Goal: Task Accomplishment & Management: Manage account settings

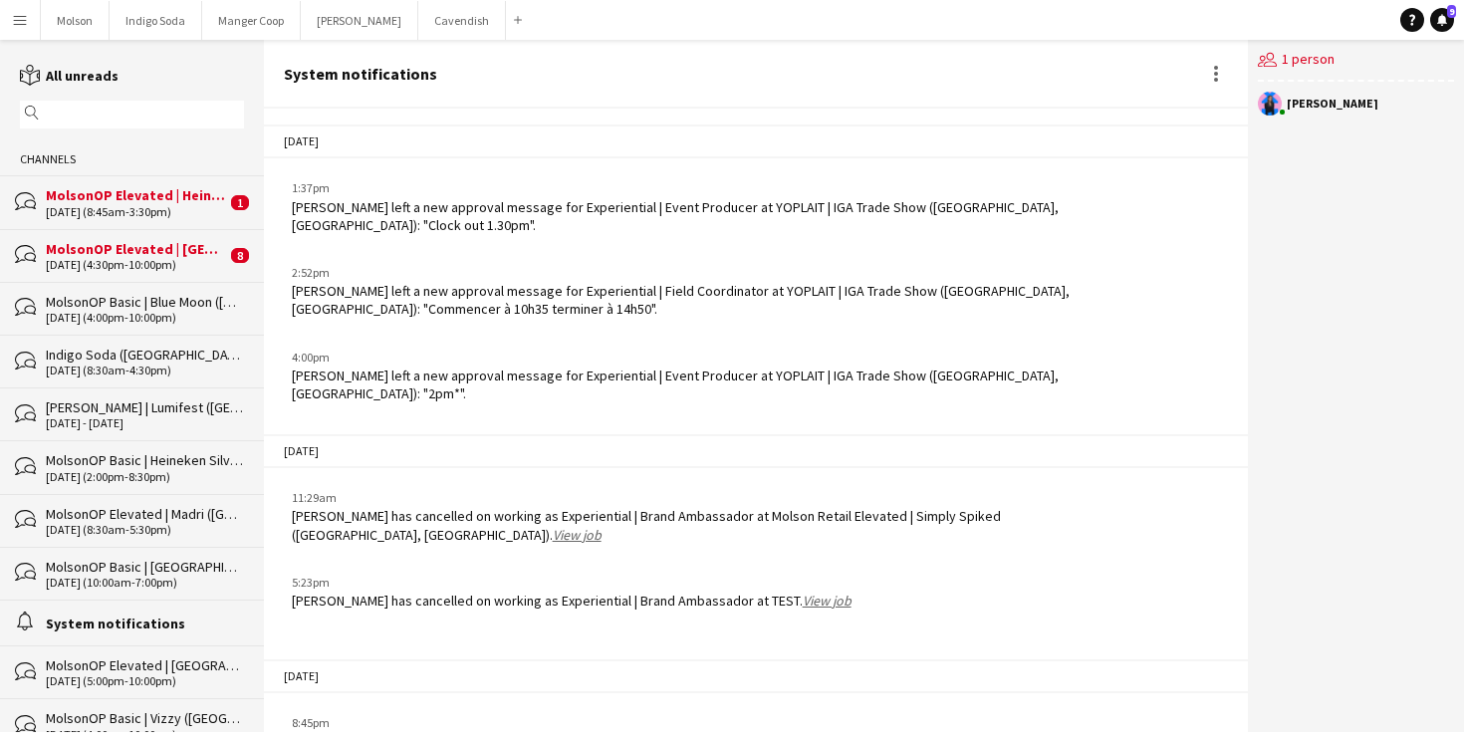
scroll to position [425, 0]
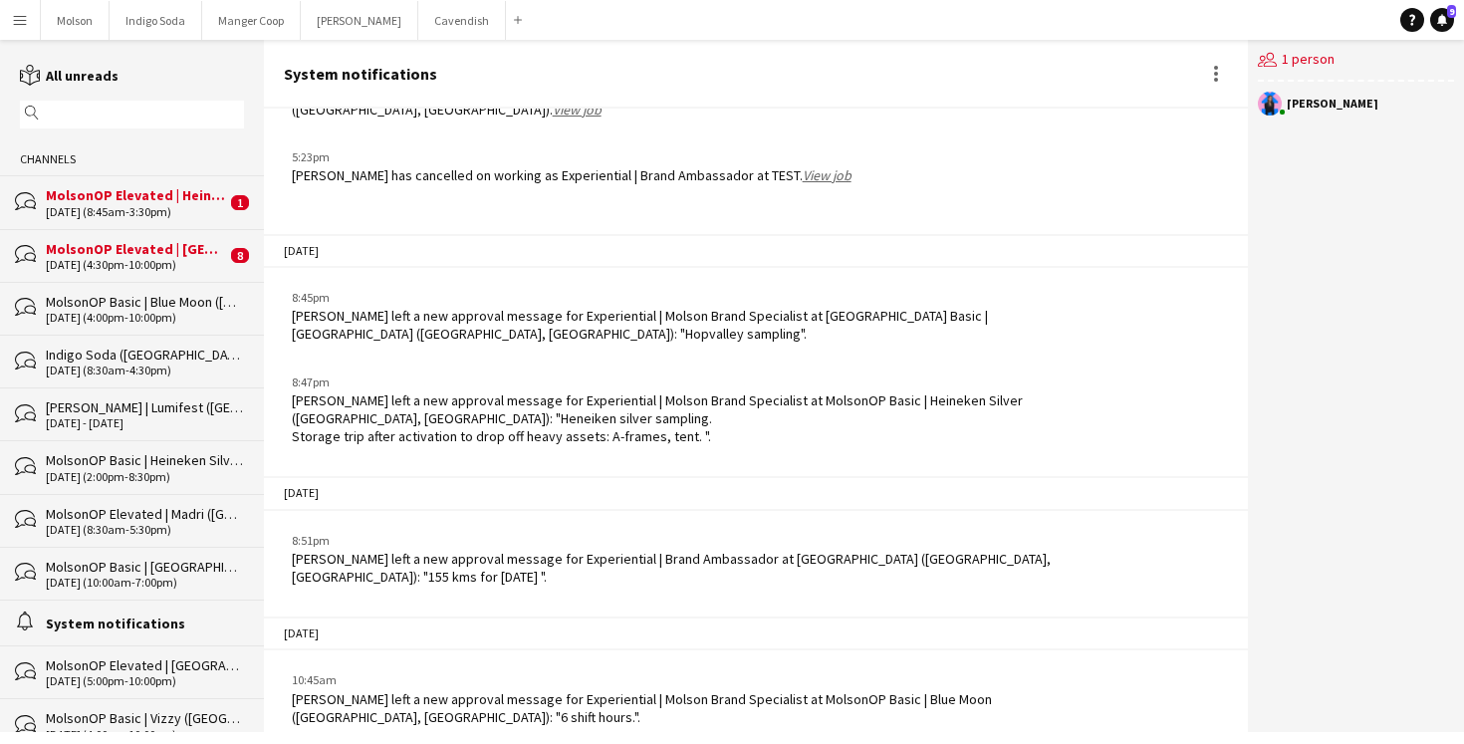
click at [103, 196] on div "MolsonOP Elevated | Heineken Silver (Lévis, [GEOGRAPHIC_DATA])" at bounding box center [136, 195] width 180 height 18
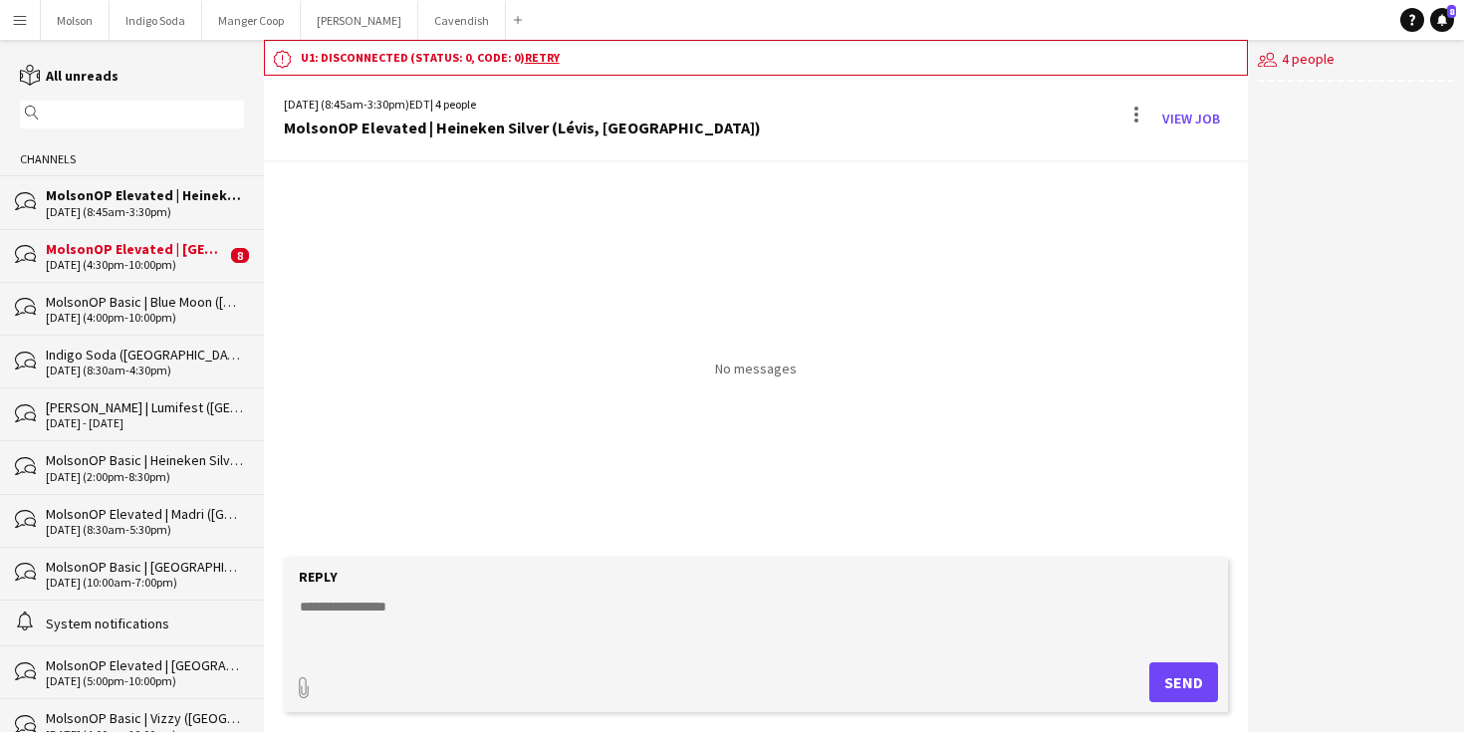
click at [471, 133] on div "MolsonOP Elevated | Heineken Silver (Lévis, [GEOGRAPHIC_DATA])" at bounding box center [522, 128] width 477 height 18
click at [123, 244] on div "MolsonOP Elevated | [GEOGRAPHIC_DATA] ([GEOGRAPHIC_DATA], [GEOGRAPHIC_DATA])" at bounding box center [136, 249] width 180 height 18
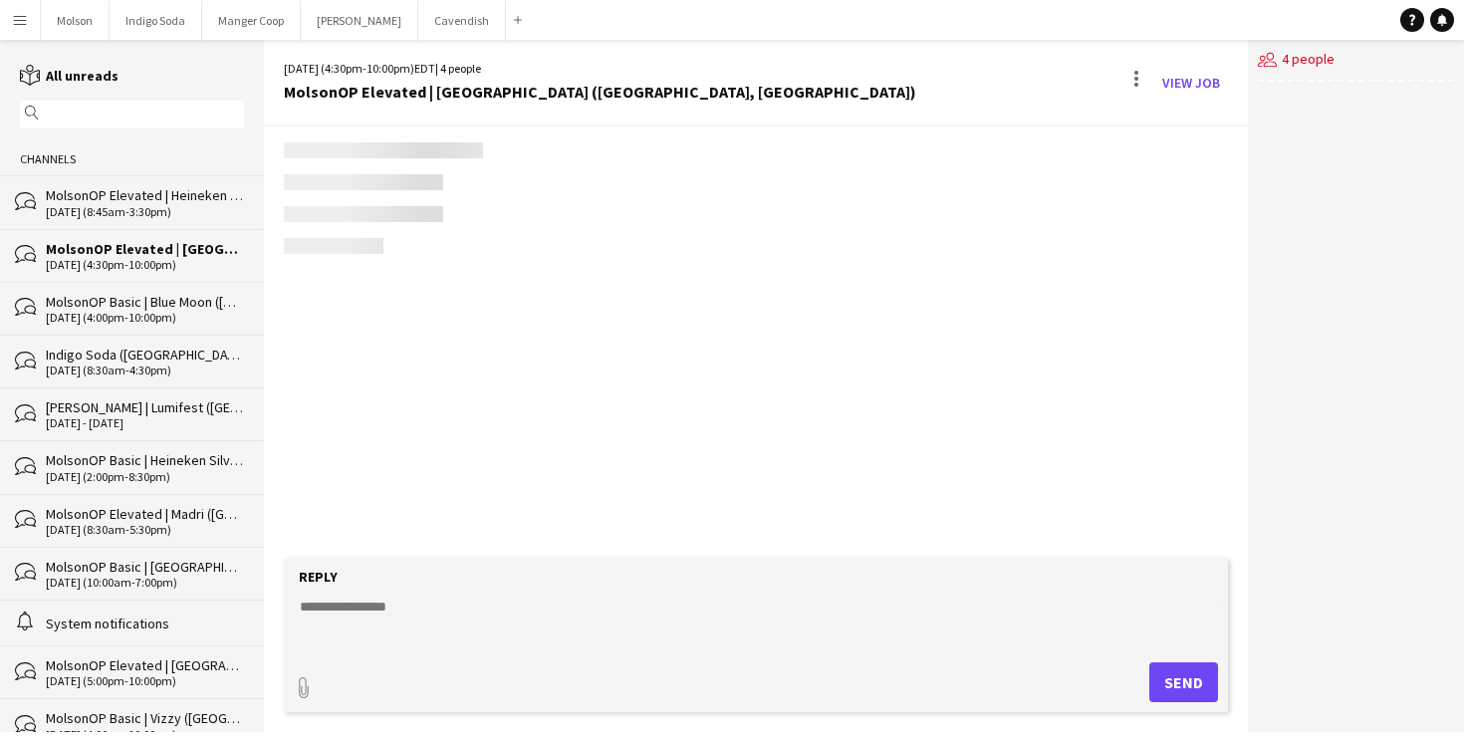
scroll to position [1257, 0]
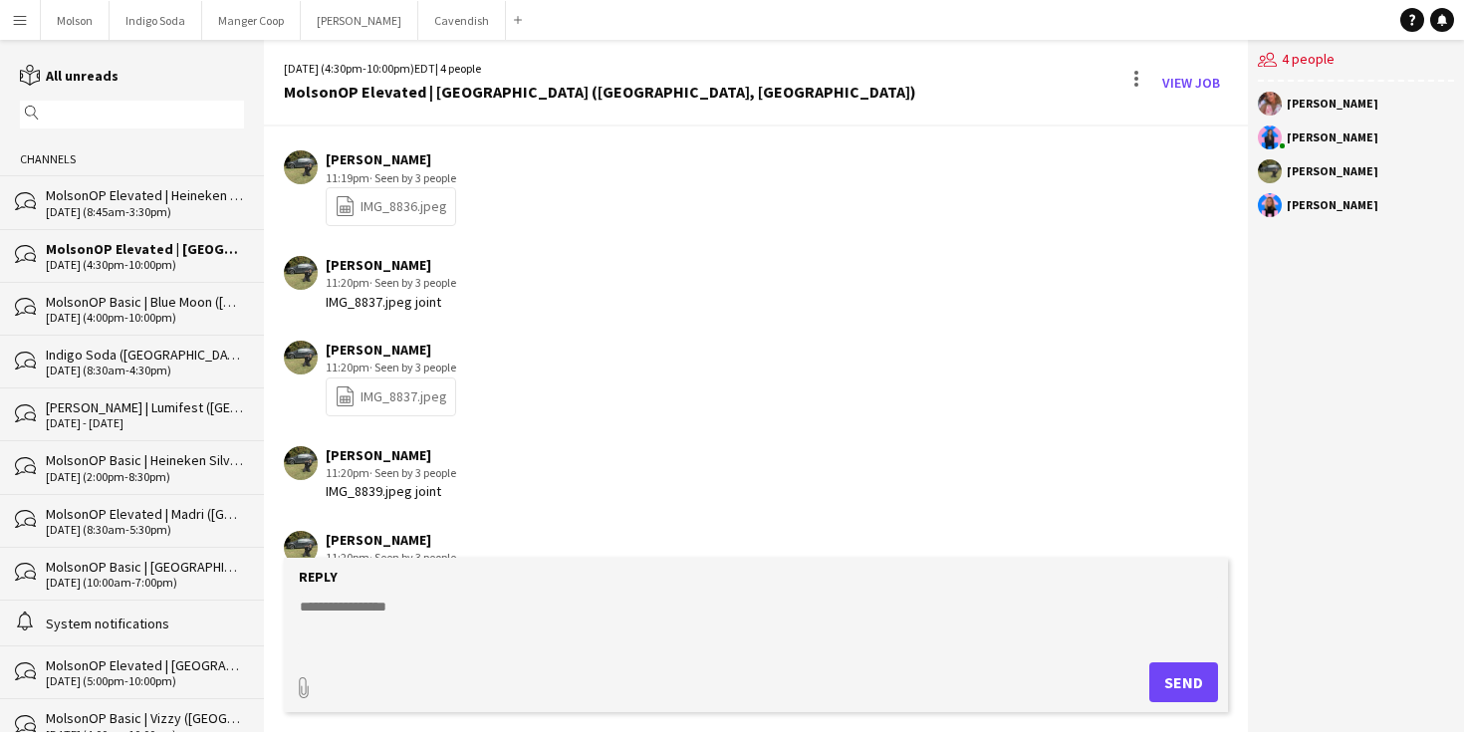
click at [116, 211] on div "09-28-2025 (8:45am-3:30pm)" at bounding box center [145, 212] width 198 height 14
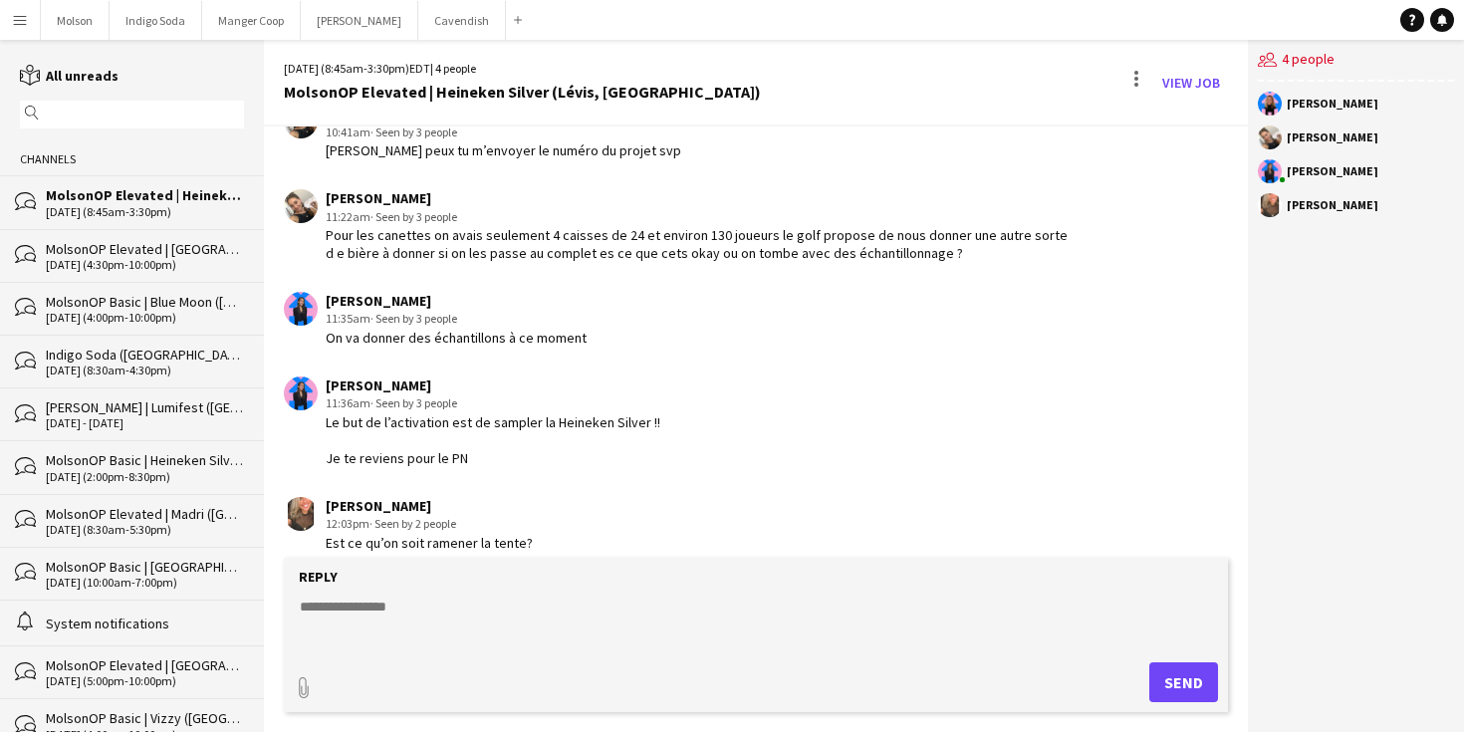
scroll to position [2439, 0]
click at [434, 596] on textarea at bounding box center [760, 622] width 924 height 52
click at [1178, 86] on link "View Job" at bounding box center [1191, 83] width 74 height 32
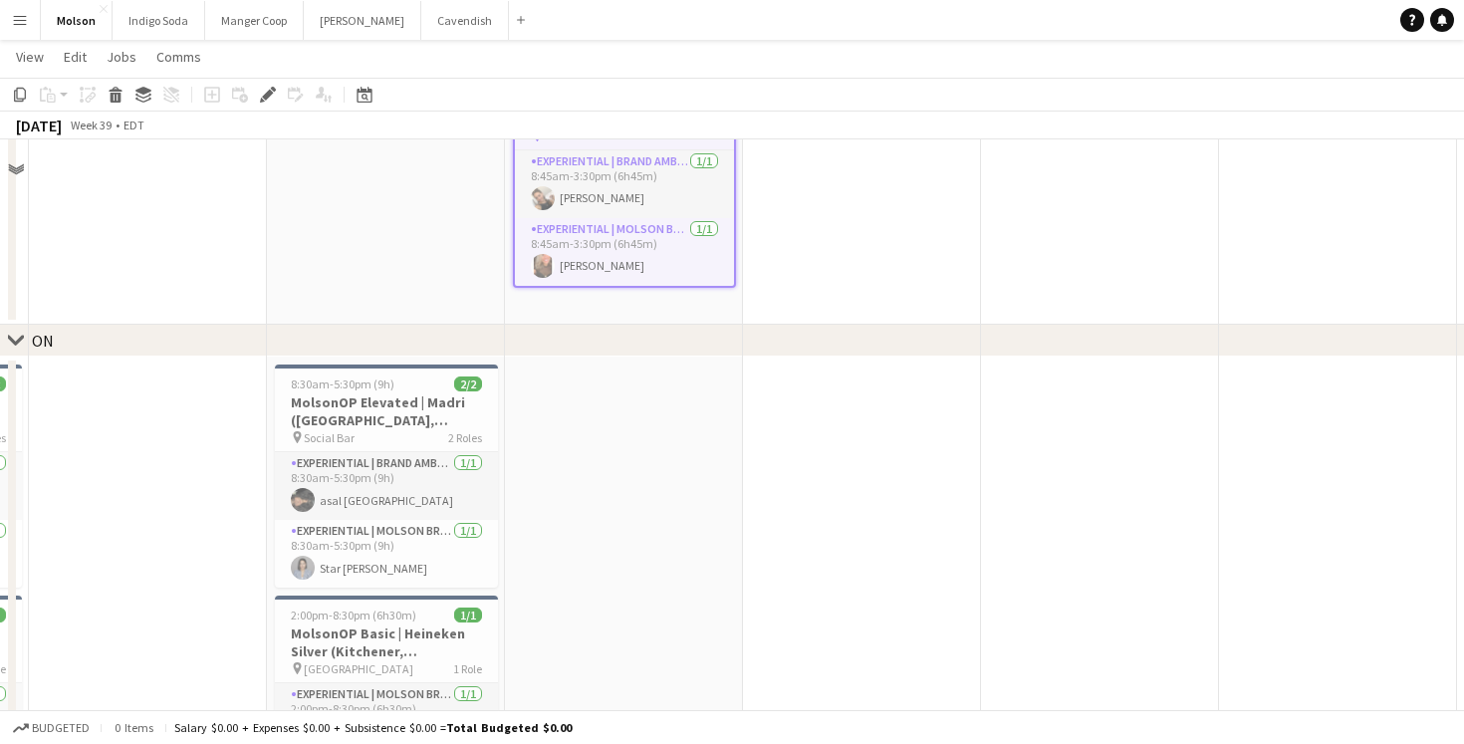
scroll to position [662, 0]
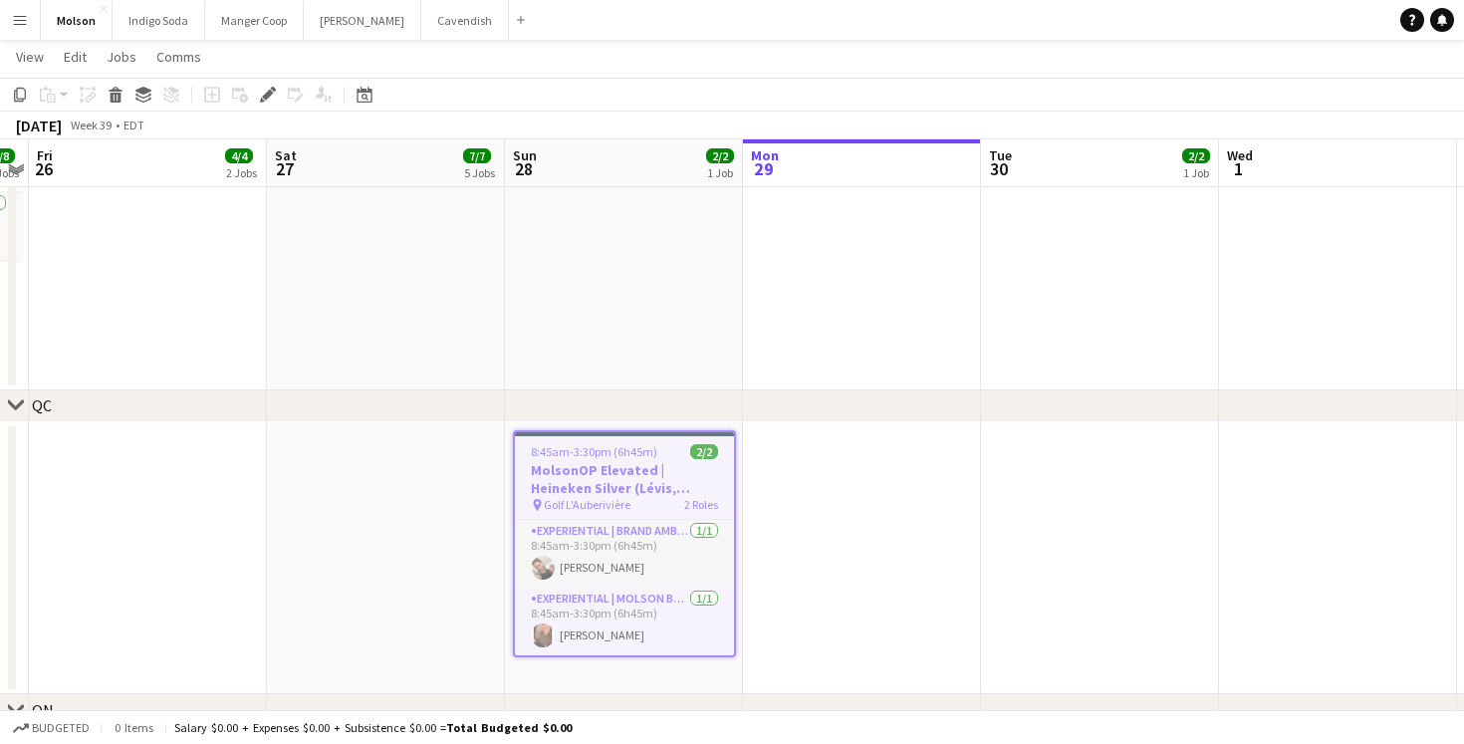
click at [615, 494] on h3 "MolsonOP Elevated | Heineken Silver (Lévis, [GEOGRAPHIC_DATA])" at bounding box center [624, 479] width 219 height 36
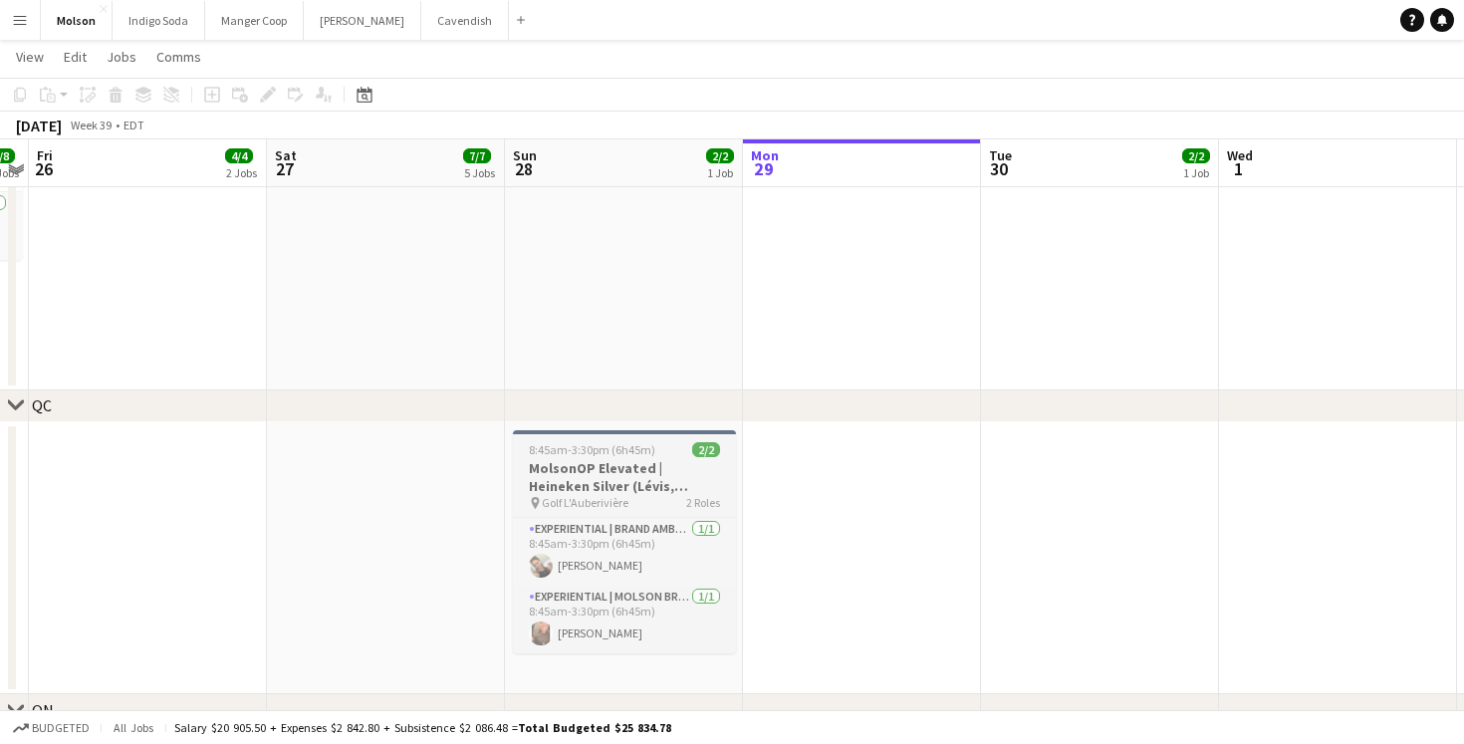
click at [615, 495] on div "pin Golf L'Auberivière 2 Roles" at bounding box center [624, 503] width 223 height 16
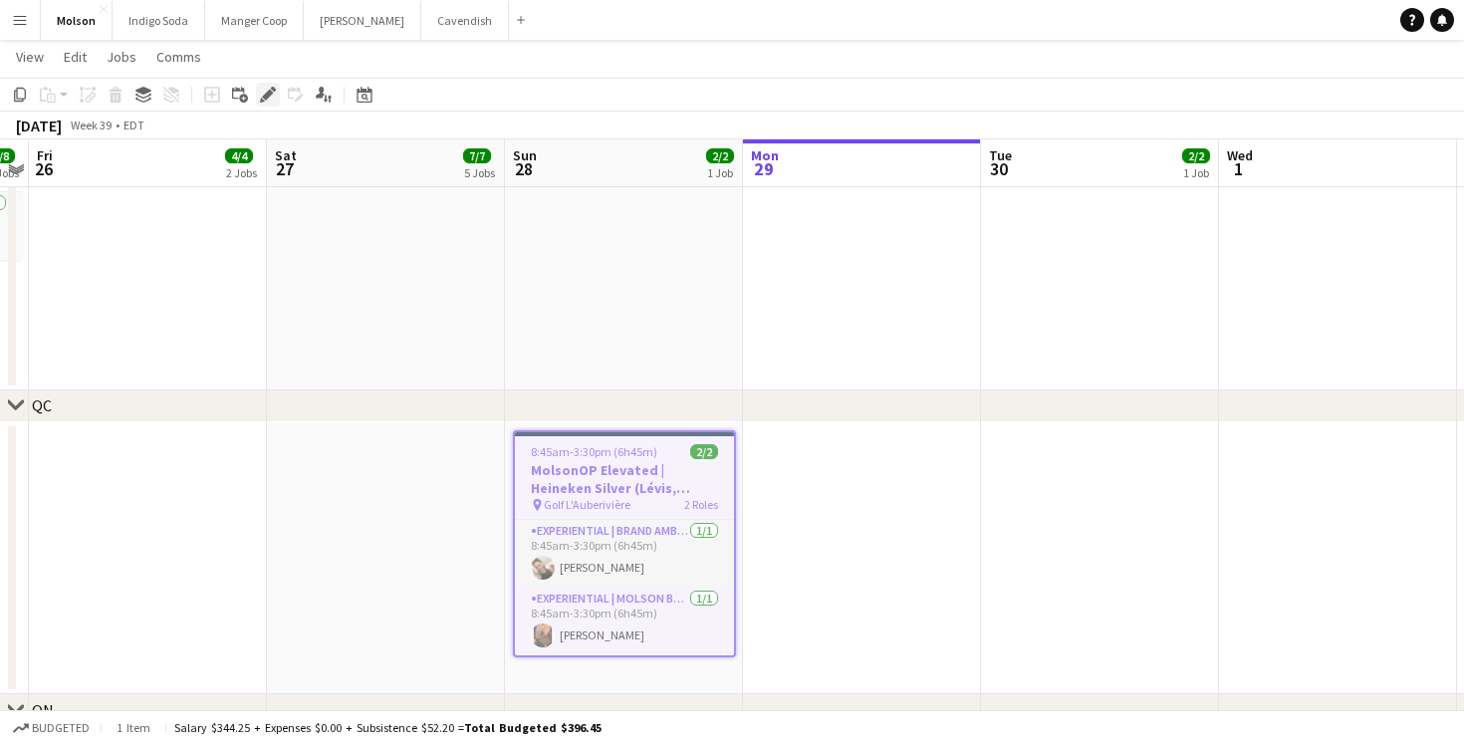
click at [256, 91] on div "Edit" at bounding box center [268, 95] width 24 height 24
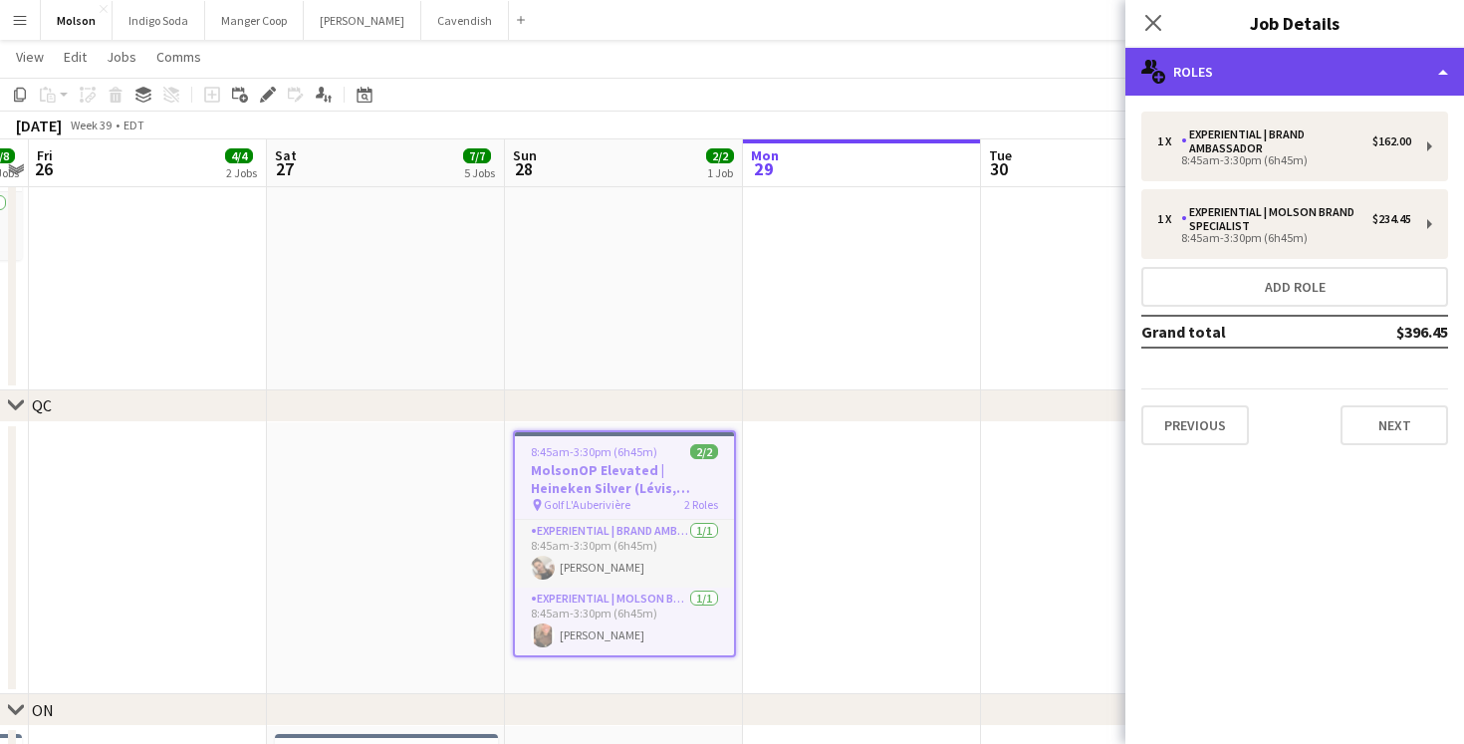
click at [1281, 56] on div "multiple-users-add Roles" at bounding box center [1294, 72] width 339 height 48
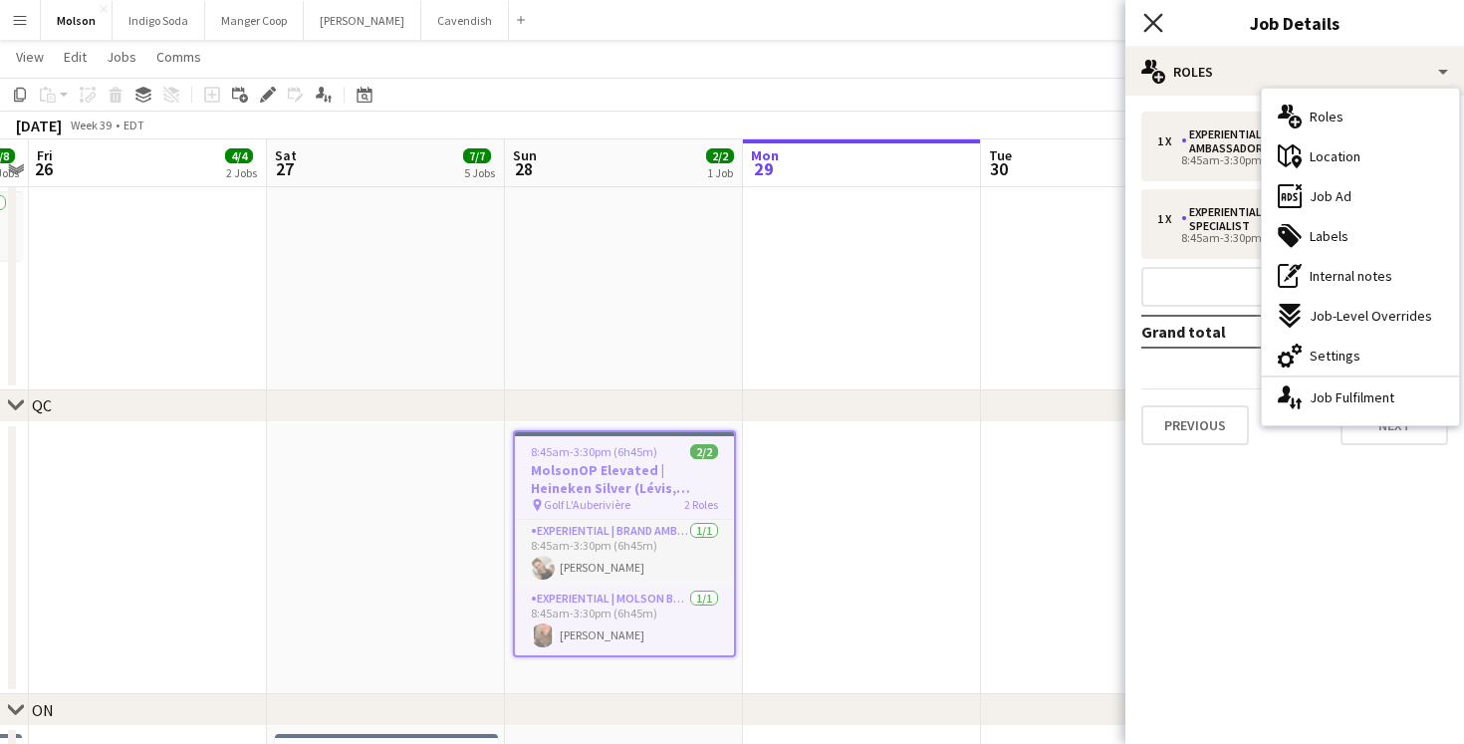
click at [1146, 18] on icon "Close pop-in" at bounding box center [1152, 22] width 19 height 19
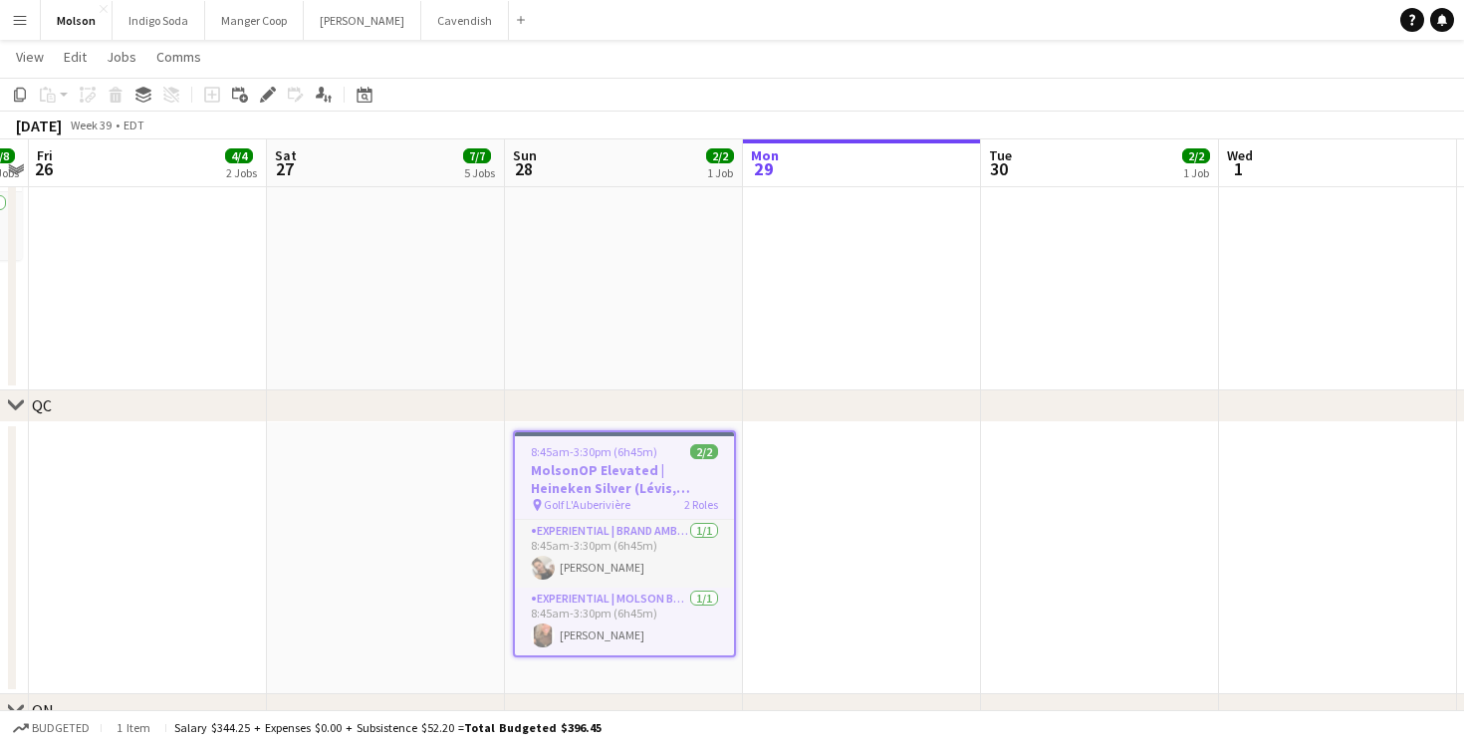
click at [19, 21] on app-icon "Menu" at bounding box center [20, 20] width 16 height 16
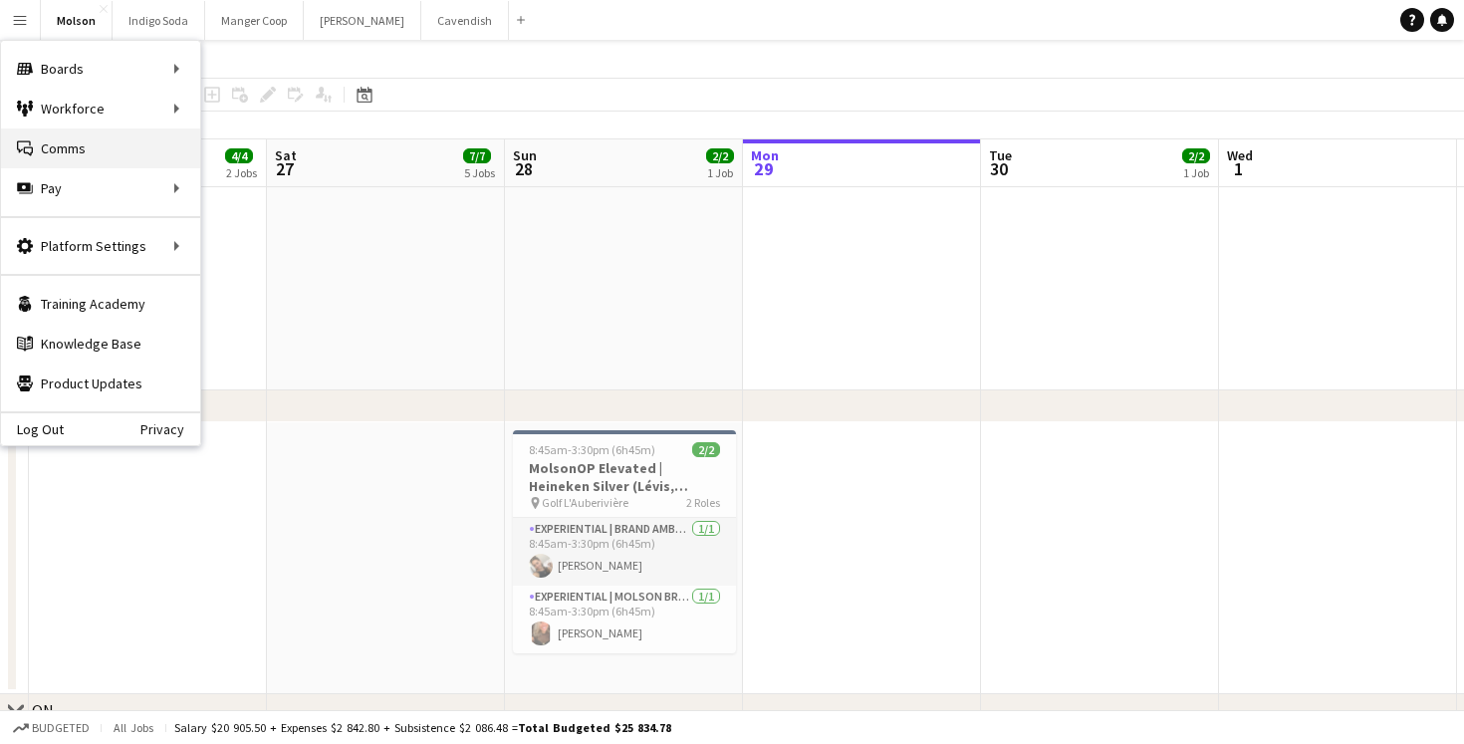
click at [61, 141] on link "Comms Comms" at bounding box center [100, 148] width 199 height 40
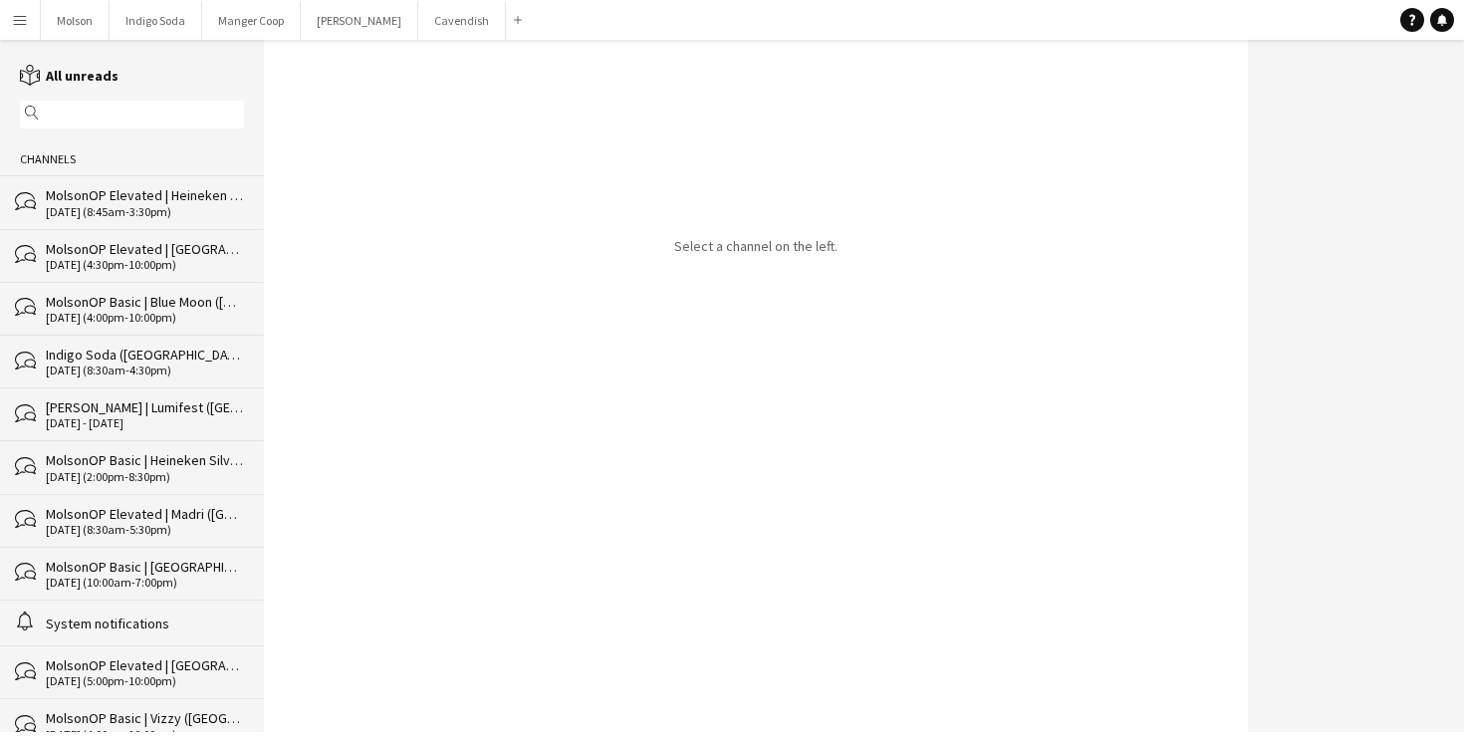
click at [139, 200] on div "MolsonOP Elevated | Heineken Silver (Lévis, [GEOGRAPHIC_DATA])" at bounding box center [145, 195] width 198 height 18
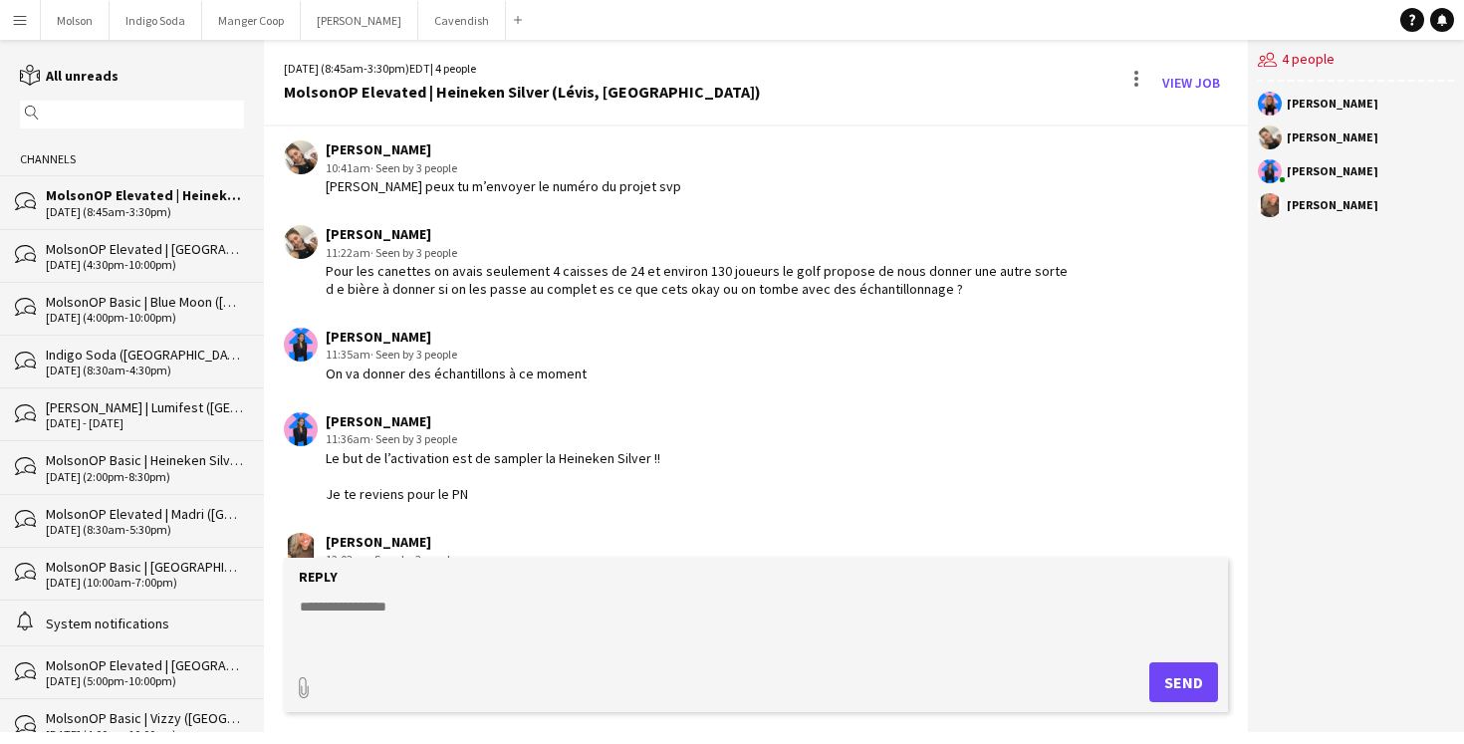
scroll to position [2439, 0]
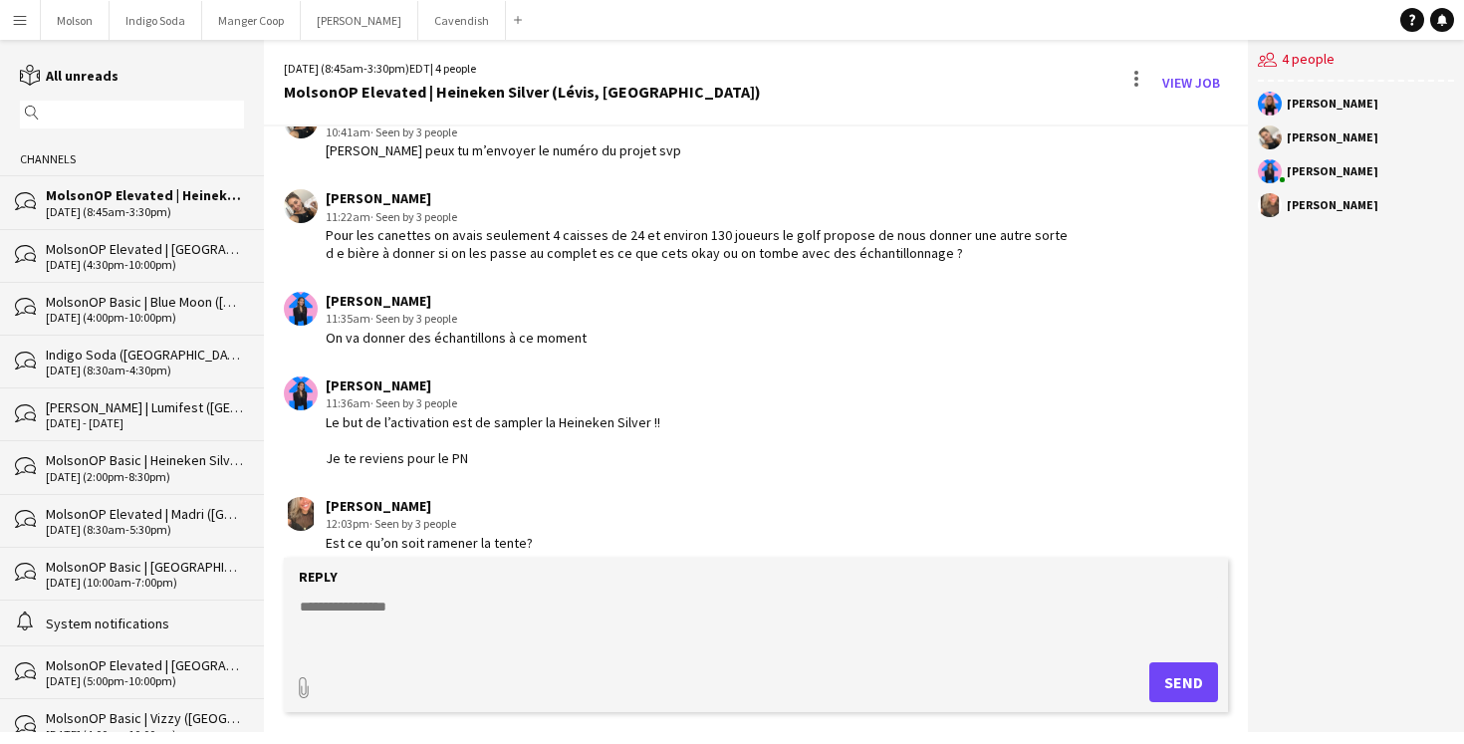
click at [363, 619] on textarea at bounding box center [760, 622] width 924 height 52
paste textarea "**********"
type textarea "**********"
click at [1197, 691] on button "Send" at bounding box center [1183, 682] width 69 height 40
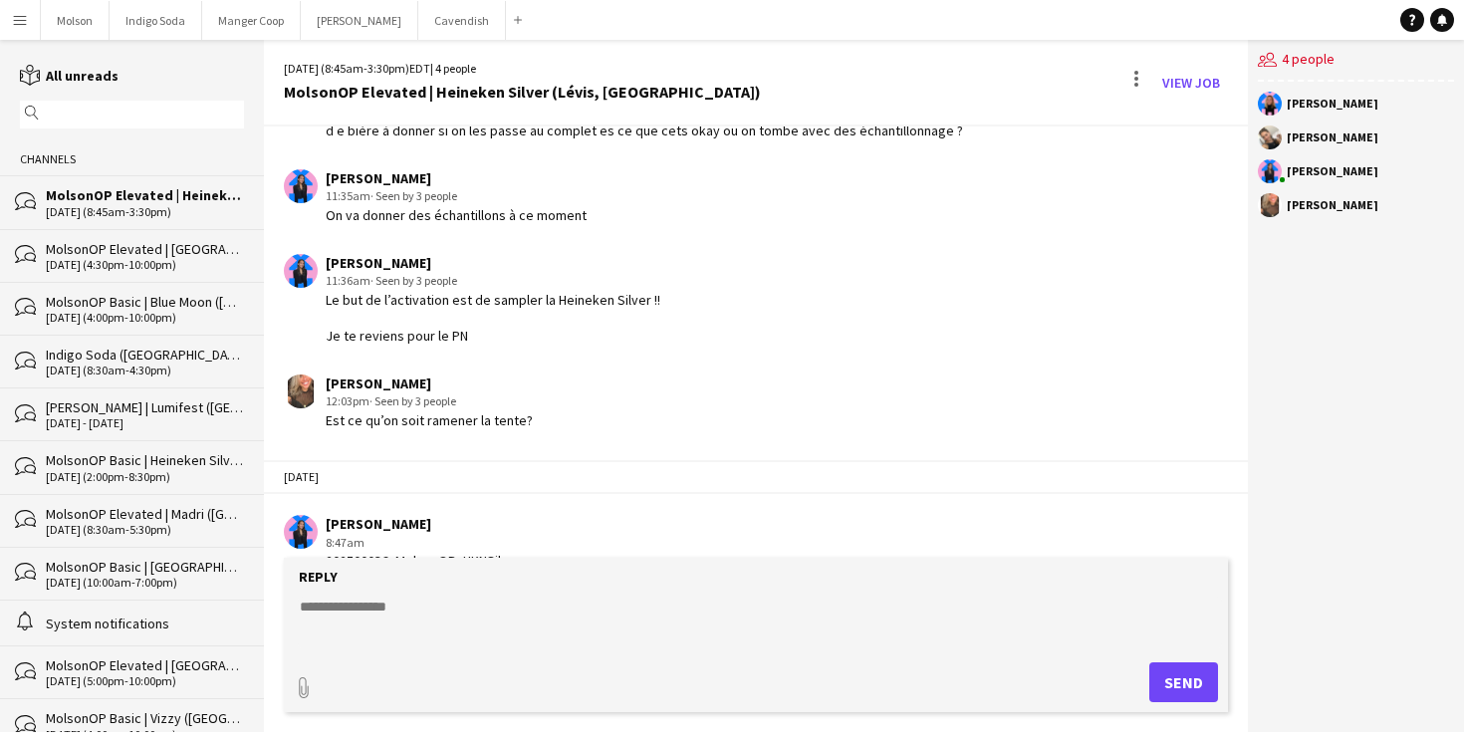
click at [399, 617] on textarea at bounding box center [760, 622] width 924 height 52
type textarea "**********"
click at [619, 576] on div "Reply" at bounding box center [756, 577] width 924 height 18
drag, startPoint x: 601, startPoint y: 609, endPoint x: -51, endPoint y: 609, distance: 652.3
click at [0, 609] on html "Menu Boards Boards Boards All jobs Status Workforce Workforce My Workforce Recr…" at bounding box center [732, 372] width 1464 height 744
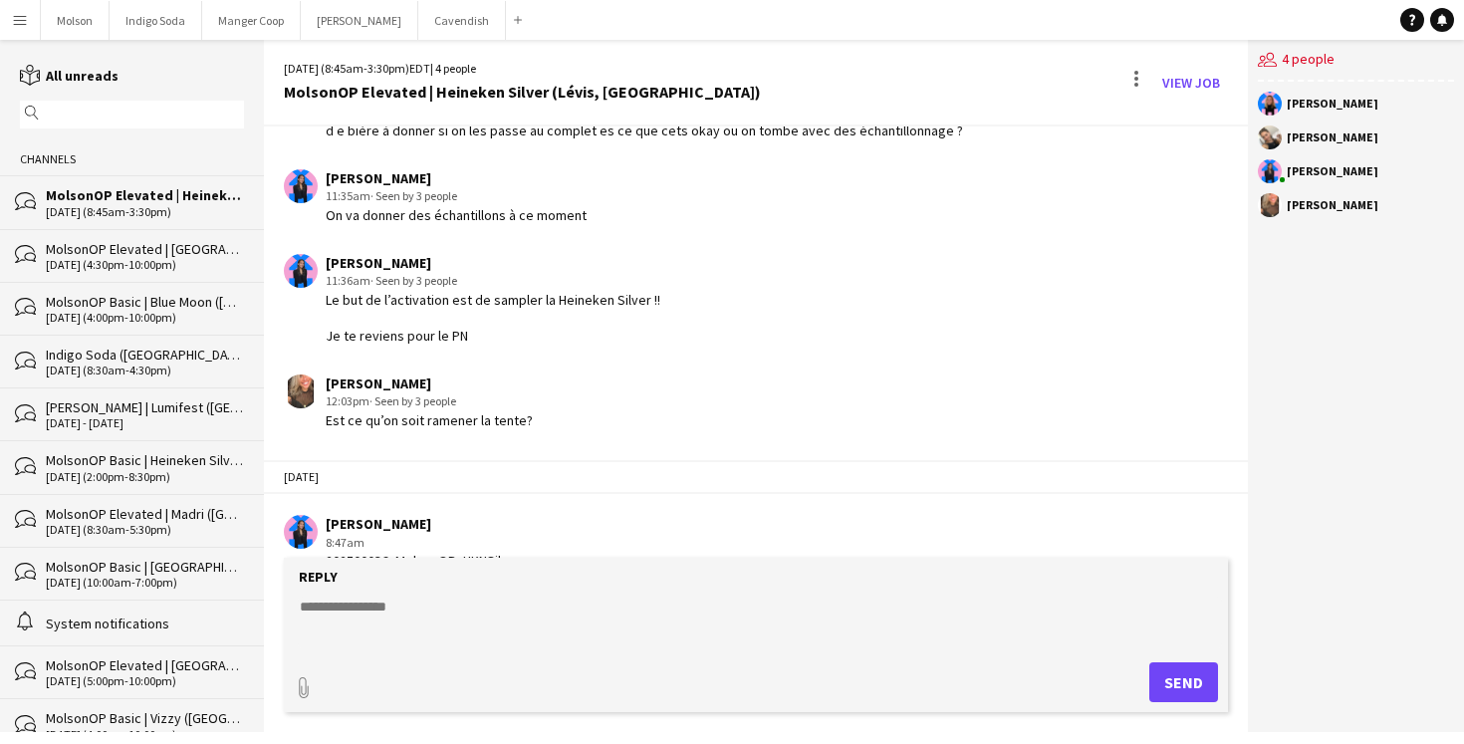
click at [596, 449] on div "Today Laurence Pare 8:47am 202500036_MolsonOP_HKNSilver" at bounding box center [756, 514] width 984 height 130
click at [145, 240] on div "MolsonOP Elevated | [GEOGRAPHIC_DATA] ([GEOGRAPHIC_DATA], [GEOGRAPHIC_DATA])" at bounding box center [145, 249] width 198 height 18
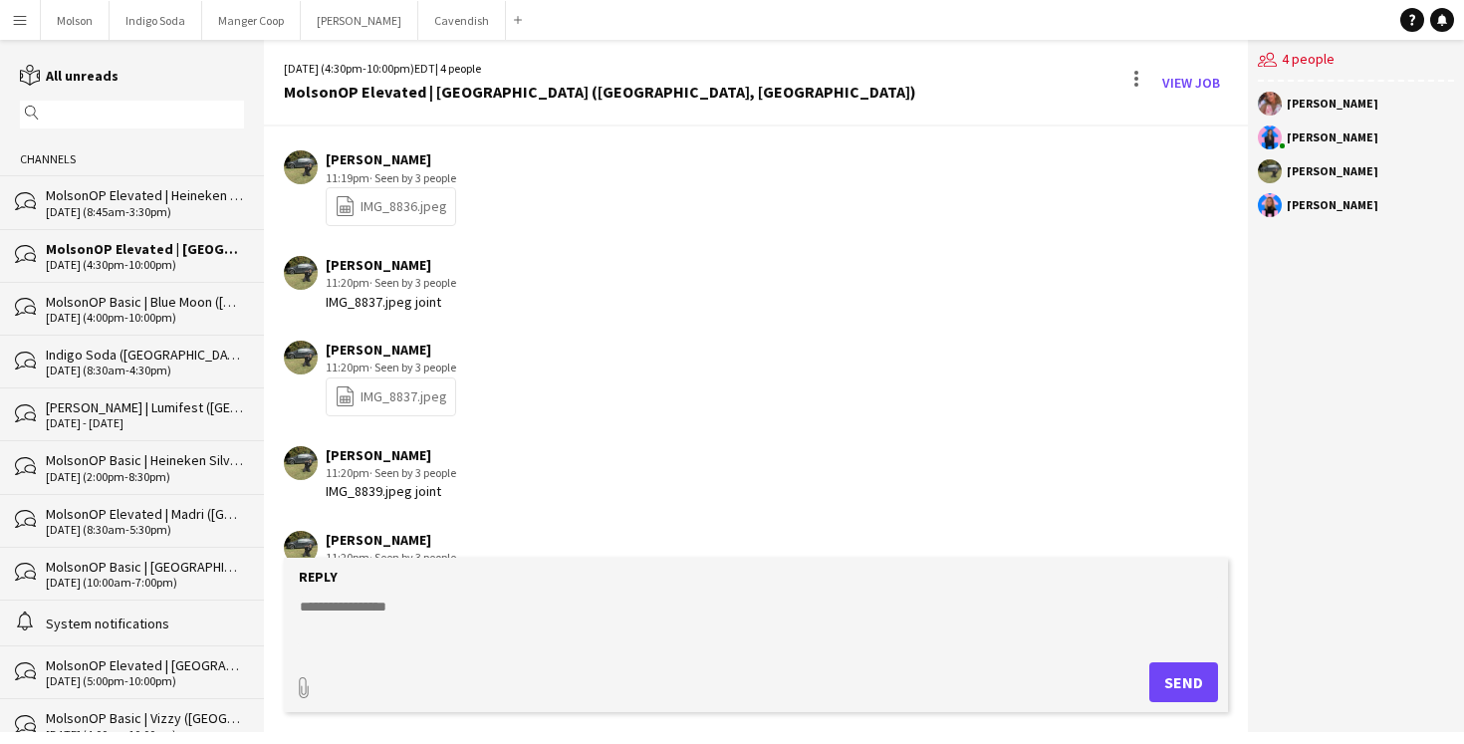
click at [144, 189] on div "MolsonOP Elevated | Heineken Silver (Lévis, [GEOGRAPHIC_DATA])" at bounding box center [145, 195] width 198 height 18
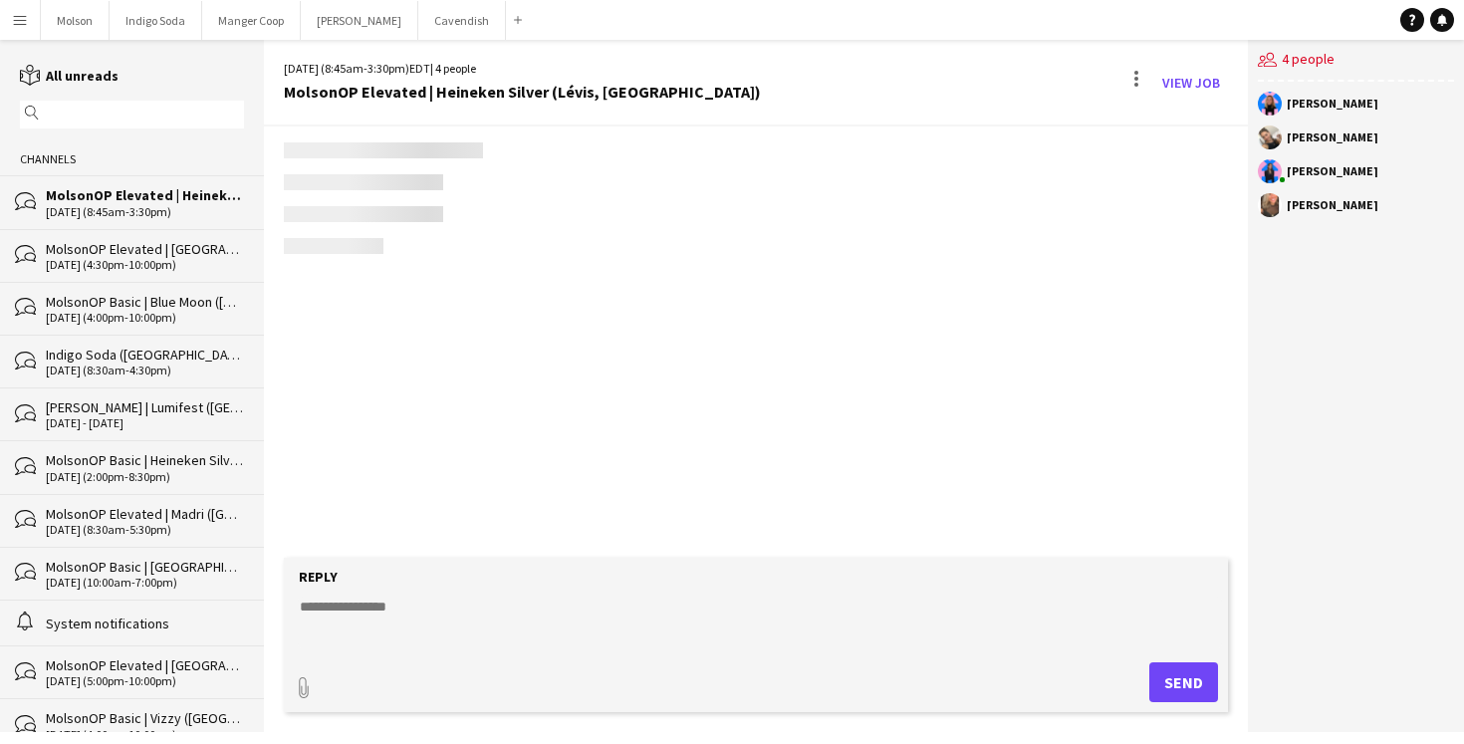
scroll to position [2579, 0]
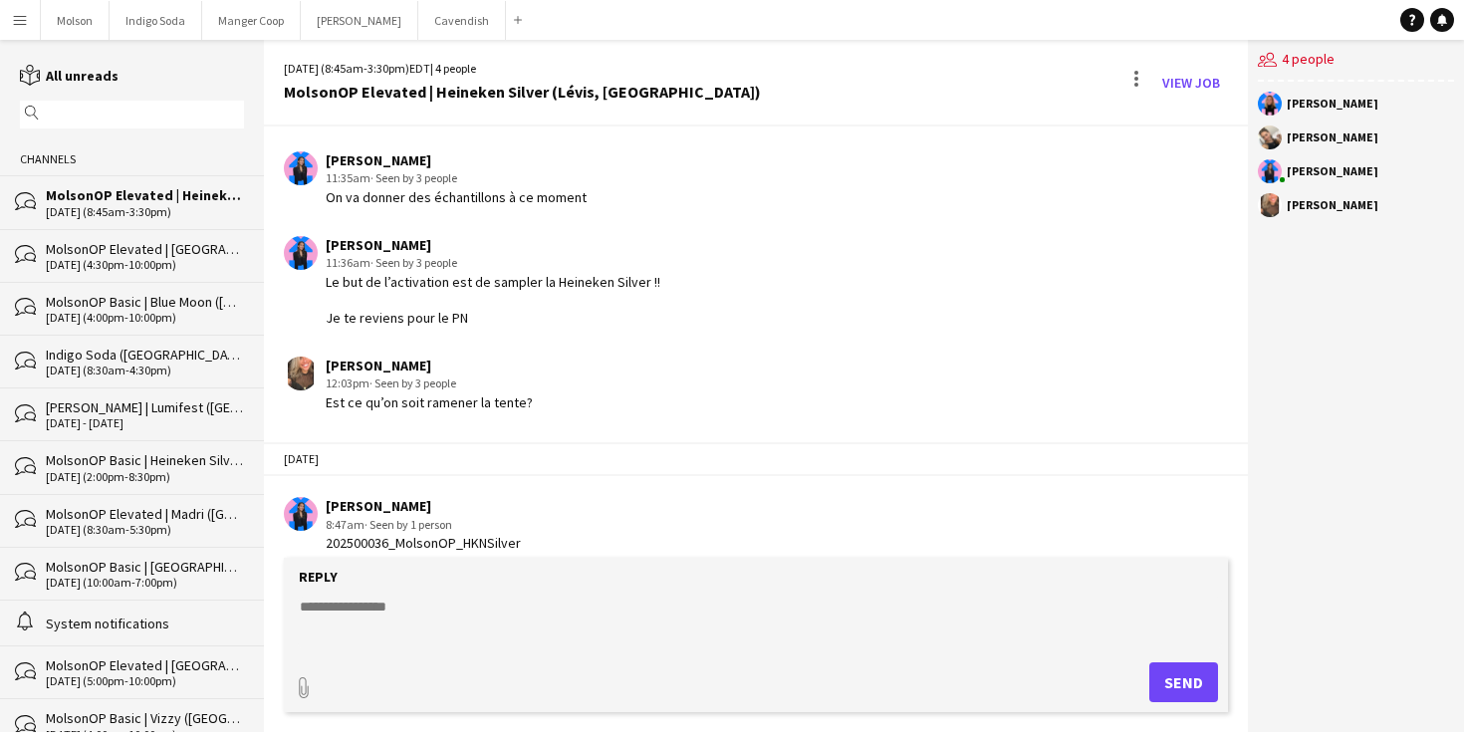
click at [25, 21] on app-icon "Menu" at bounding box center [20, 20] width 16 height 16
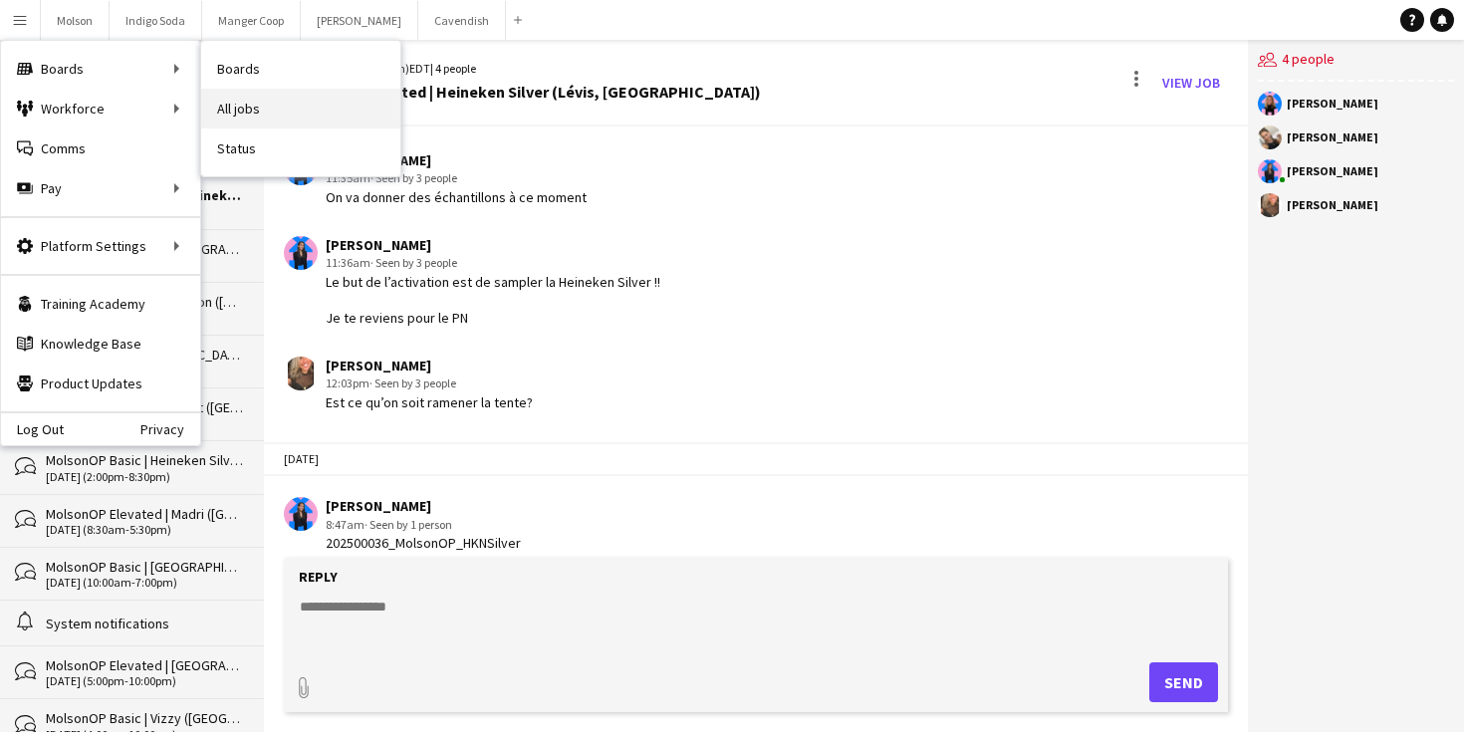
click at [293, 107] on link "All jobs" at bounding box center [300, 109] width 199 height 40
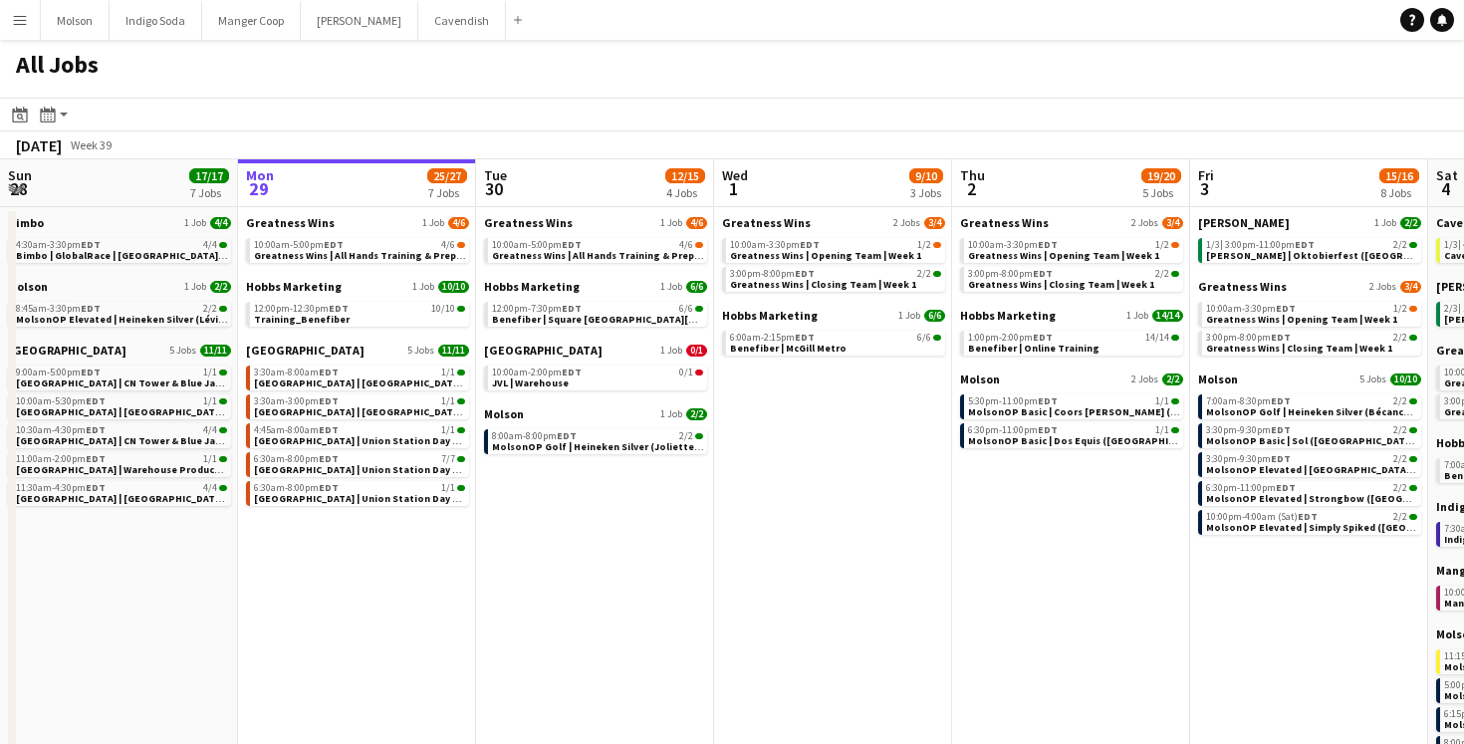
scroll to position [0, 481]
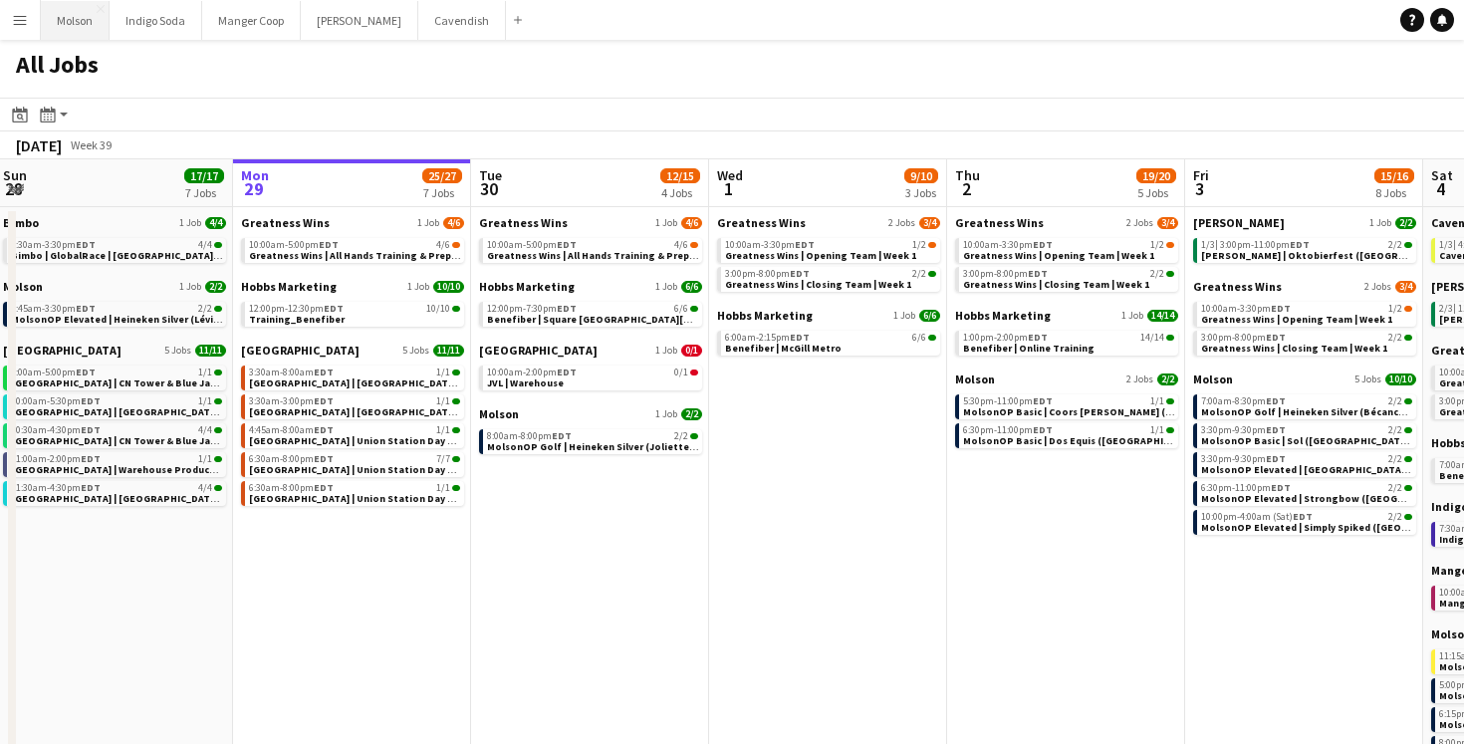
click at [71, 28] on button "Molson Close" at bounding box center [75, 20] width 69 height 39
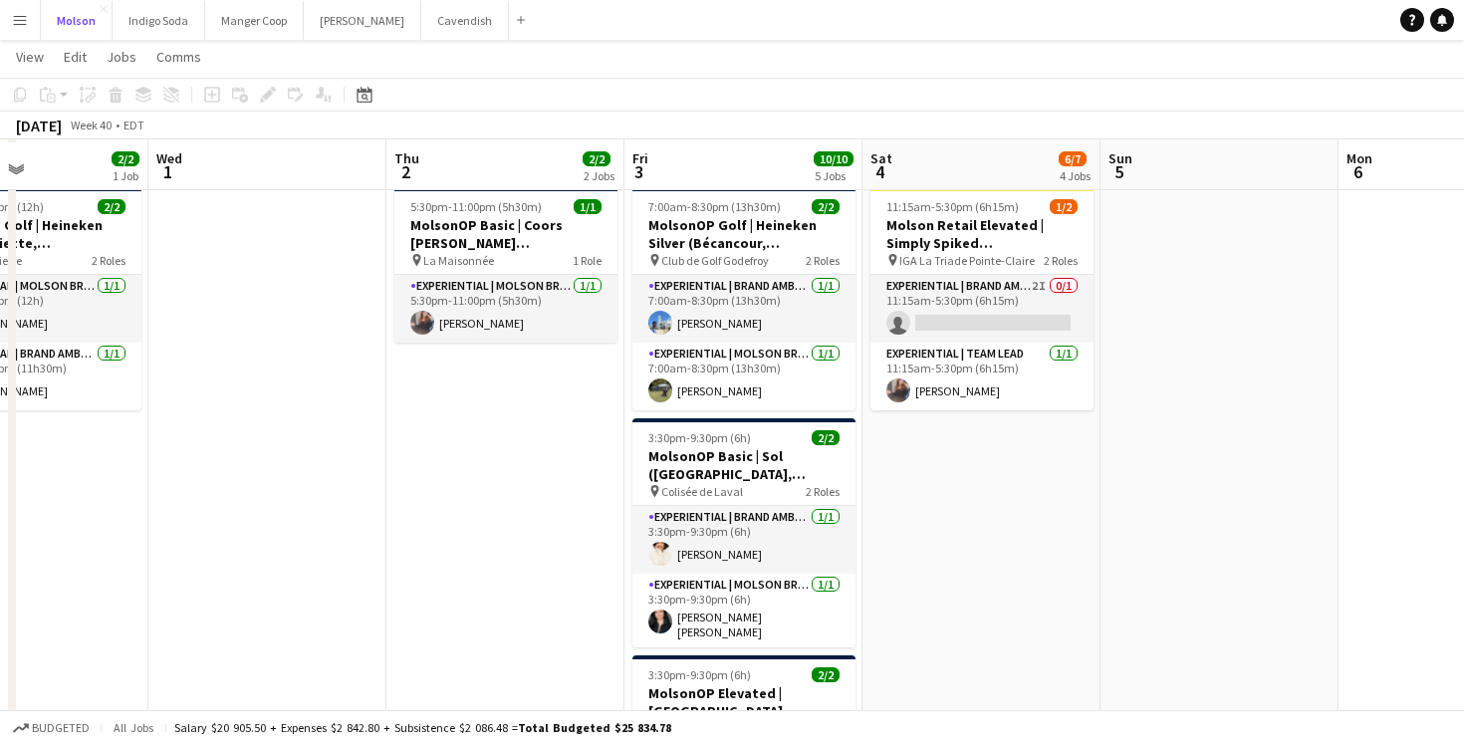
scroll to position [142, 0]
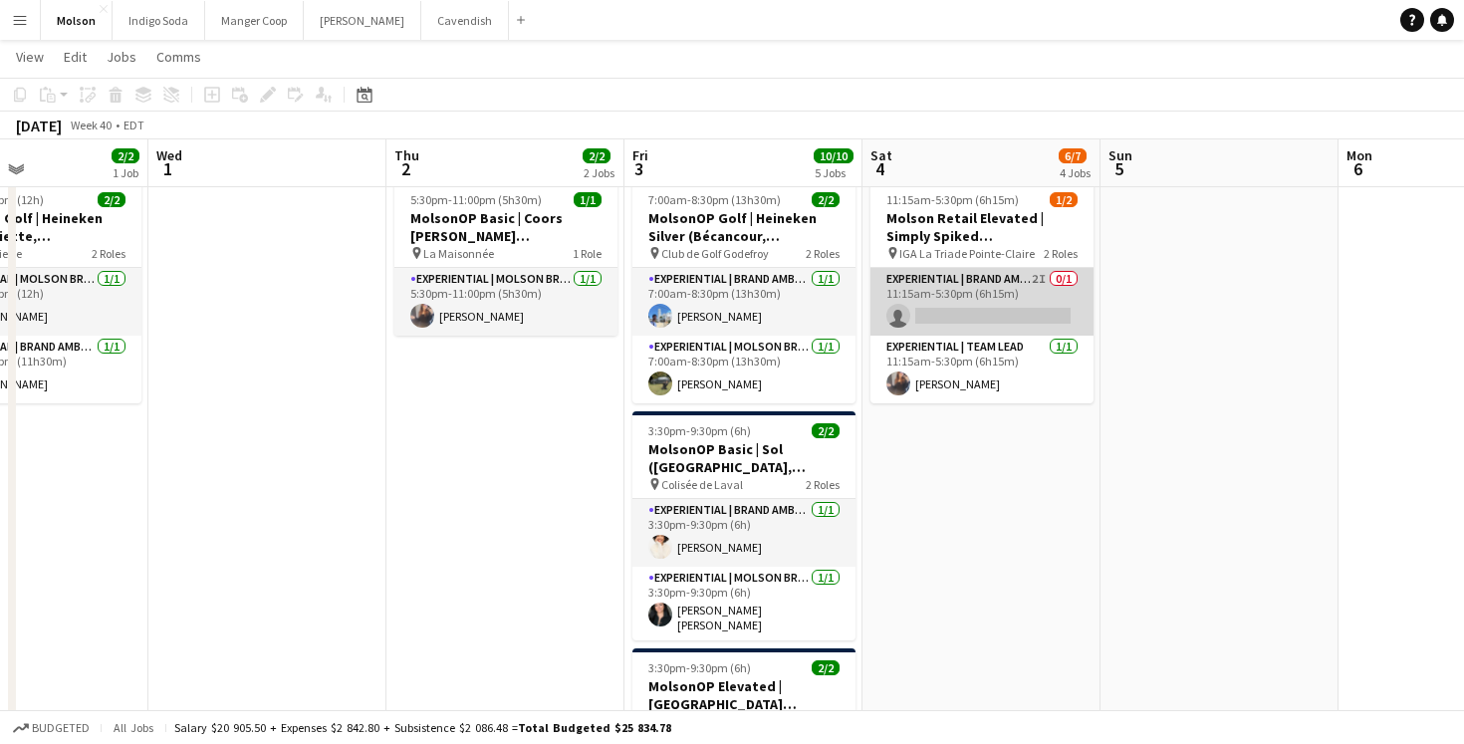
click at [948, 326] on app-card-role "Experiential | Brand Ambassador 2I 0/1 11:15am-5:30pm (6h15m) single-neutral-ac…" at bounding box center [981, 302] width 223 height 68
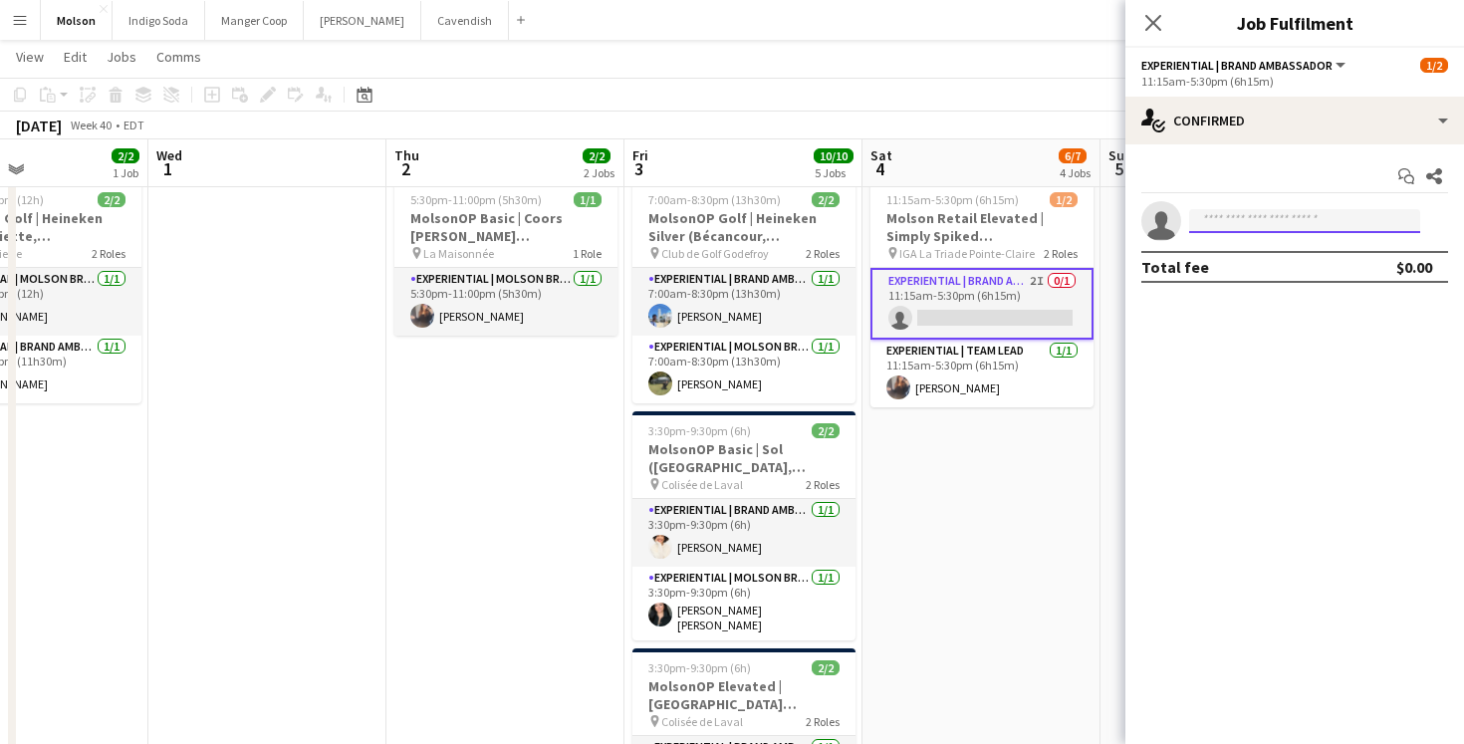
click at [1229, 227] on input at bounding box center [1304, 221] width 231 height 24
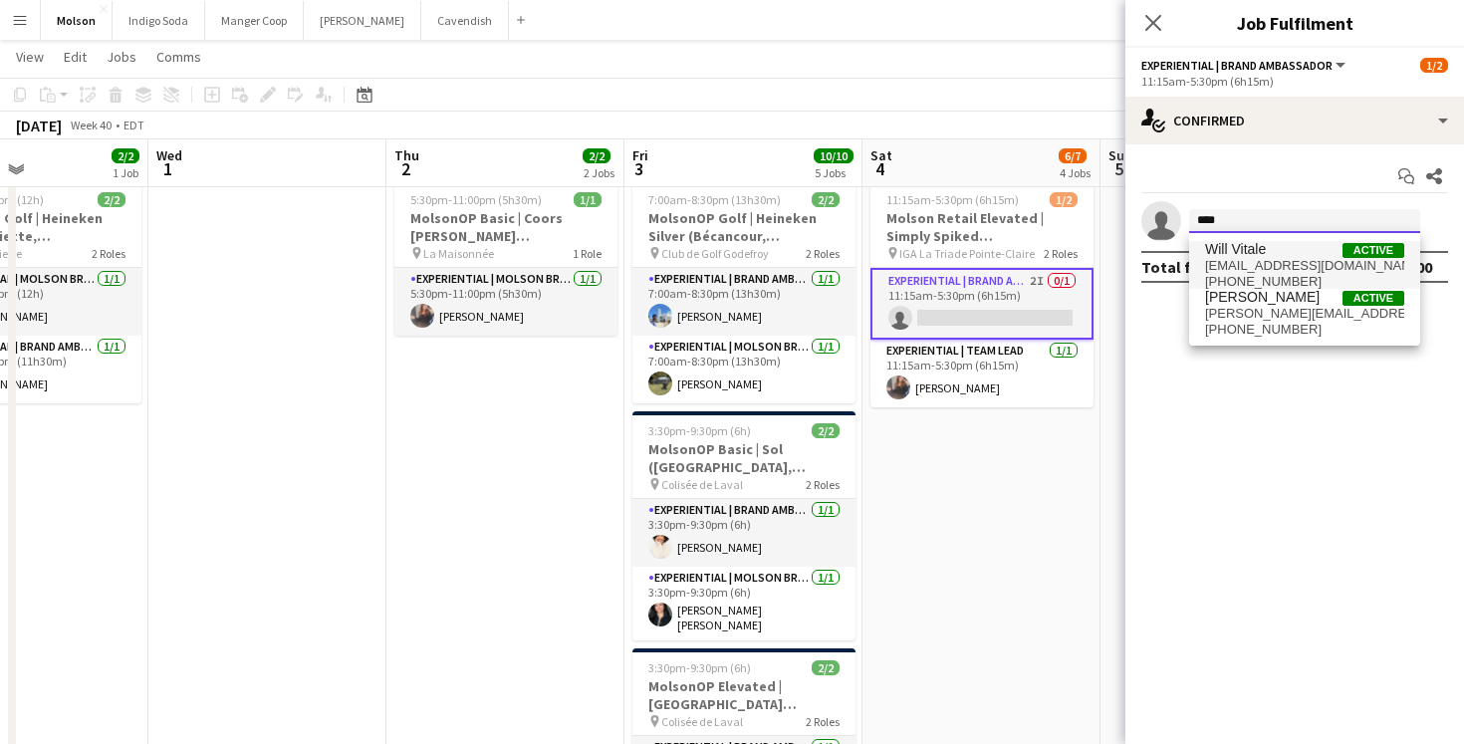
type input "****"
click at [1303, 264] on span "willv604@gmail.com" at bounding box center [1304, 266] width 199 height 16
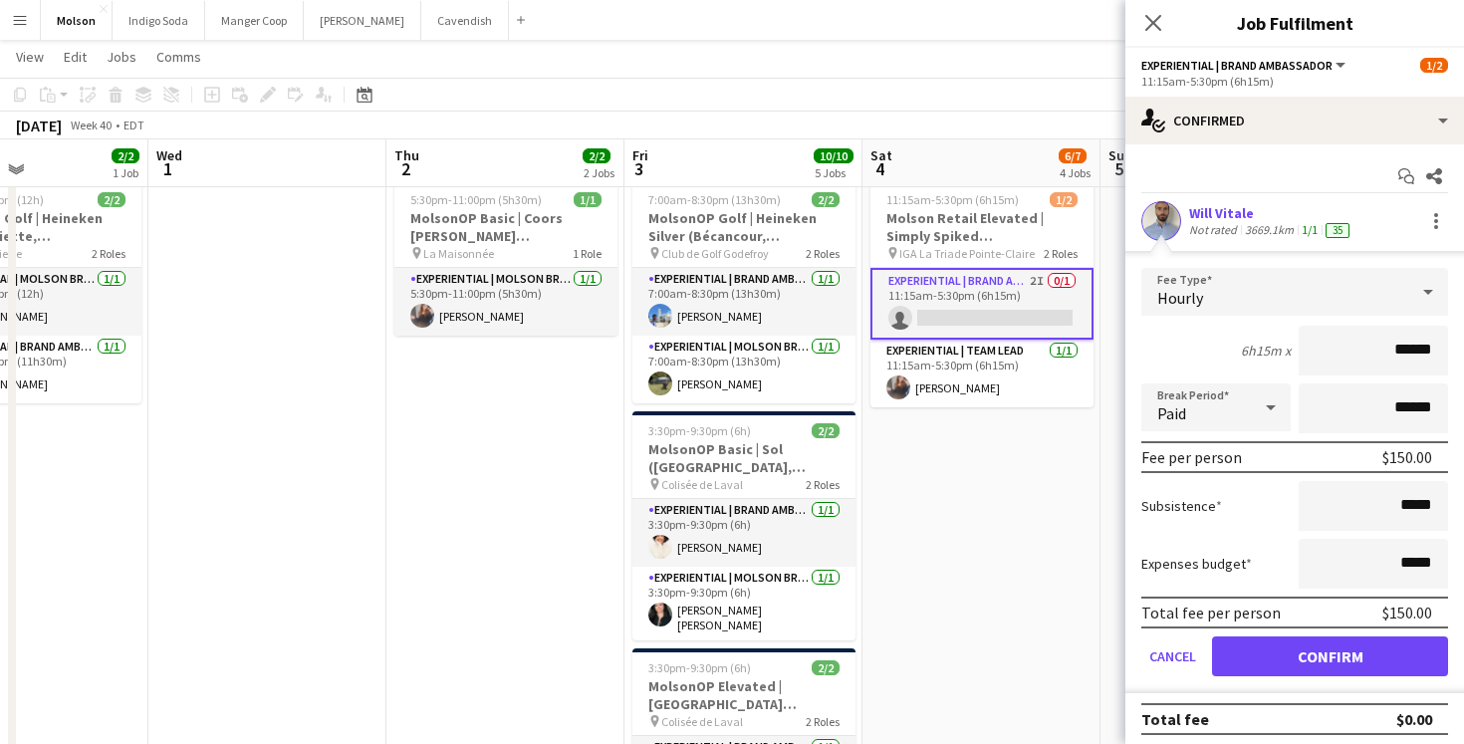
drag, startPoint x: 1270, startPoint y: 213, endPoint x: 1192, endPoint y: 217, distance: 77.8
click at [1192, 217] on div "Will Vitale" at bounding box center [1271, 213] width 164 height 18
copy div "Will Vitale"
click at [1149, 25] on icon at bounding box center [1152, 22] width 19 height 19
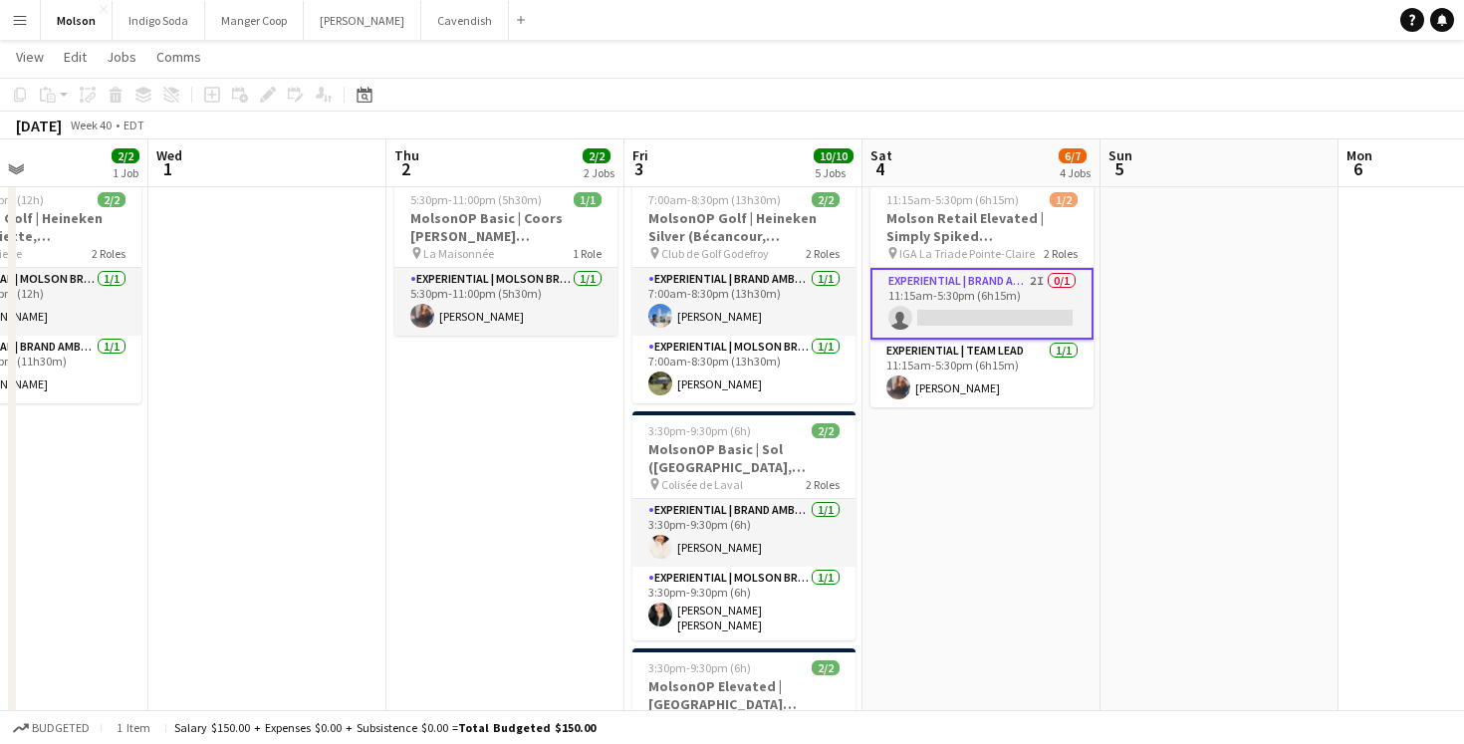
click at [1174, 405] on app-date-cell at bounding box center [1219, 541] width 238 height 738
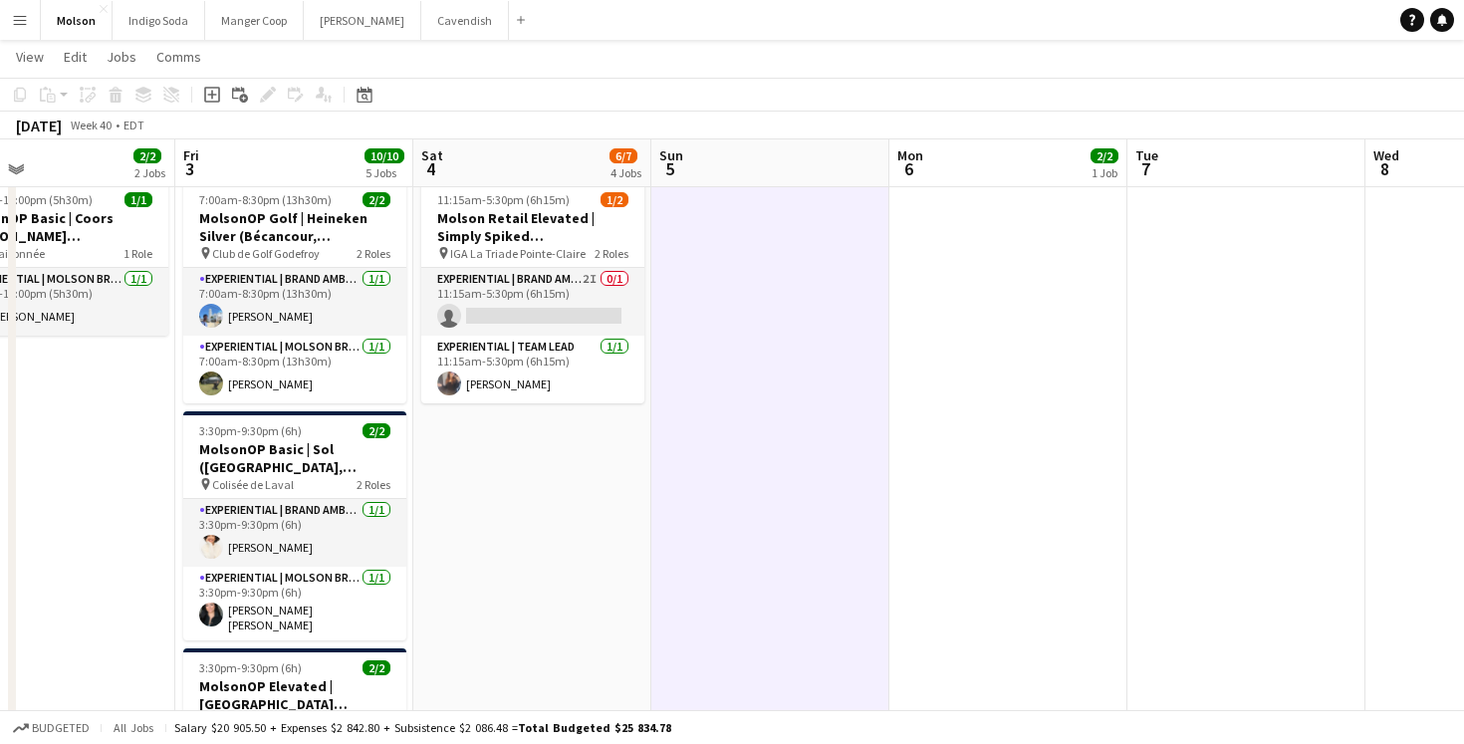
scroll to position [0, 575]
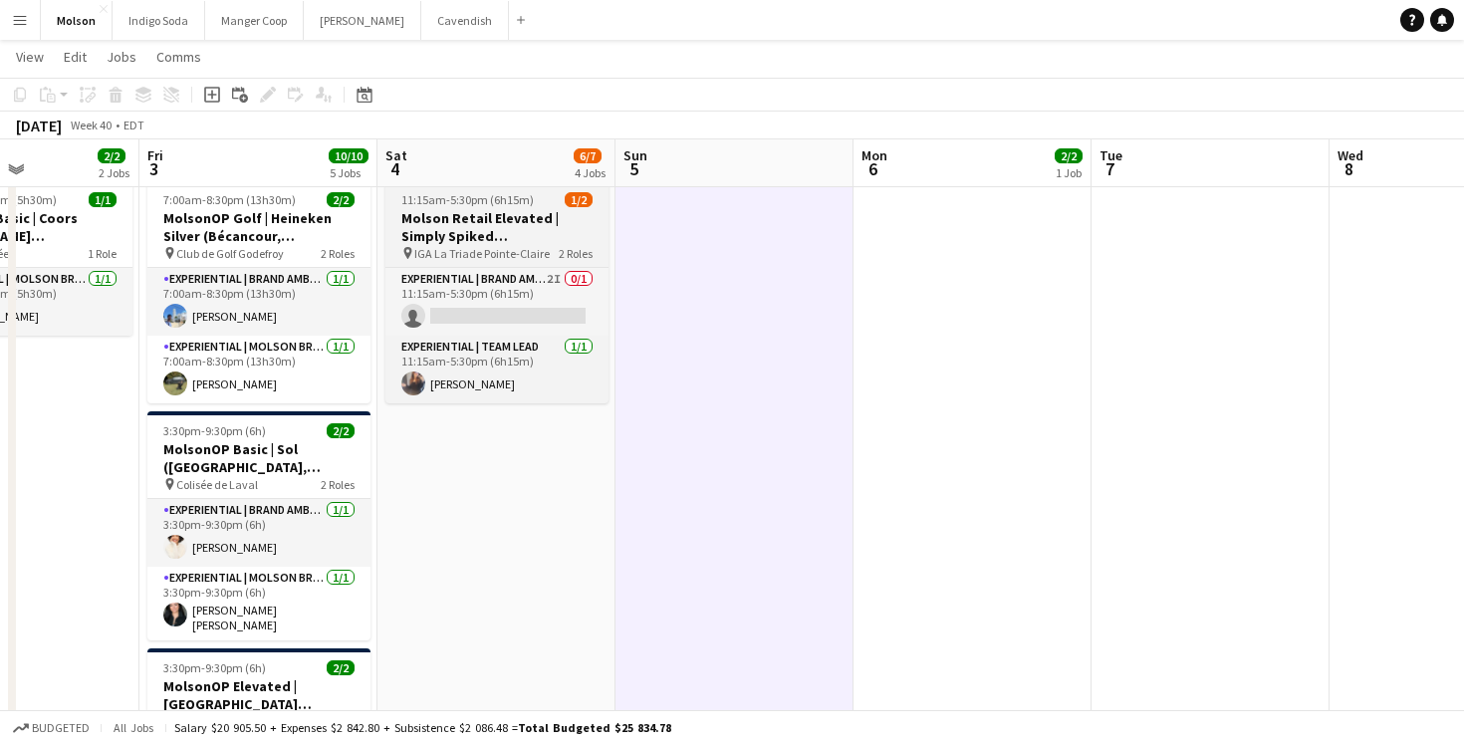
click at [570, 215] on h3 "Molson Retail Elevated | Simply Spiked ([GEOGRAPHIC_DATA], [GEOGRAPHIC_DATA])" at bounding box center [496, 227] width 223 height 36
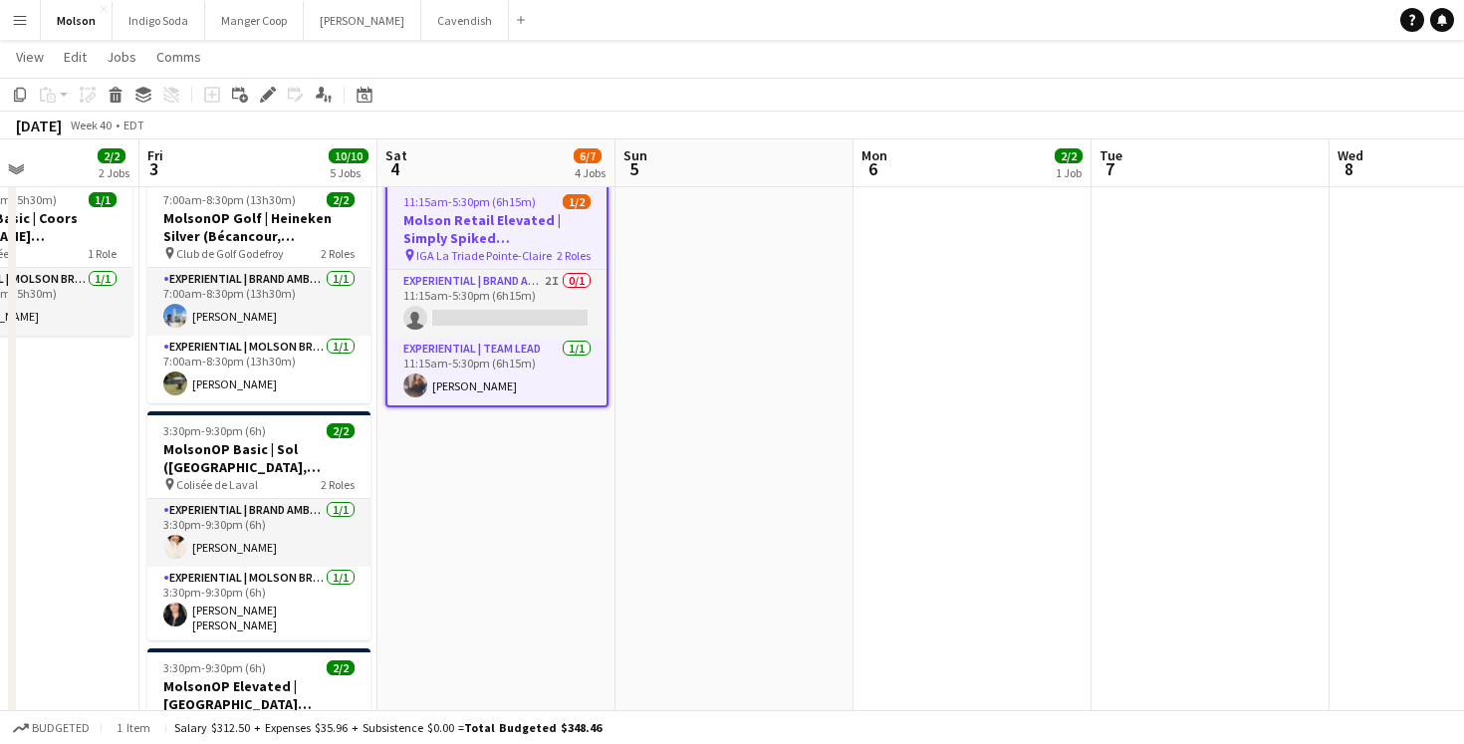
click at [32, 17] on button "Menu" at bounding box center [20, 20] width 40 height 40
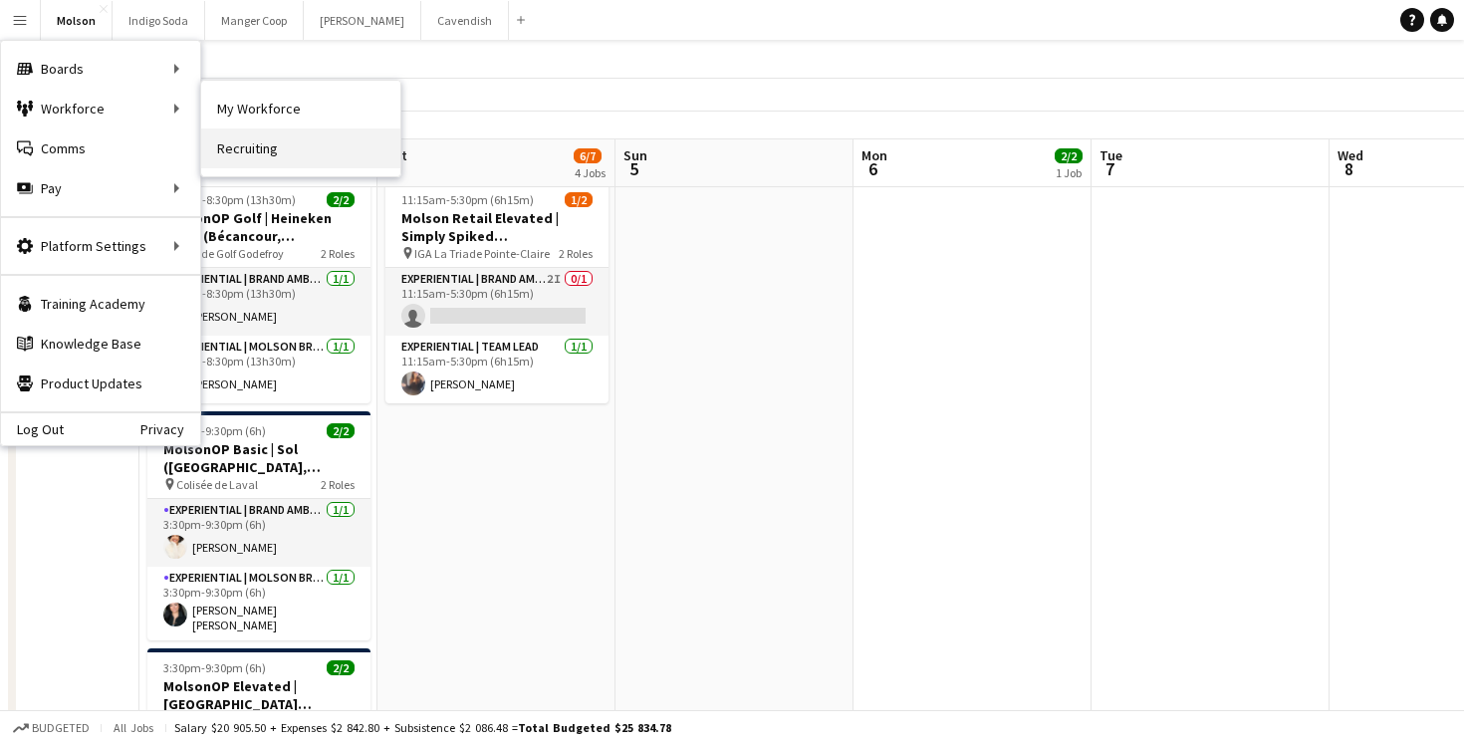
click at [275, 153] on link "Recruiting" at bounding box center [300, 148] width 199 height 40
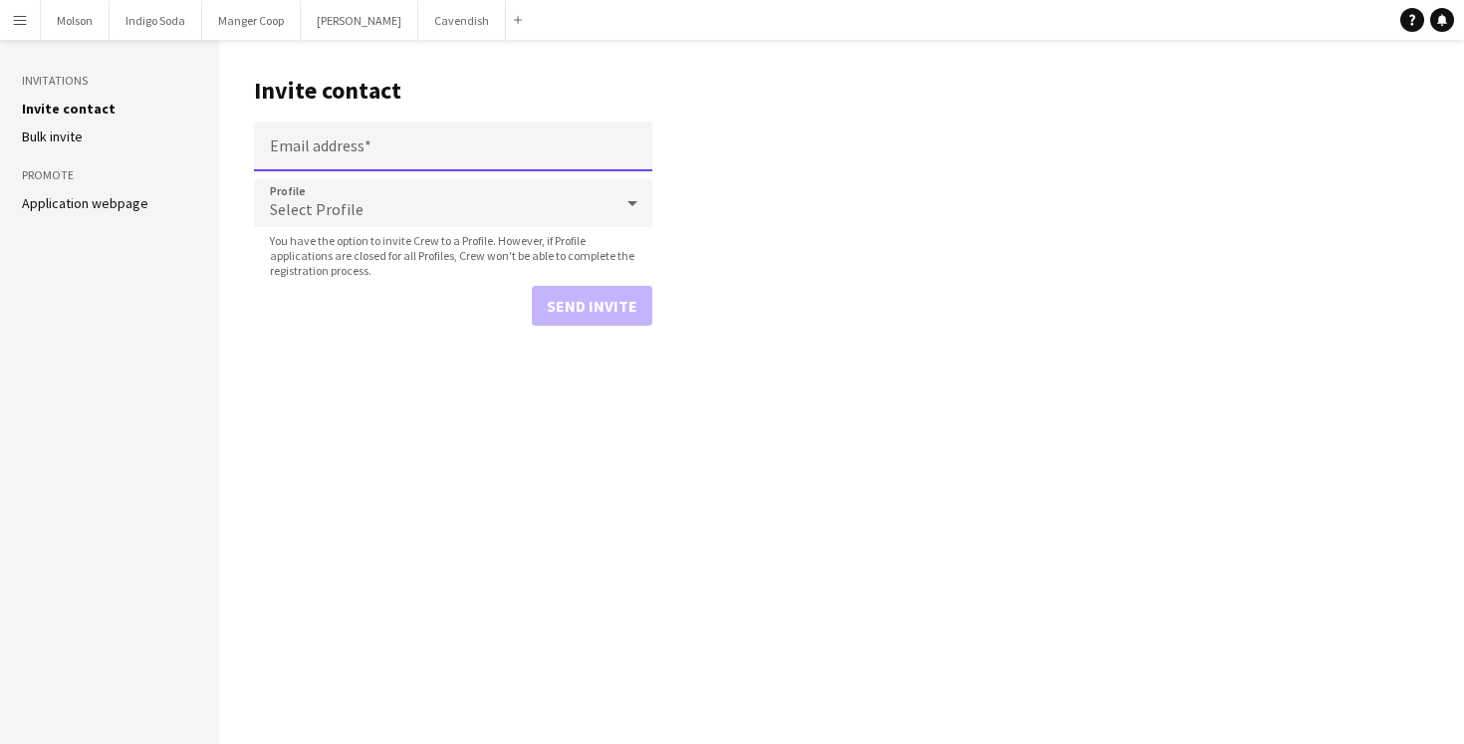
click at [386, 136] on input "Email address" at bounding box center [453, 146] width 398 height 50
paste input "**********"
type input "**********"
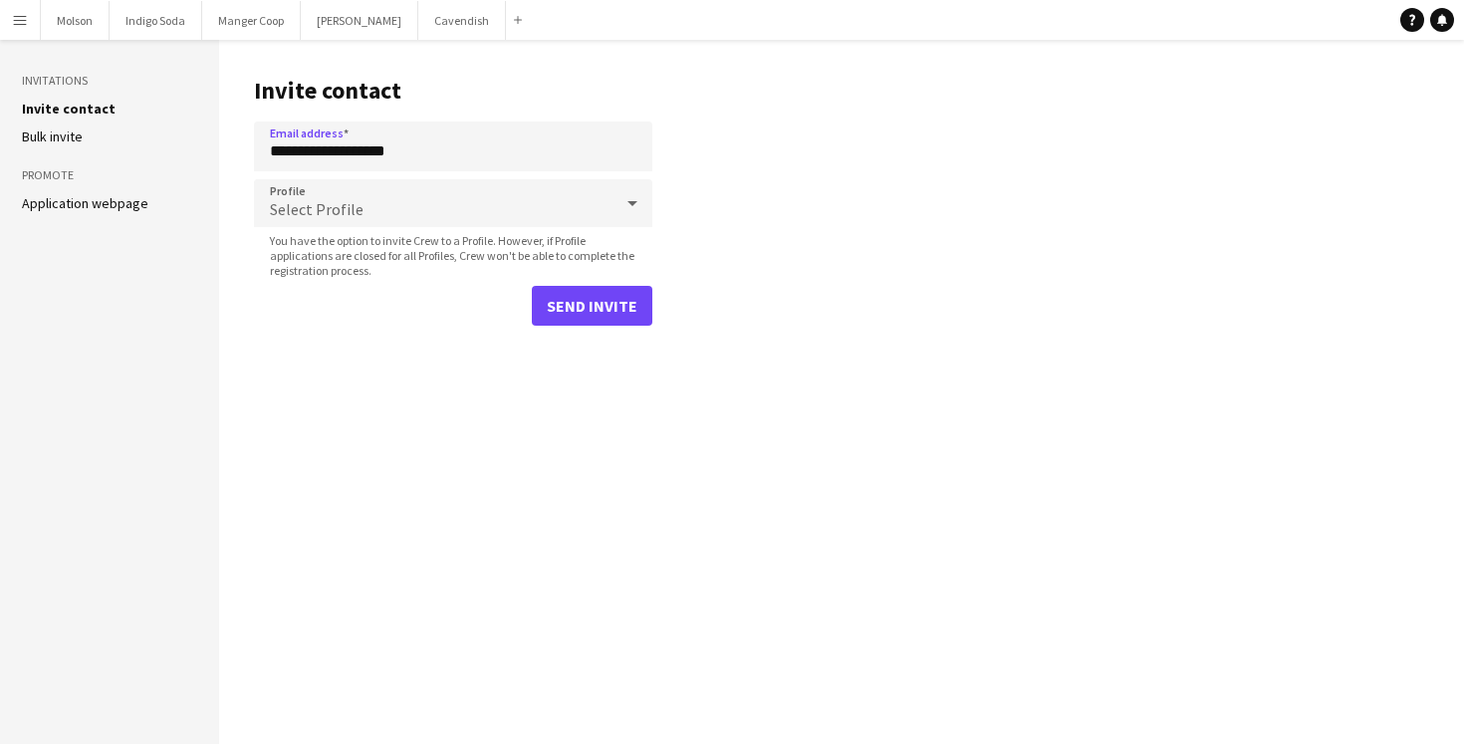
click at [365, 218] on div "Select Profile" at bounding box center [433, 203] width 358 height 48
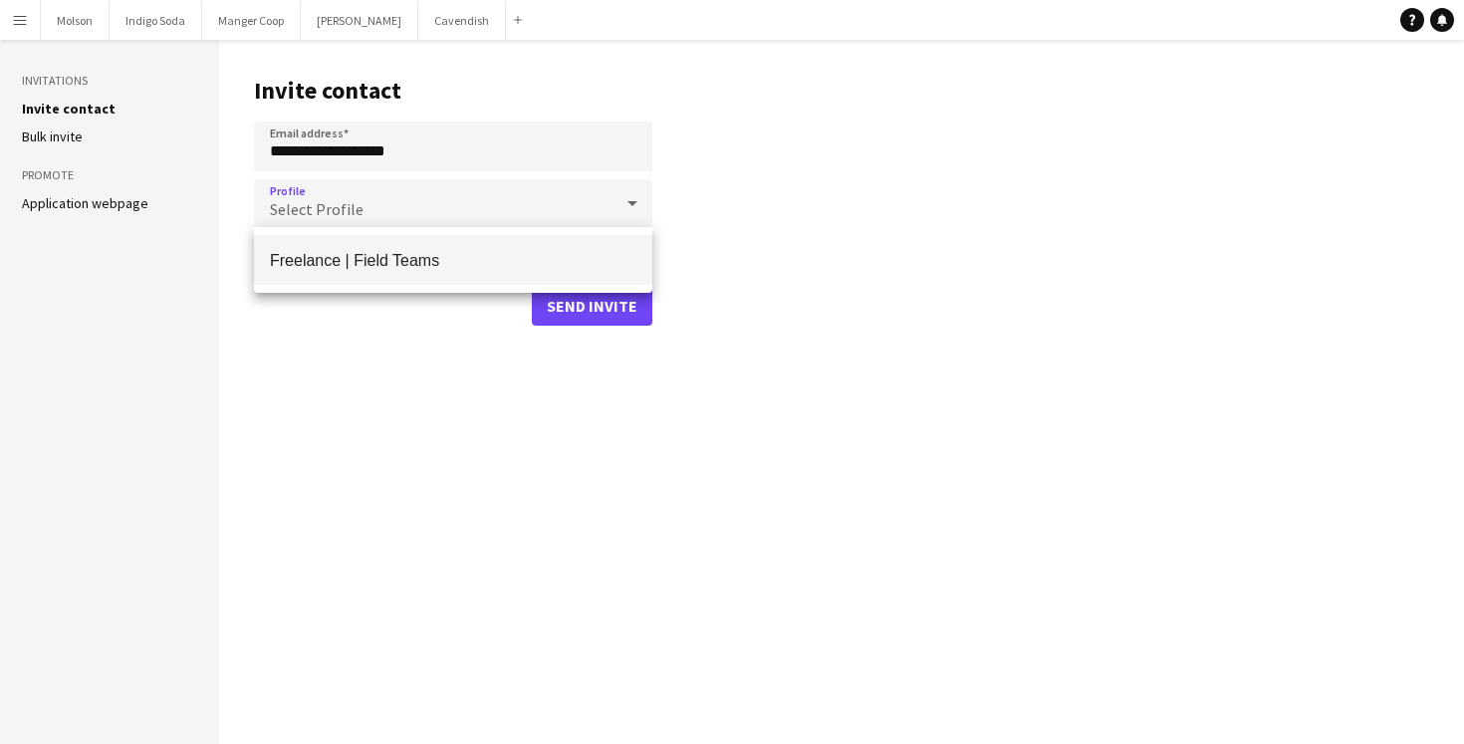
click at [371, 256] on span "Freelance | Field Teams" at bounding box center [453, 260] width 366 height 19
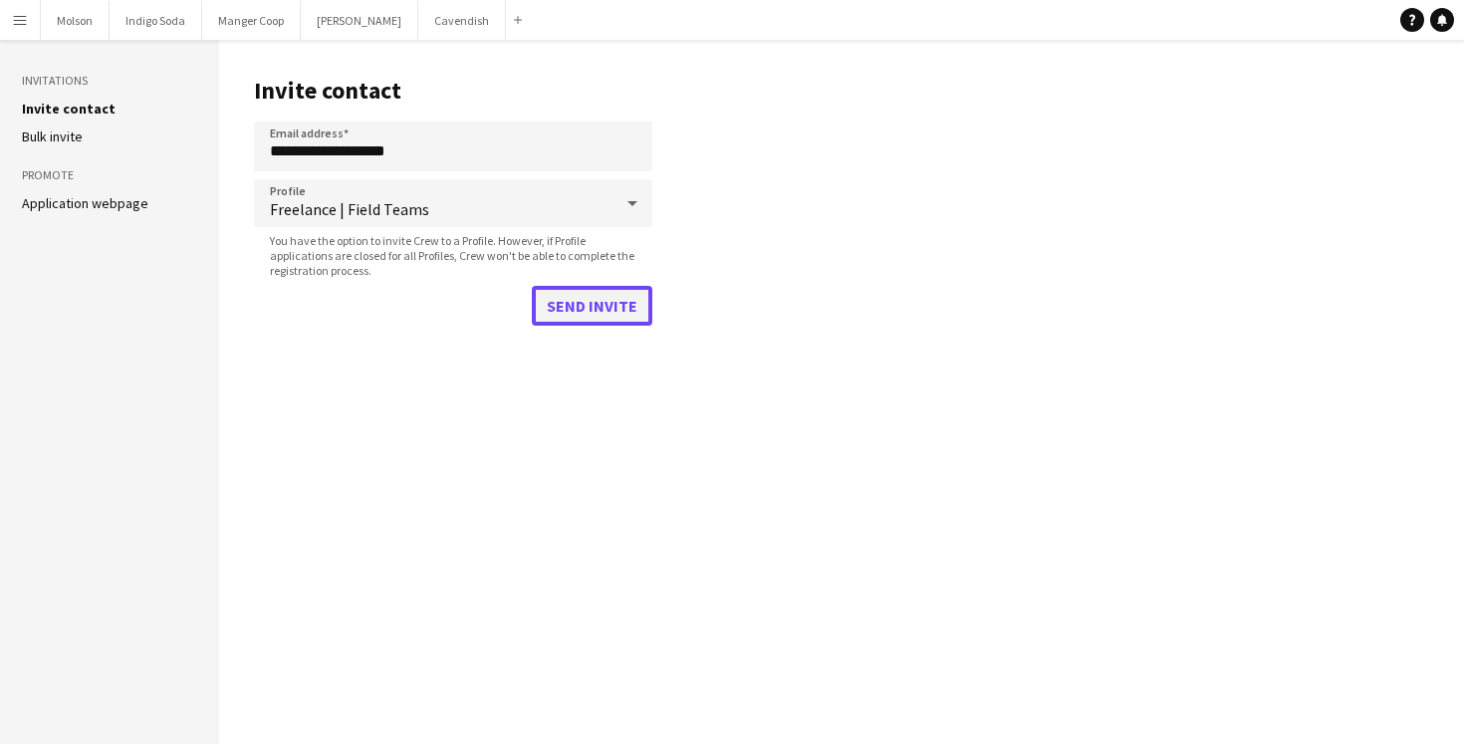
click at [590, 306] on button "Send invite" at bounding box center [592, 306] width 120 height 40
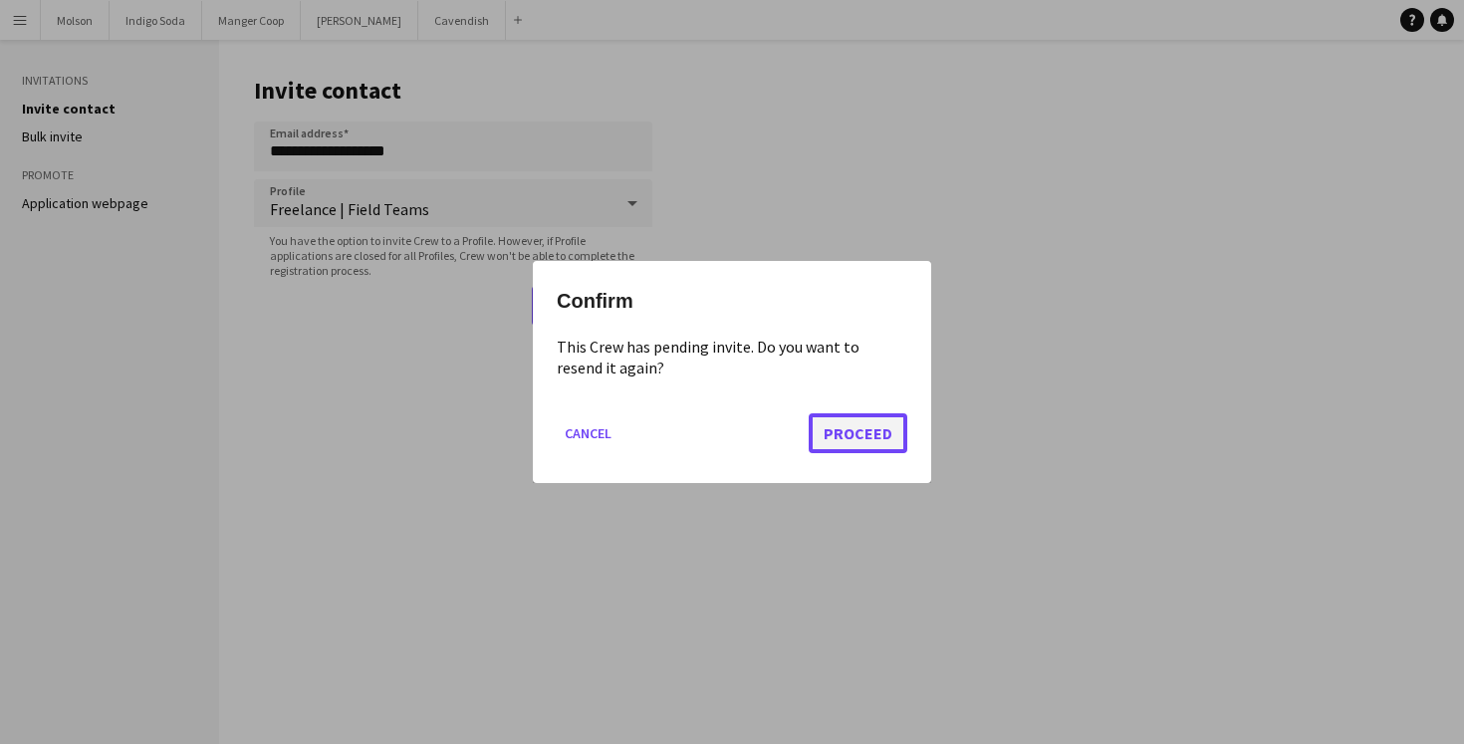
click at [882, 450] on button "Proceed" at bounding box center [858, 433] width 99 height 40
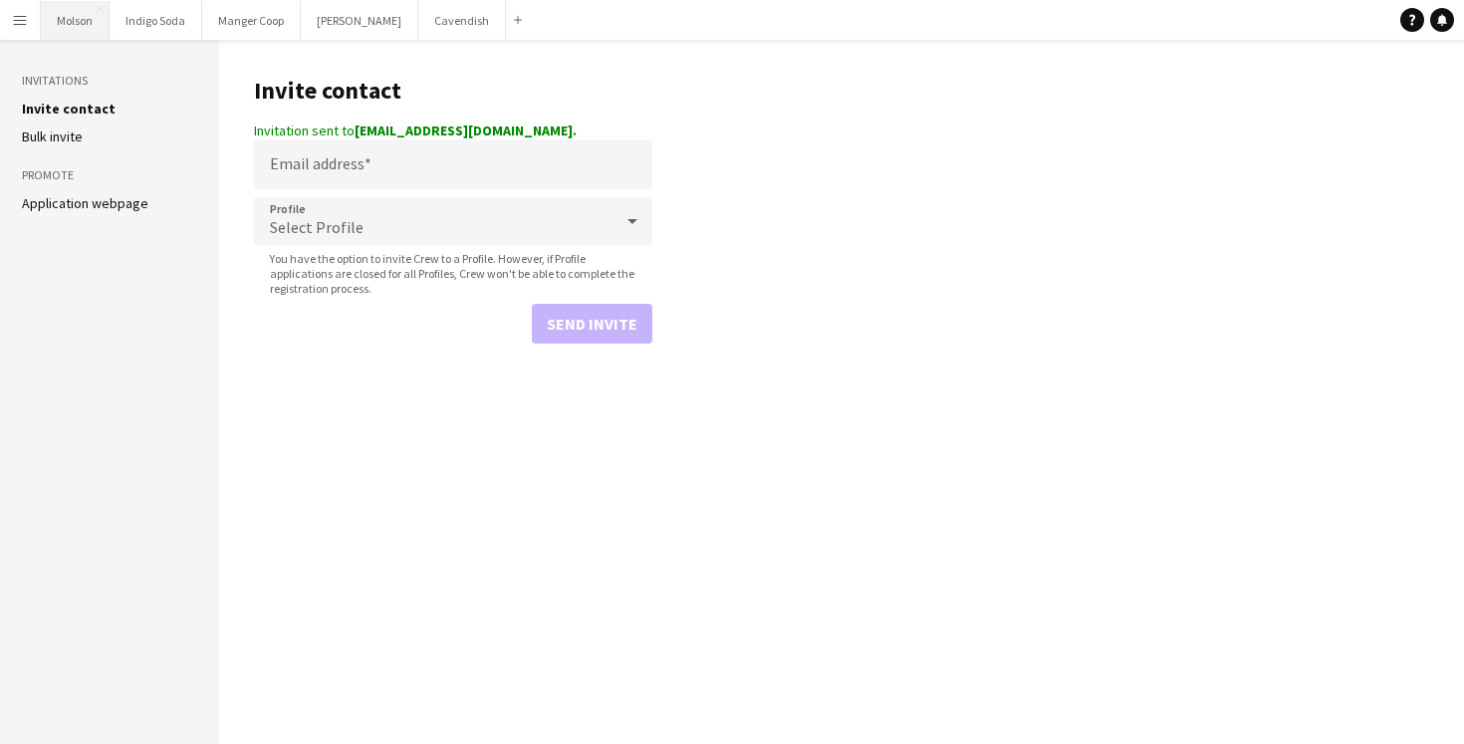
click at [64, 19] on button "Molson Close" at bounding box center [75, 20] width 69 height 39
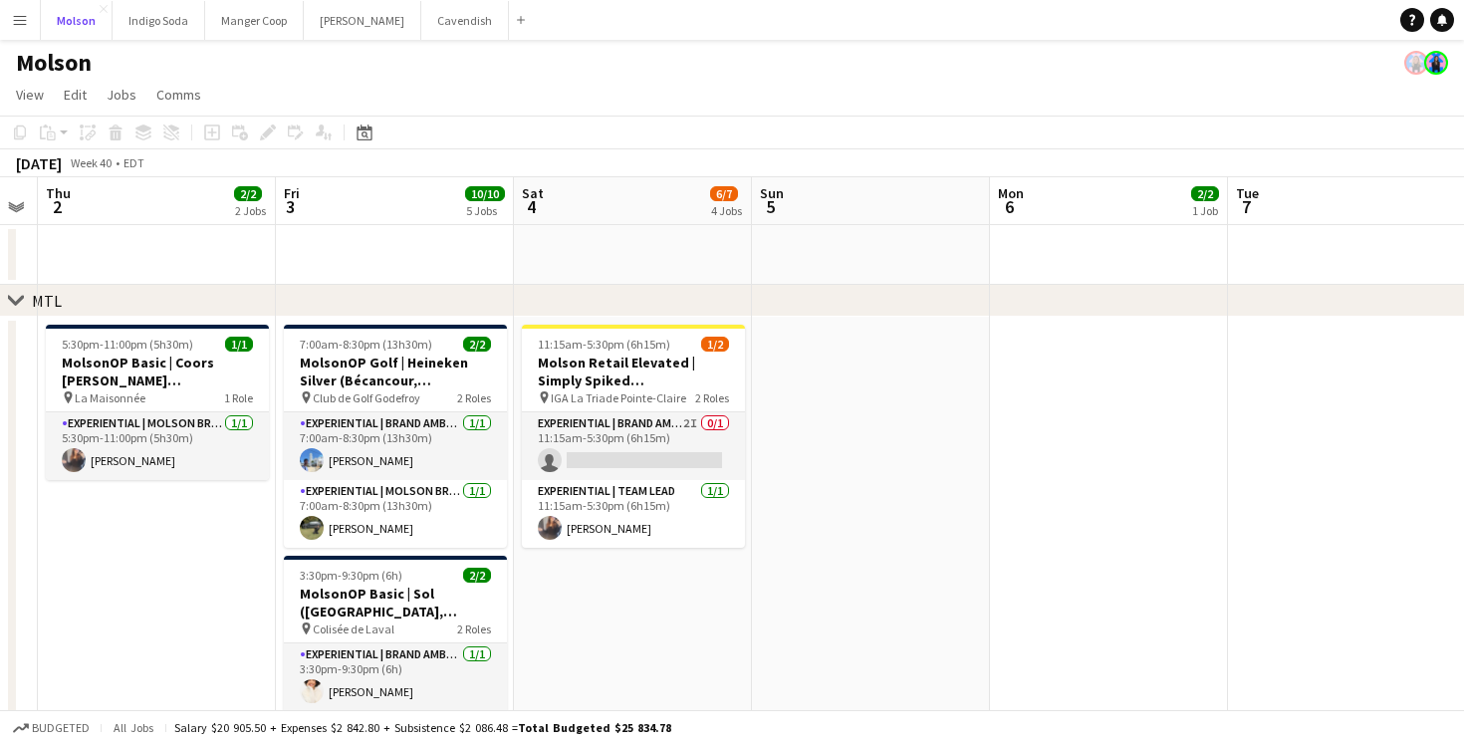
scroll to position [0, 619]
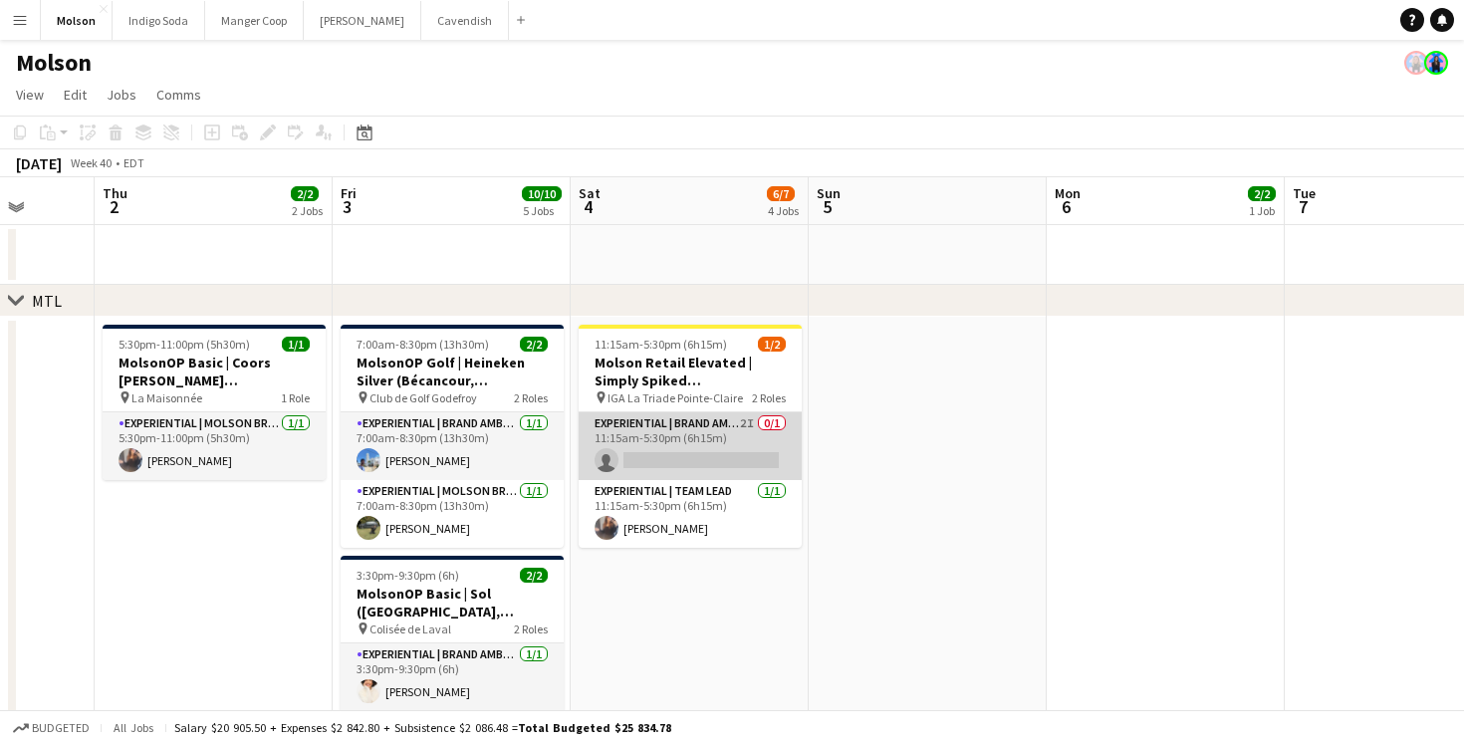
click at [725, 459] on app-card-role "Experiential | Brand Ambassador 2I 0/1 11:15am-5:30pm (6h15m) single-neutral-ac…" at bounding box center [690, 446] width 223 height 68
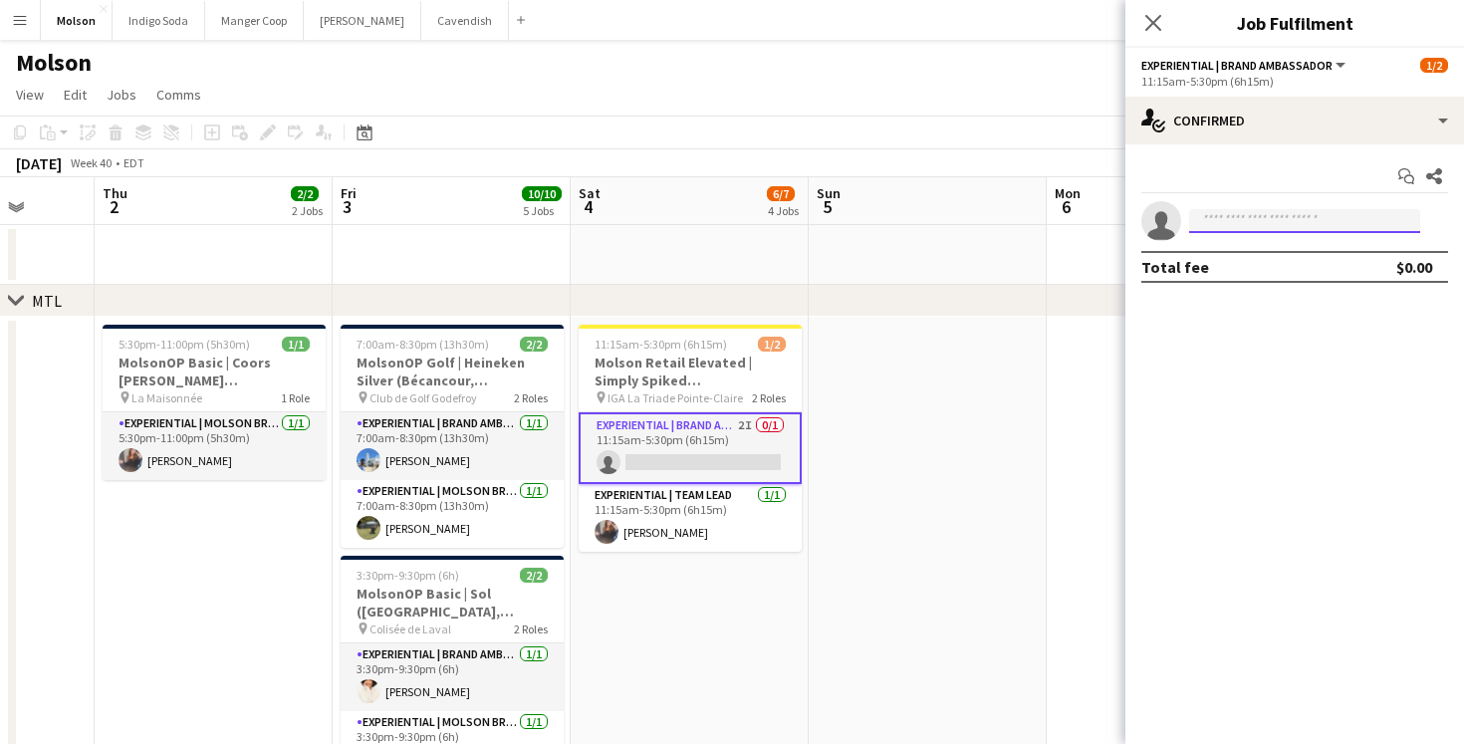
click at [1206, 228] on input at bounding box center [1304, 221] width 231 height 24
paste input "**********"
drag, startPoint x: 1329, startPoint y: 225, endPoint x: 1215, endPoint y: 221, distance: 114.6
click at [1215, 221] on input "**********" at bounding box center [1304, 221] width 231 height 24
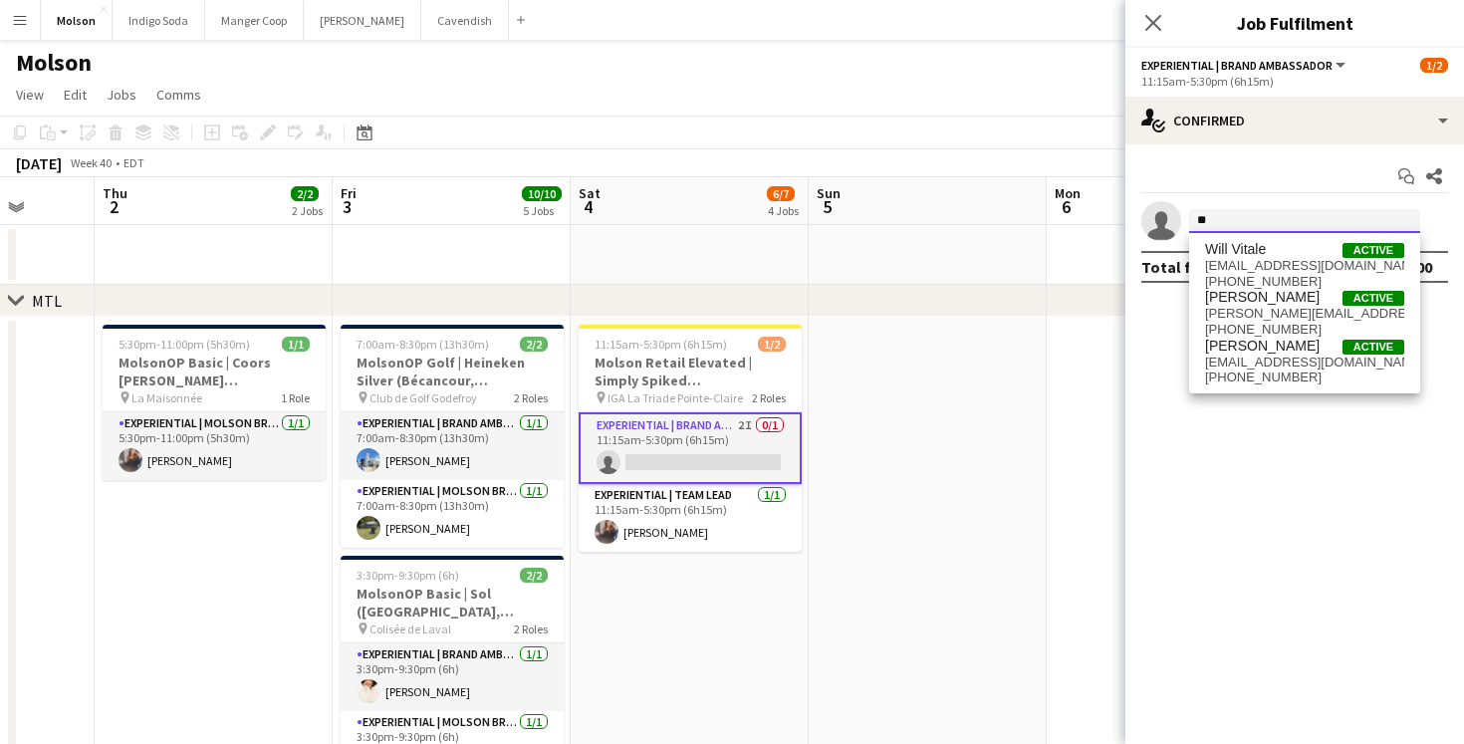
type input "*"
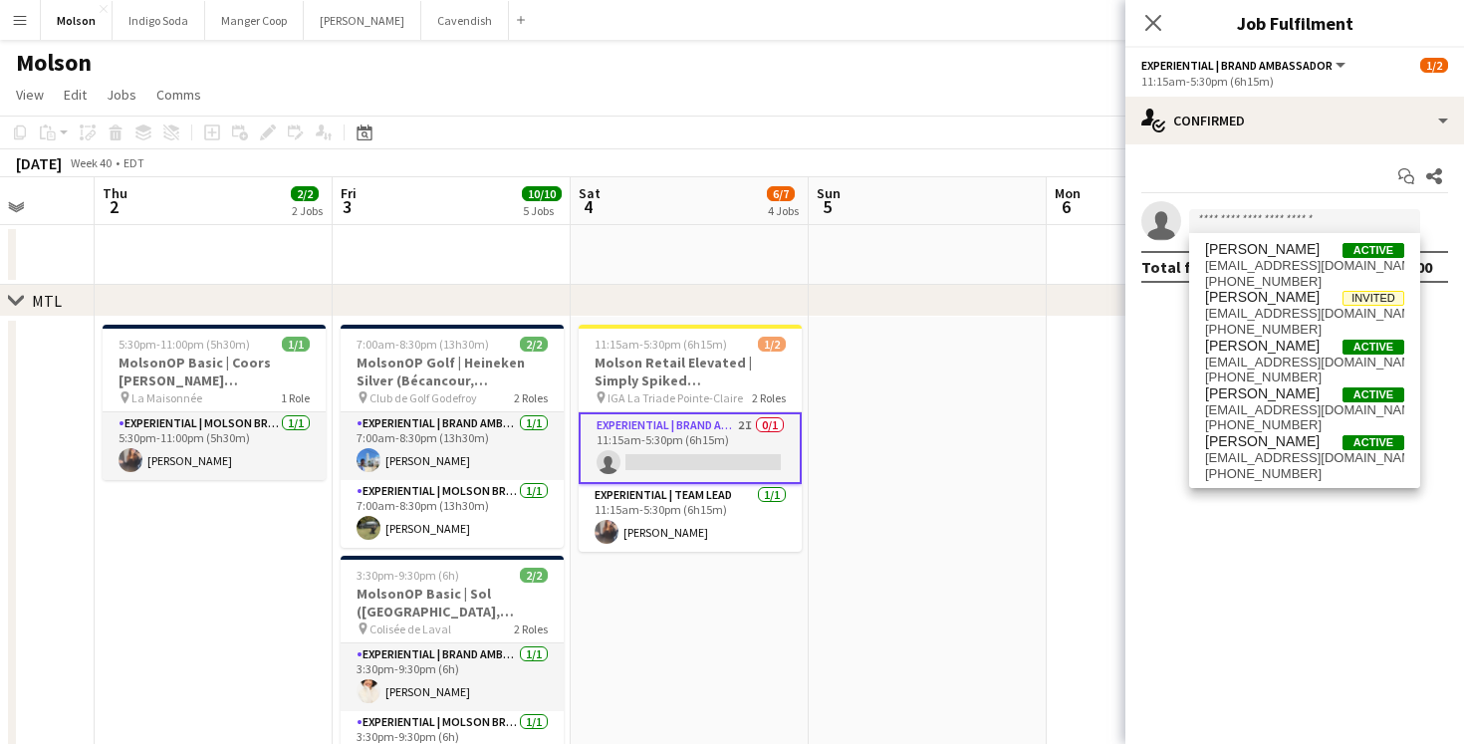
click at [910, 305] on div "chevron-right MTL" at bounding box center [732, 301] width 1464 height 32
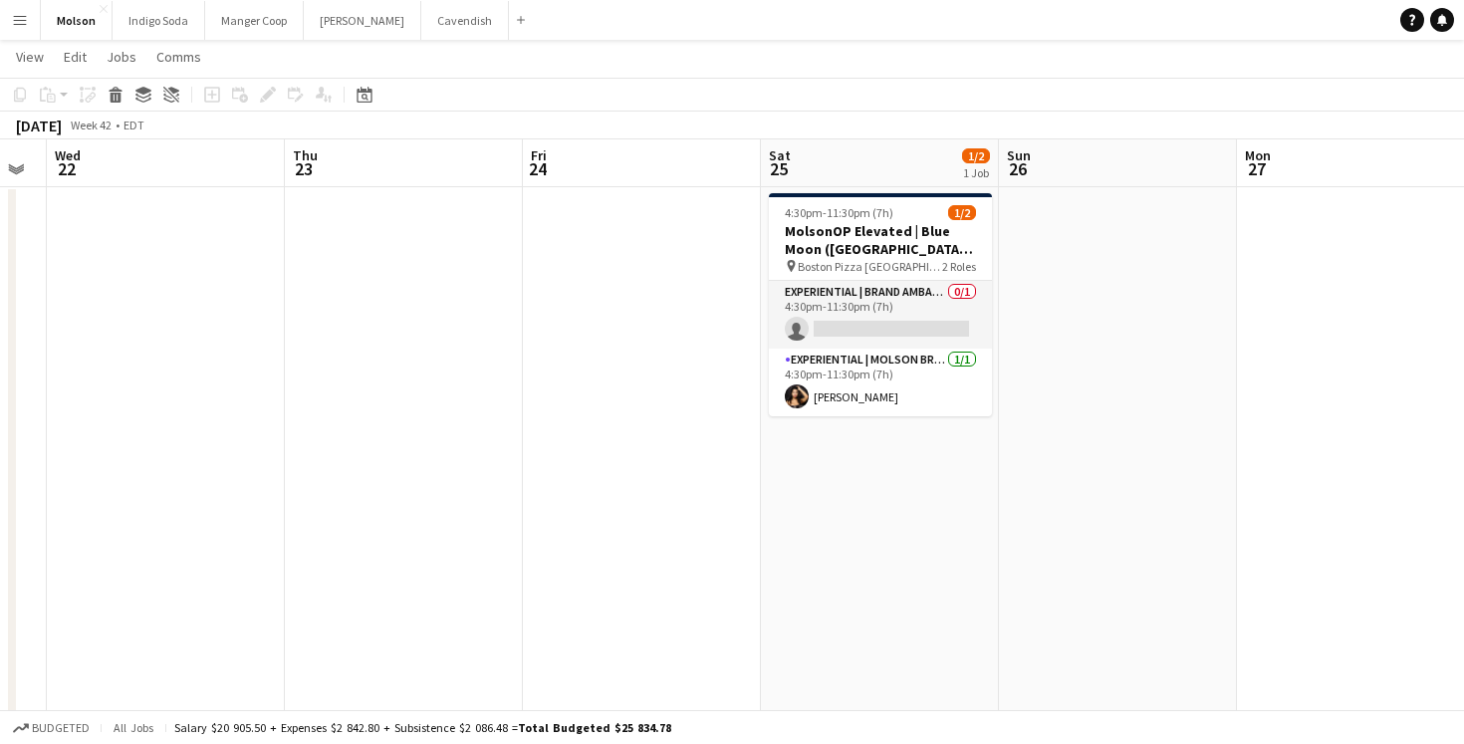
scroll to position [0, 810]
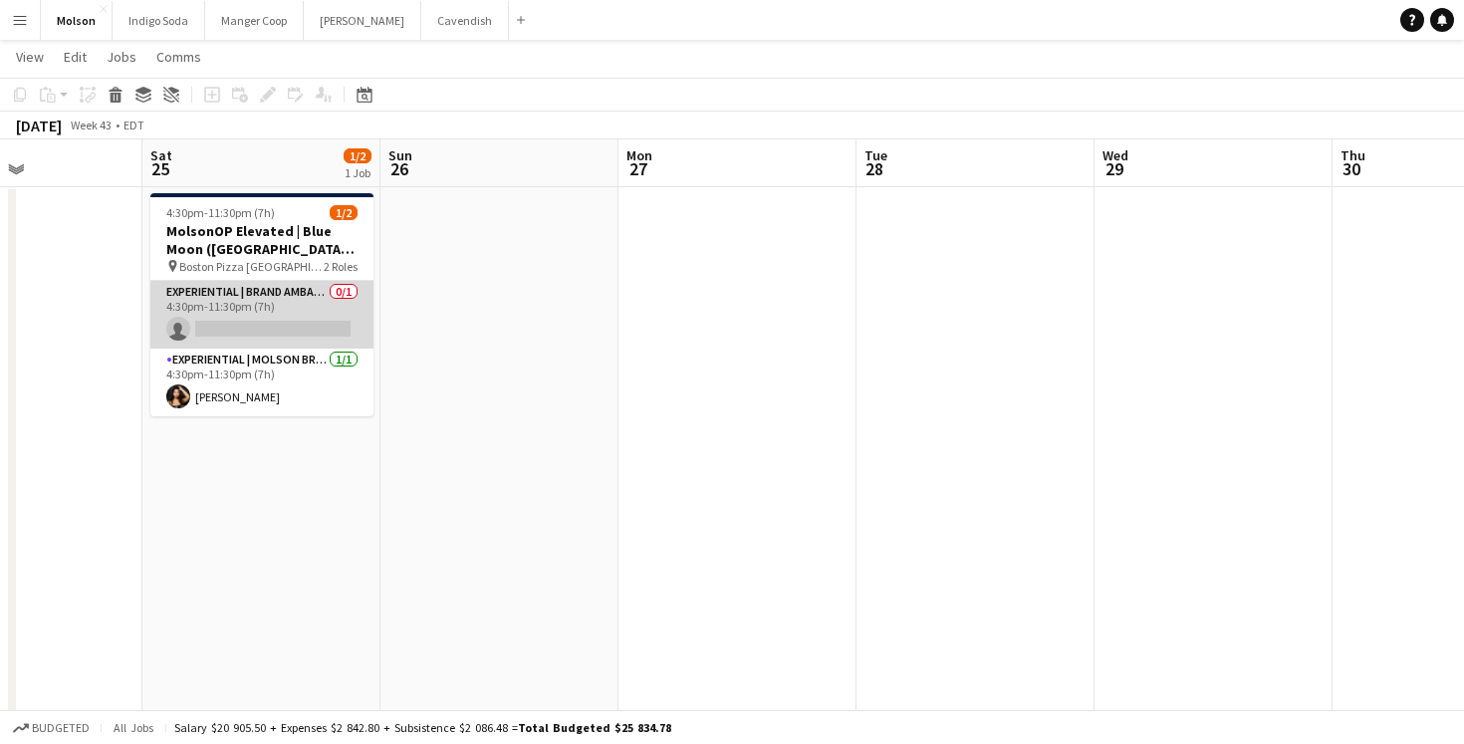
click at [254, 315] on app-card-role "Experiential | Brand Ambassador 0/1 4:30pm-11:30pm (7h) single-neutral-actions" at bounding box center [261, 315] width 223 height 68
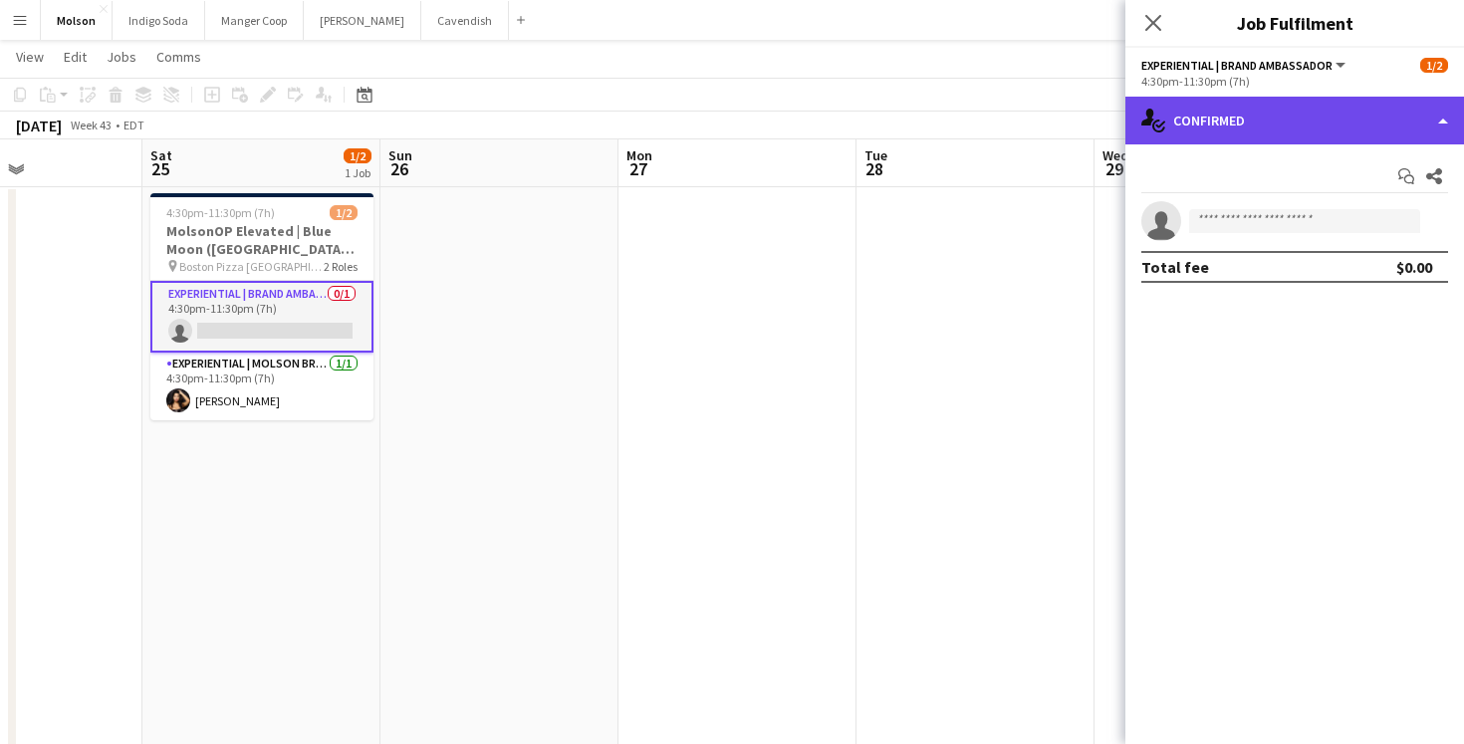
click at [1255, 119] on div "single-neutral-actions-check-2 Confirmed" at bounding box center [1294, 121] width 339 height 48
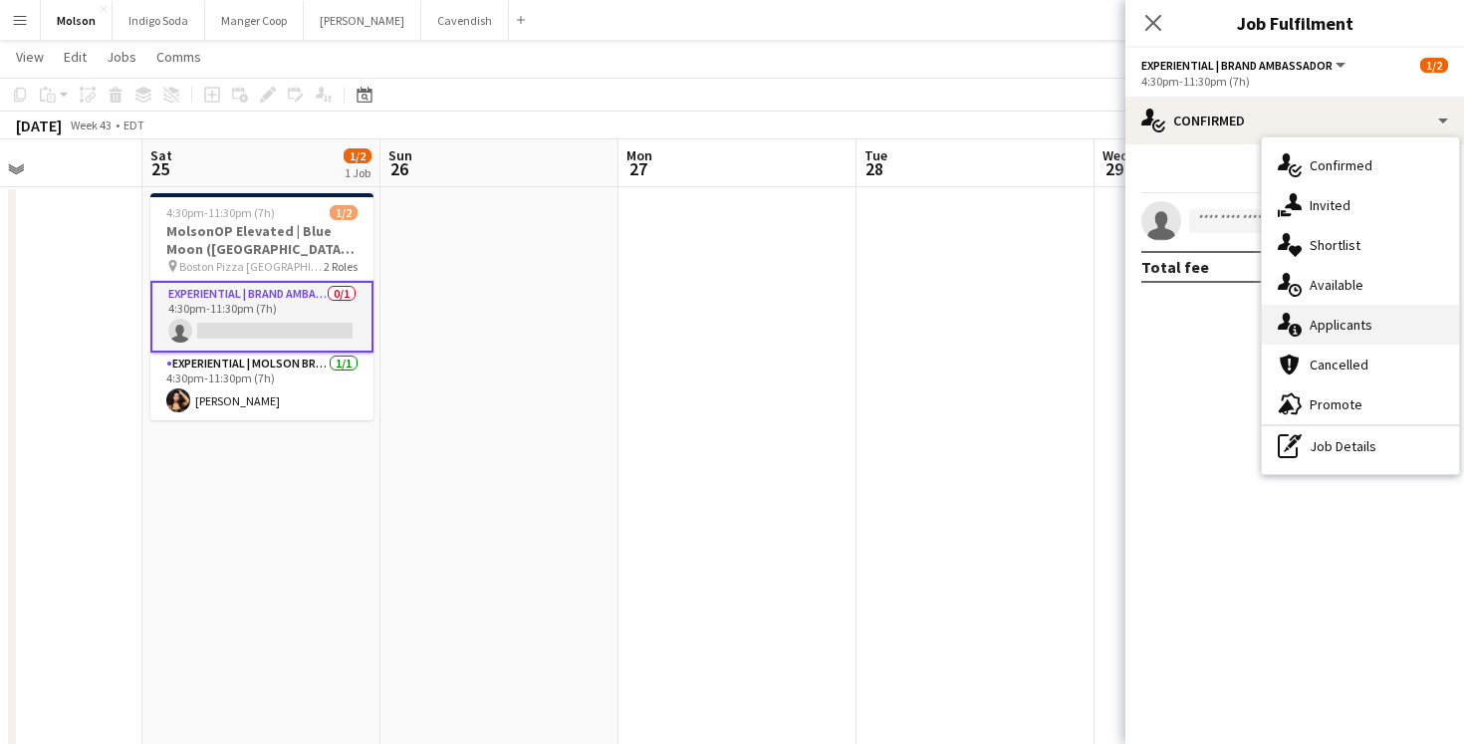
click at [1389, 332] on div "single-neutral-actions-information Applicants" at bounding box center [1360, 325] width 197 height 40
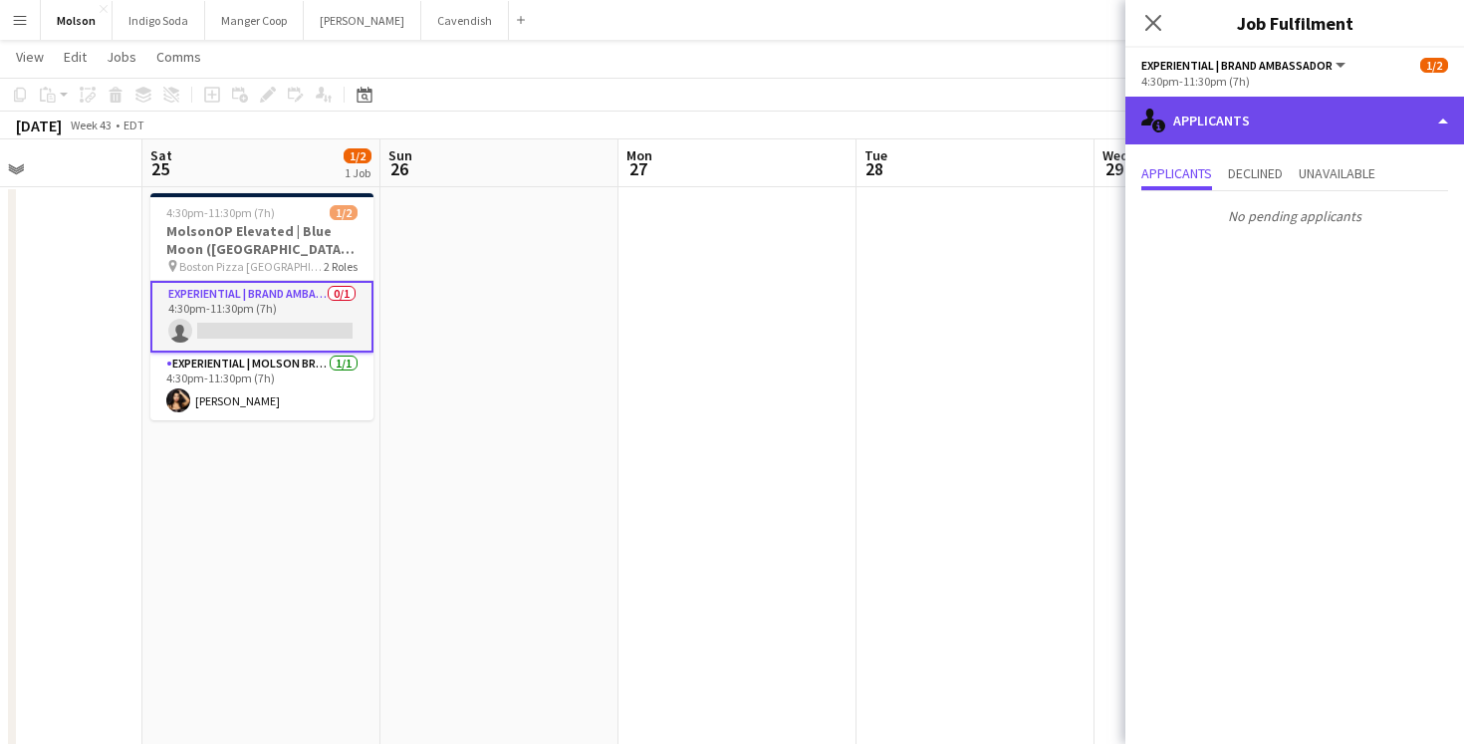
click at [1257, 109] on div "single-neutral-actions-information Applicants" at bounding box center [1294, 121] width 339 height 48
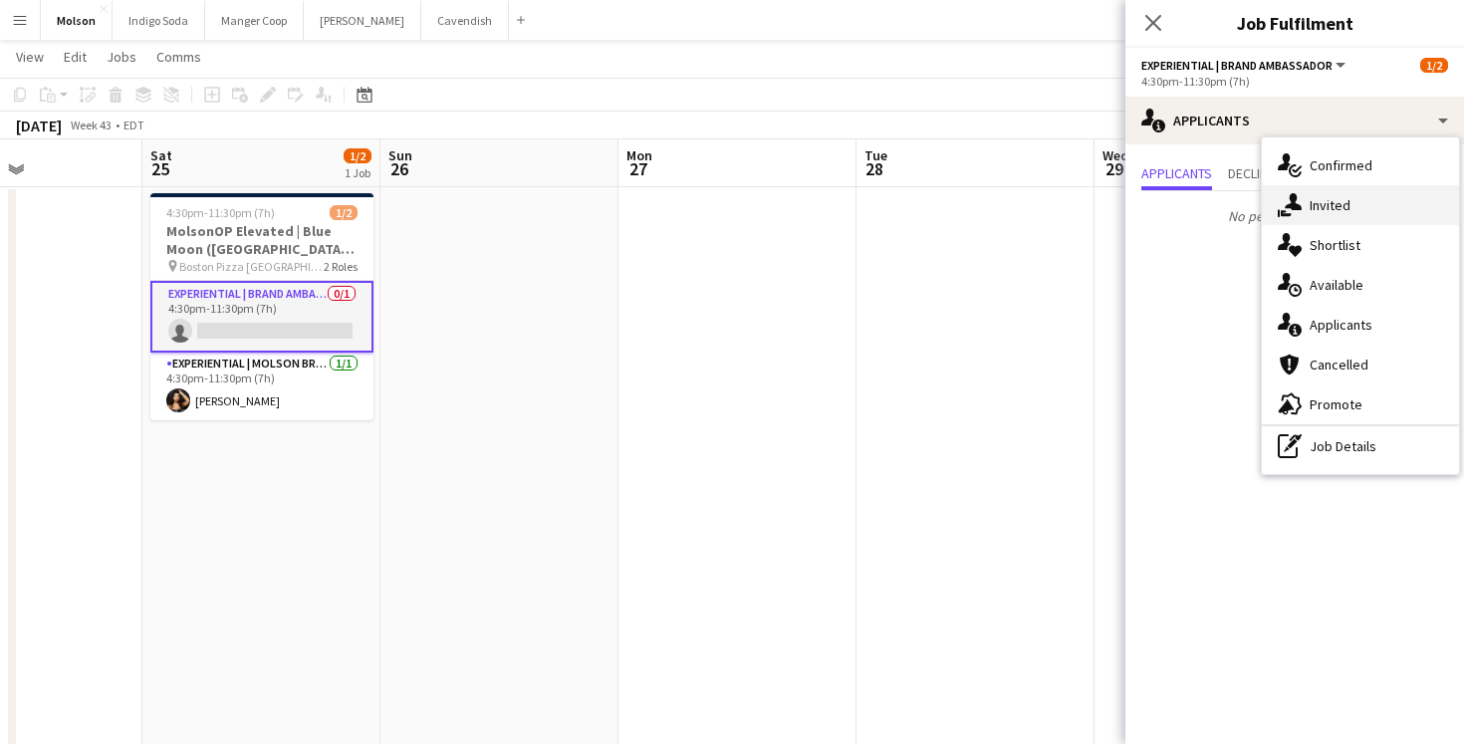
click at [1369, 200] on div "single-neutral-actions-share-1 Invited" at bounding box center [1360, 205] width 197 height 40
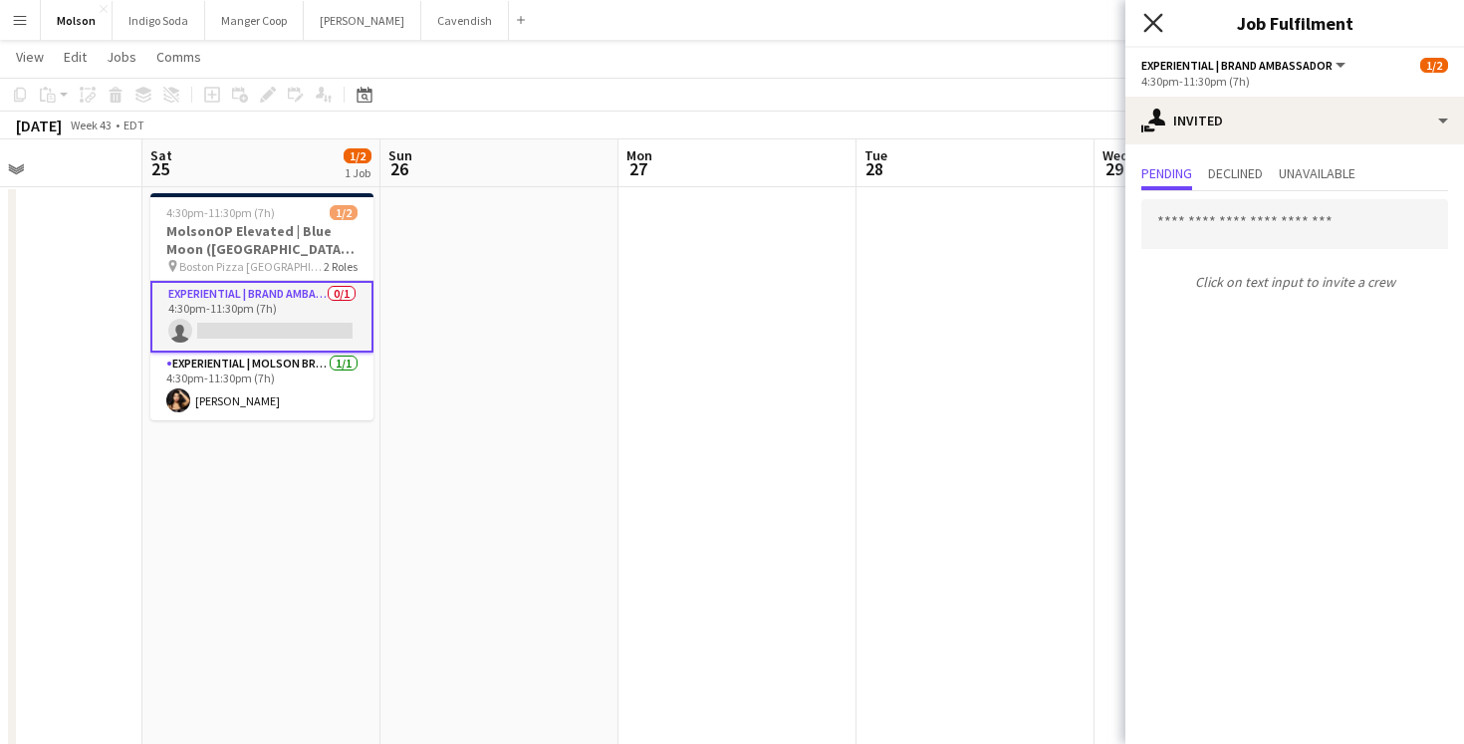
click at [1161, 17] on icon "Close pop-in" at bounding box center [1152, 22] width 19 height 19
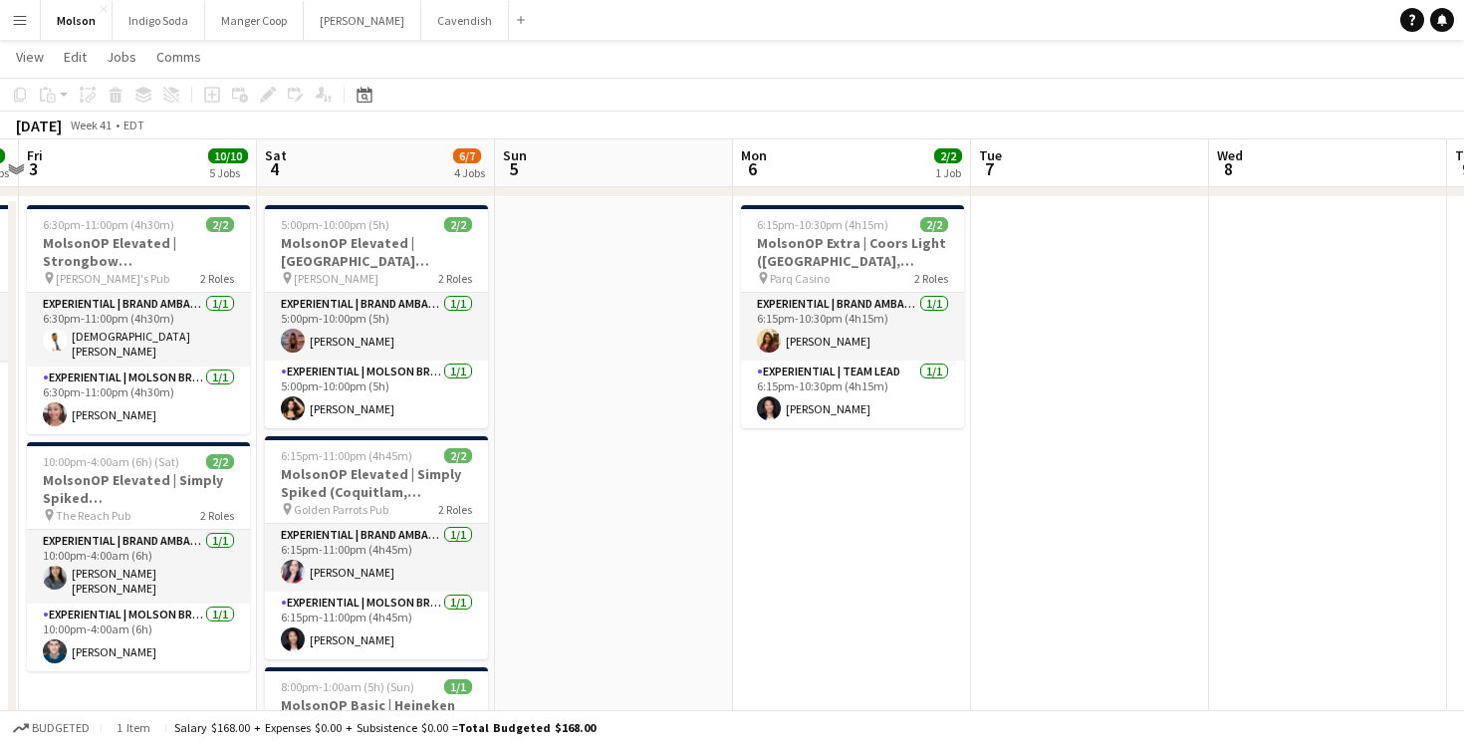
scroll to position [0, 540]
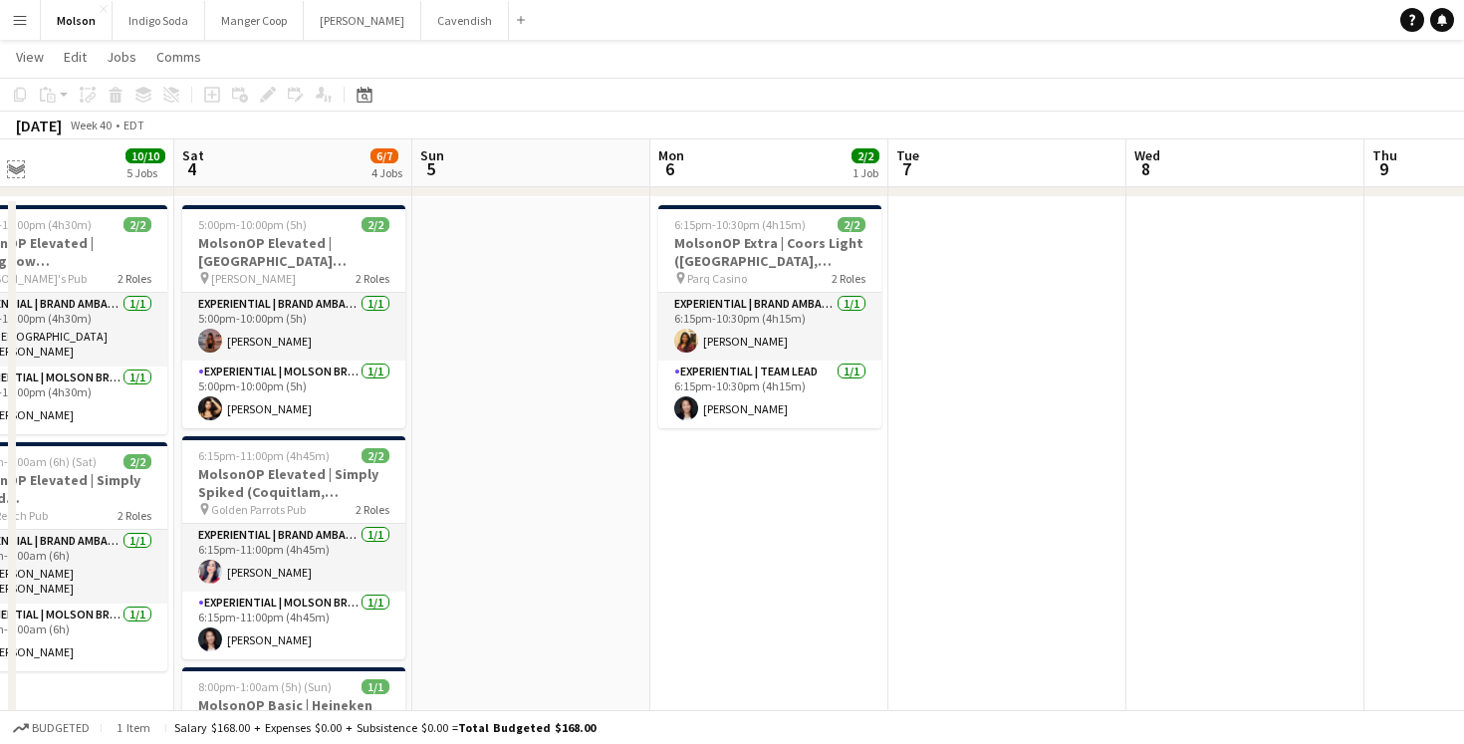
click at [13, 171] on app-icon "Expand/collapse" at bounding box center [16, 167] width 16 height 19
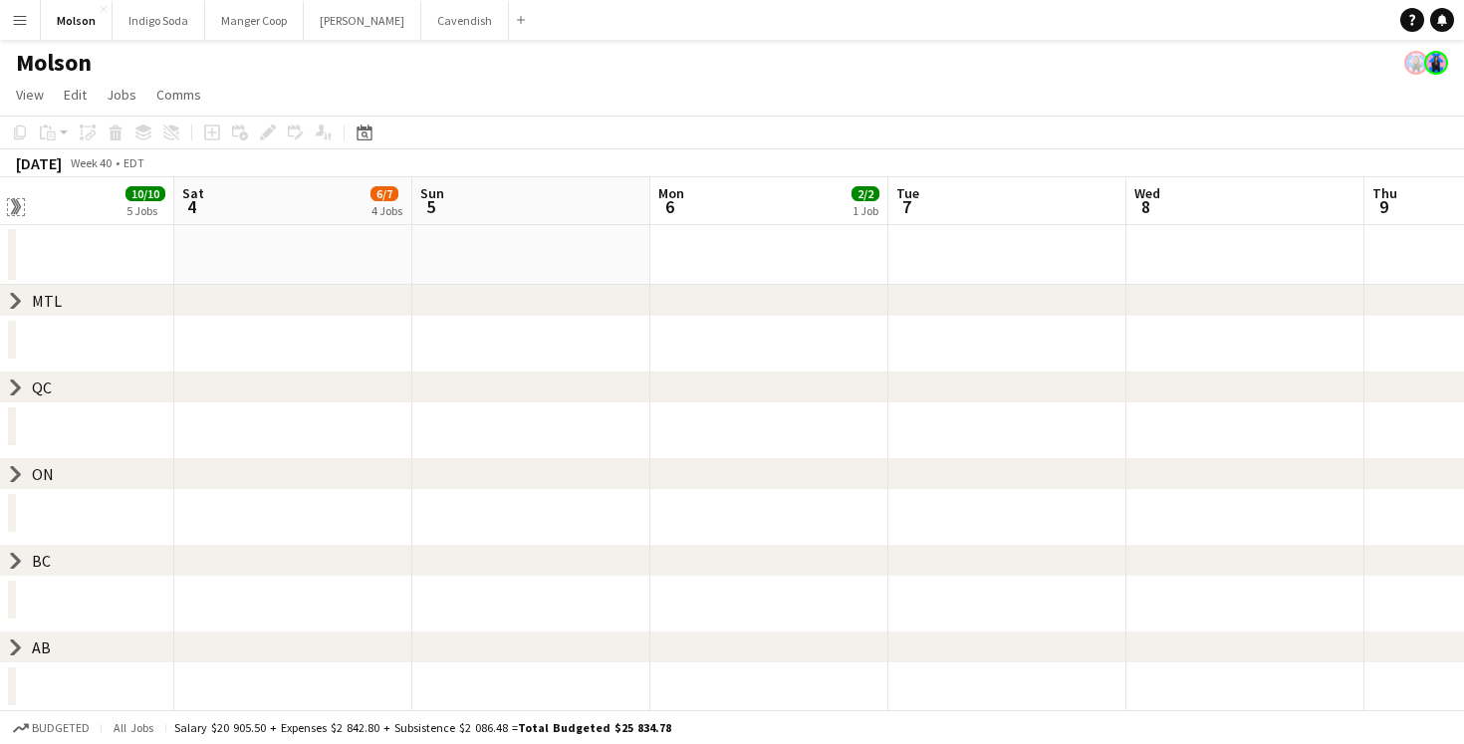
scroll to position [0, 0]
click at [6, 475] on div "chevron-right ON" at bounding box center [732, 474] width 1464 height 32
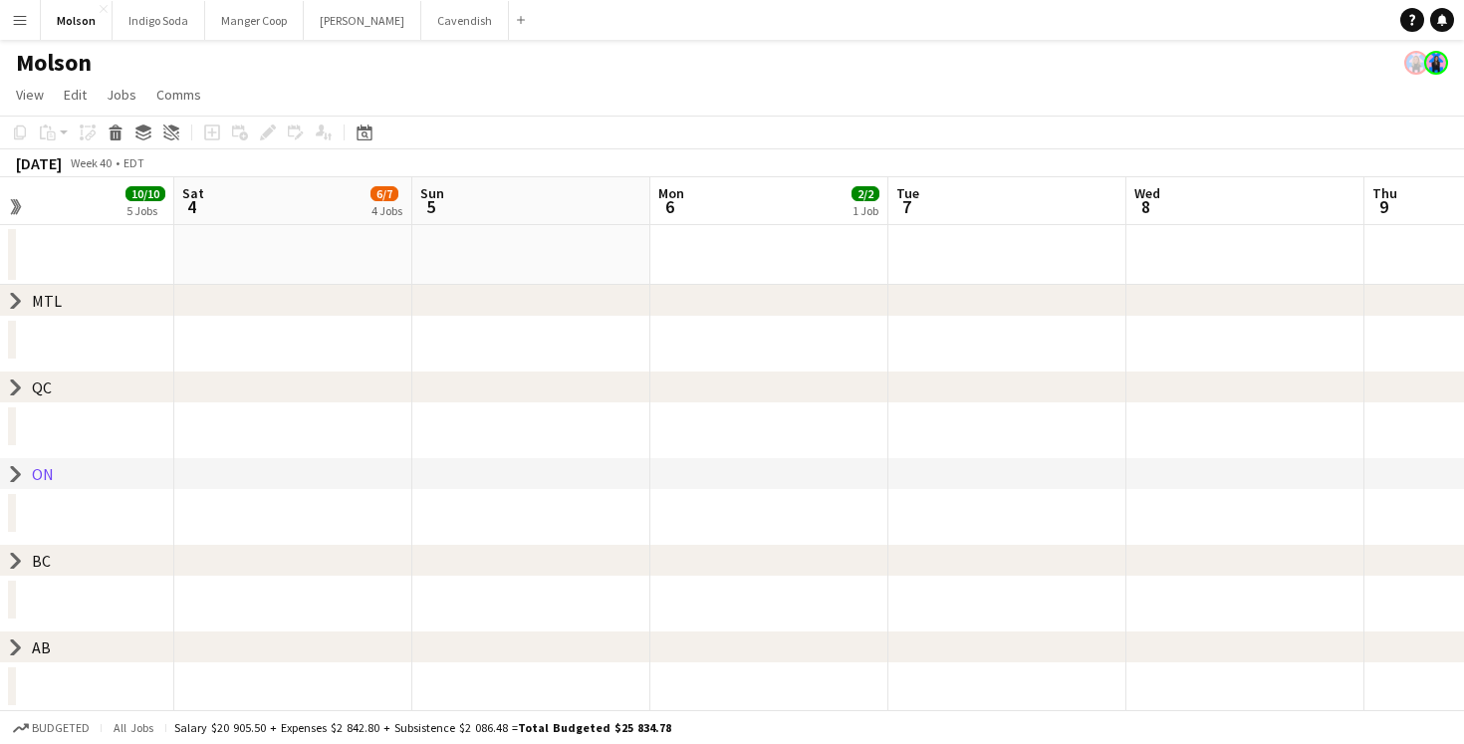
click at [14, 475] on icon "chevron-right" at bounding box center [16, 474] width 16 height 16
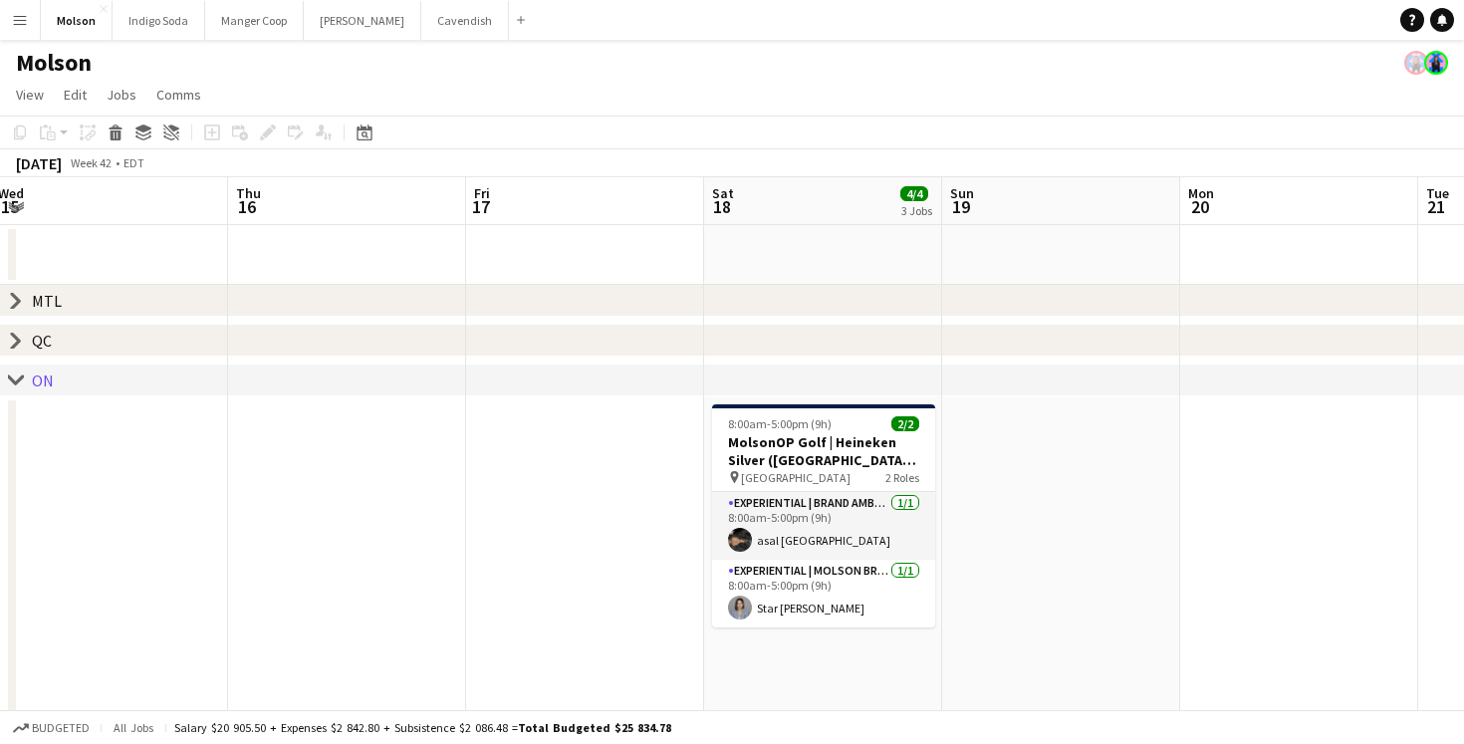
click at [12, 297] on icon "chevron-right" at bounding box center [16, 301] width 16 height 16
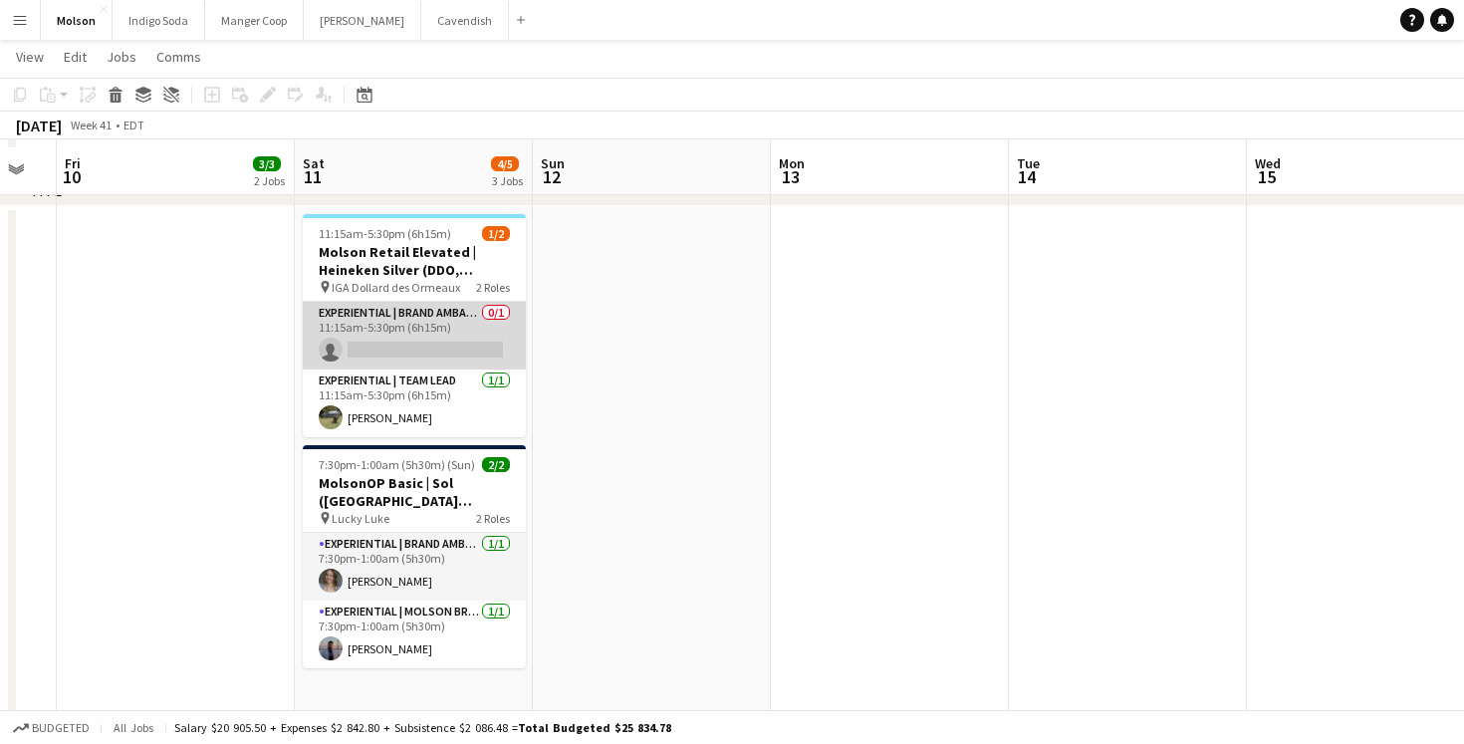
scroll to position [118, 0]
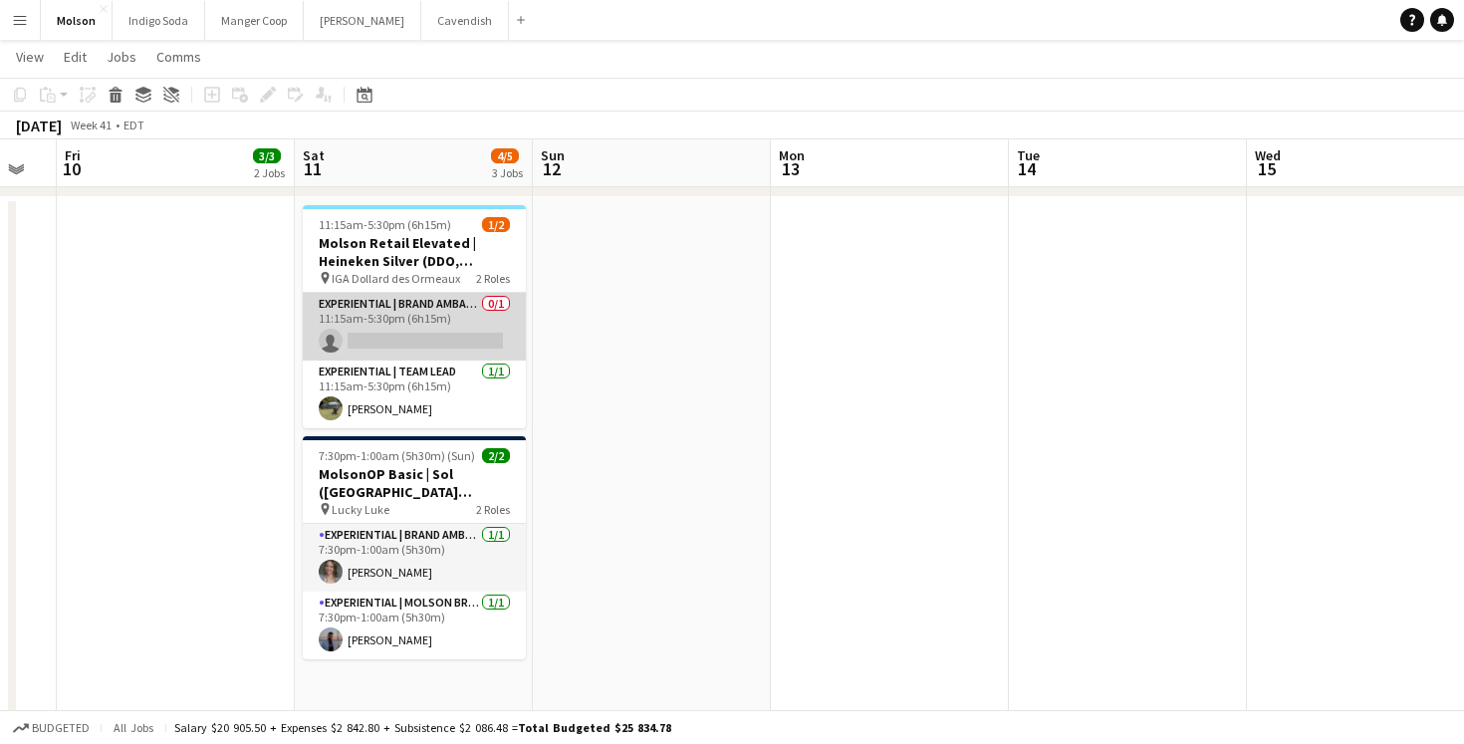
click at [423, 324] on app-card-role "Experiential | Brand Ambassador 0/1 11:15am-5:30pm (6h15m) single-neutral-actio…" at bounding box center [414, 327] width 223 height 68
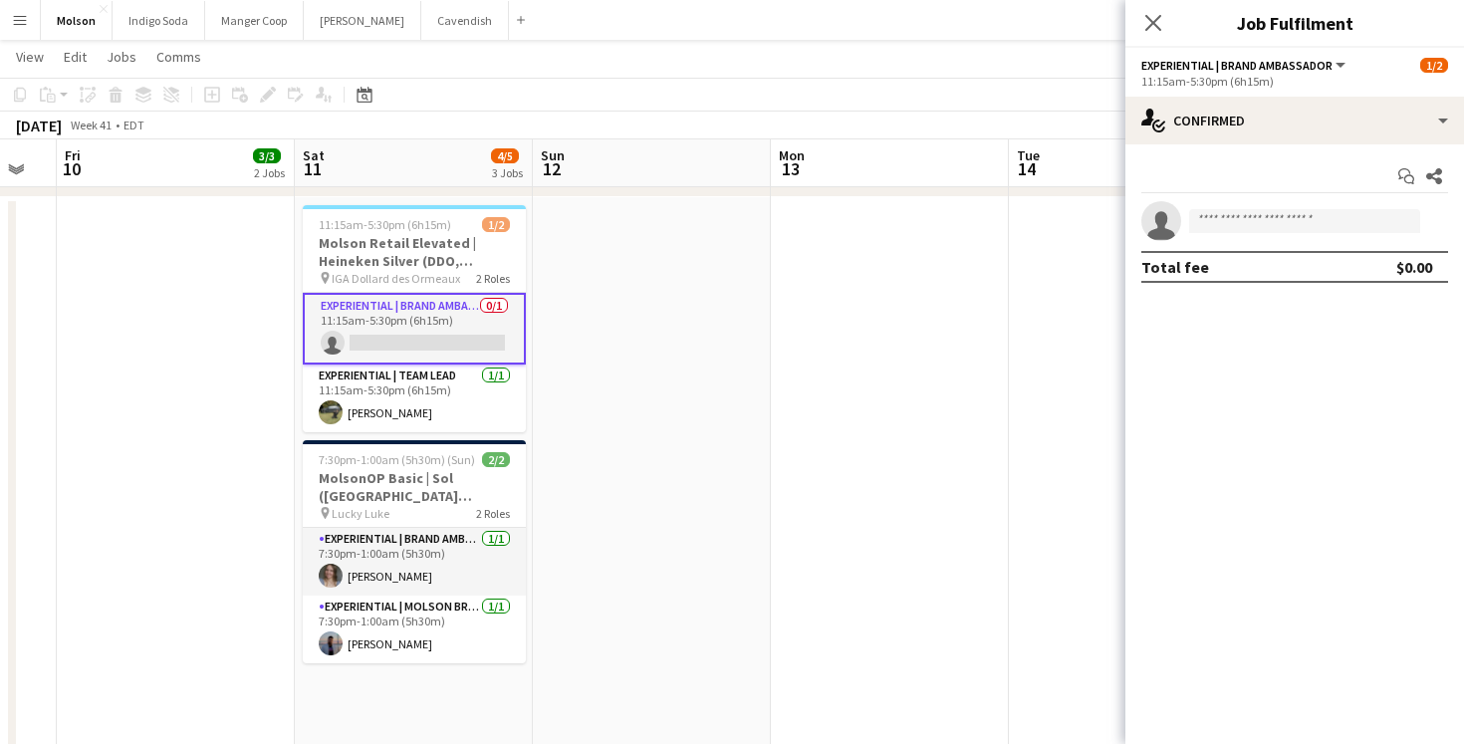
click at [1288, 155] on div "Start chat Share single-neutral-actions Total fee $0.00" at bounding box center [1294, 221] width 339 height 154
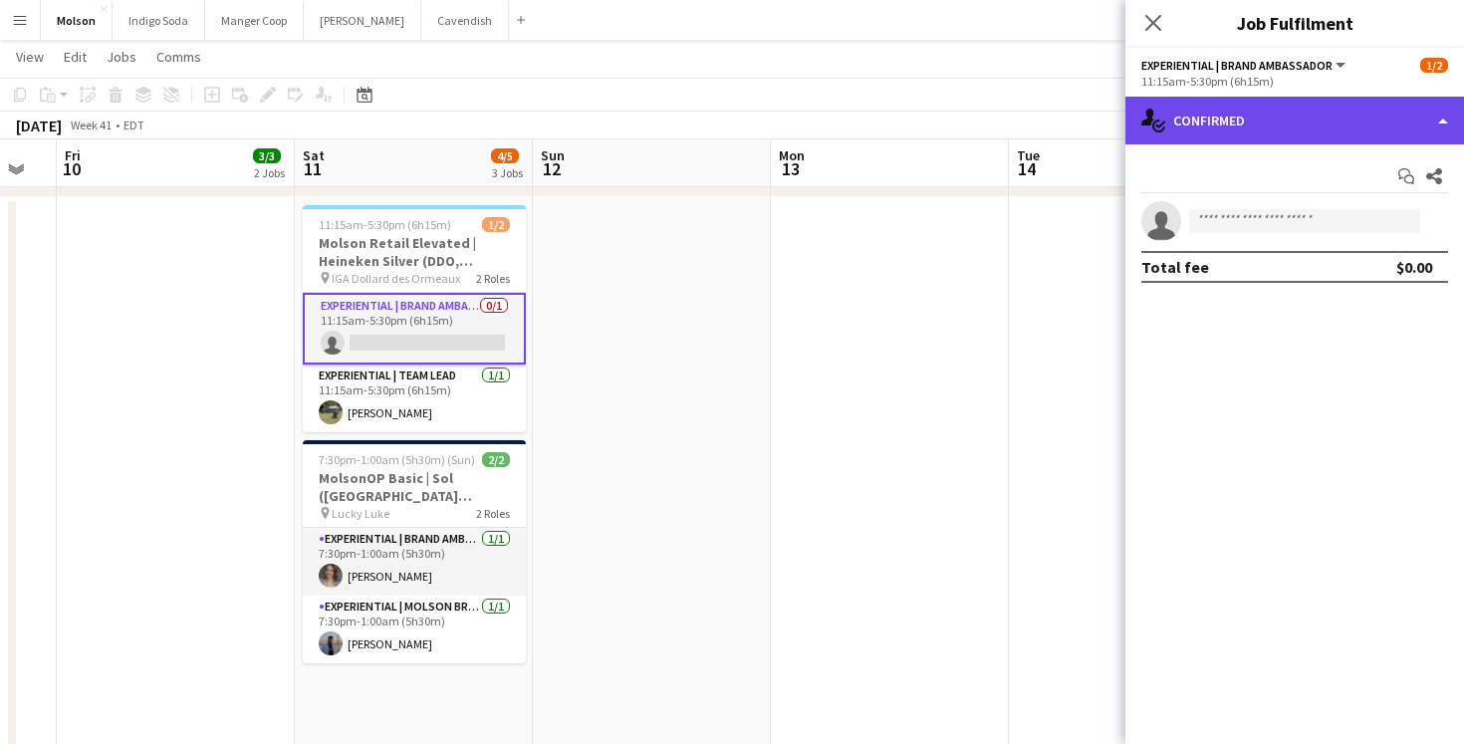
click at [1286, 119] on div "single-neutral-actions-check-2 Confirmed" at bounding box center [1294, 121] width 339 height 48
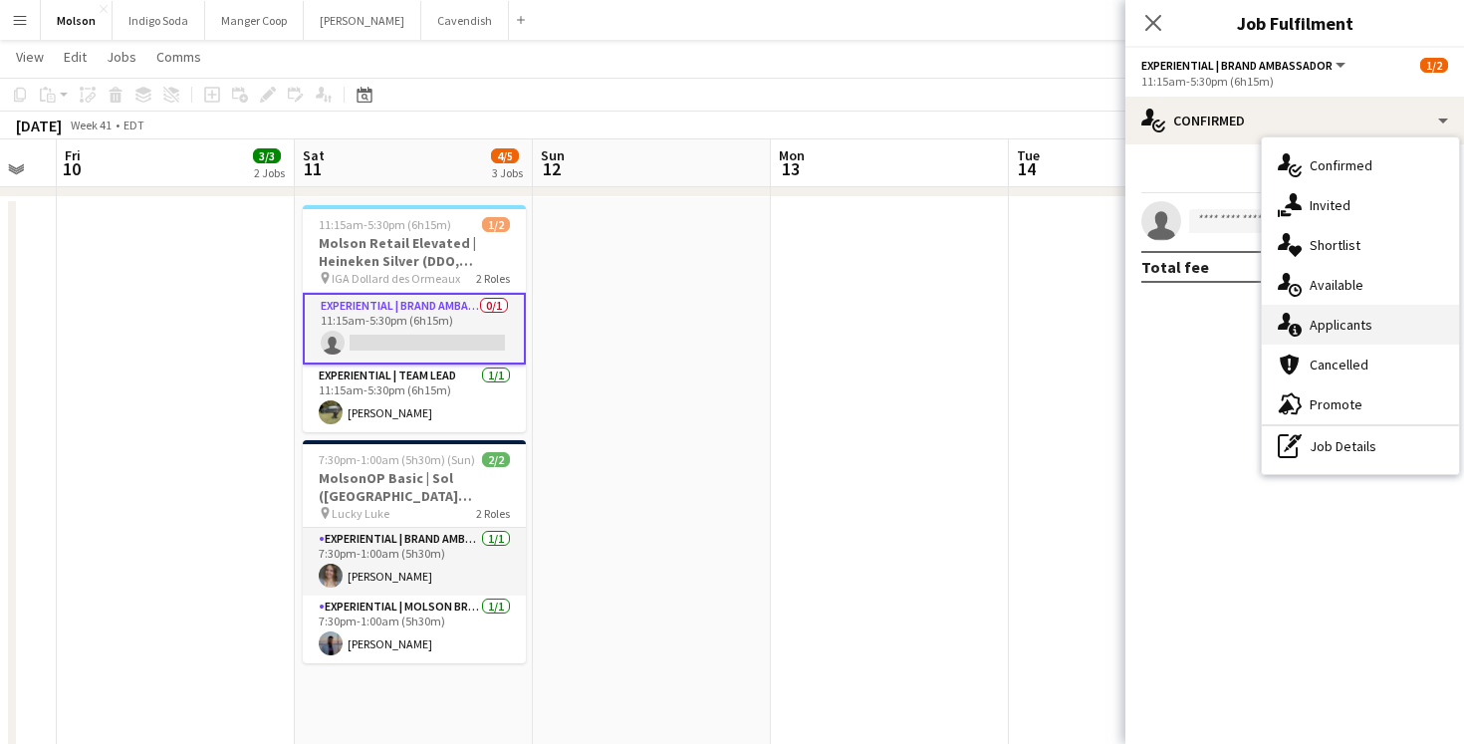
click at [1363, 326] on span "Applicants" at bounding box center [1341, 325] width 63 height 18
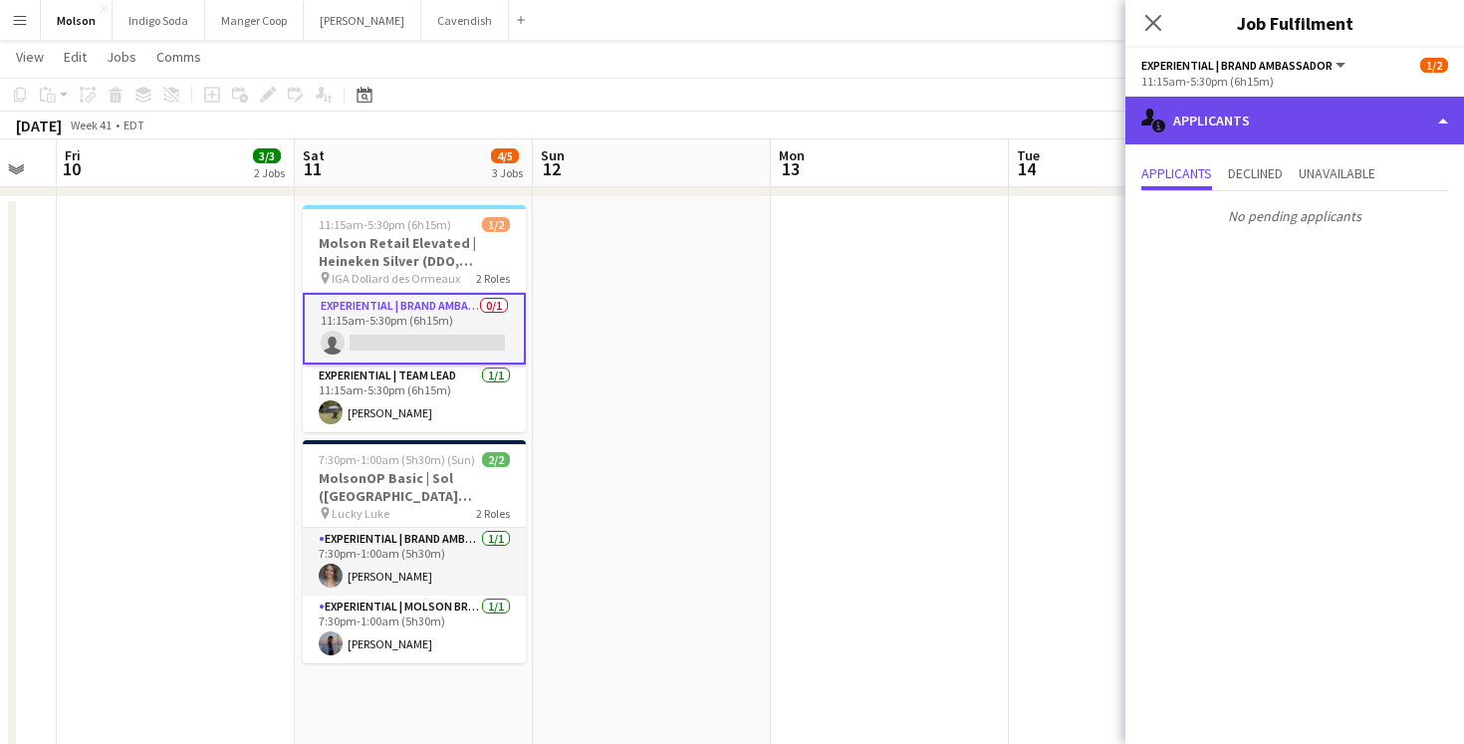
click at [1262, 111] on div "single-neutral-actions-information Applicants" at bounding box center [1294, 121] width 339 height 48
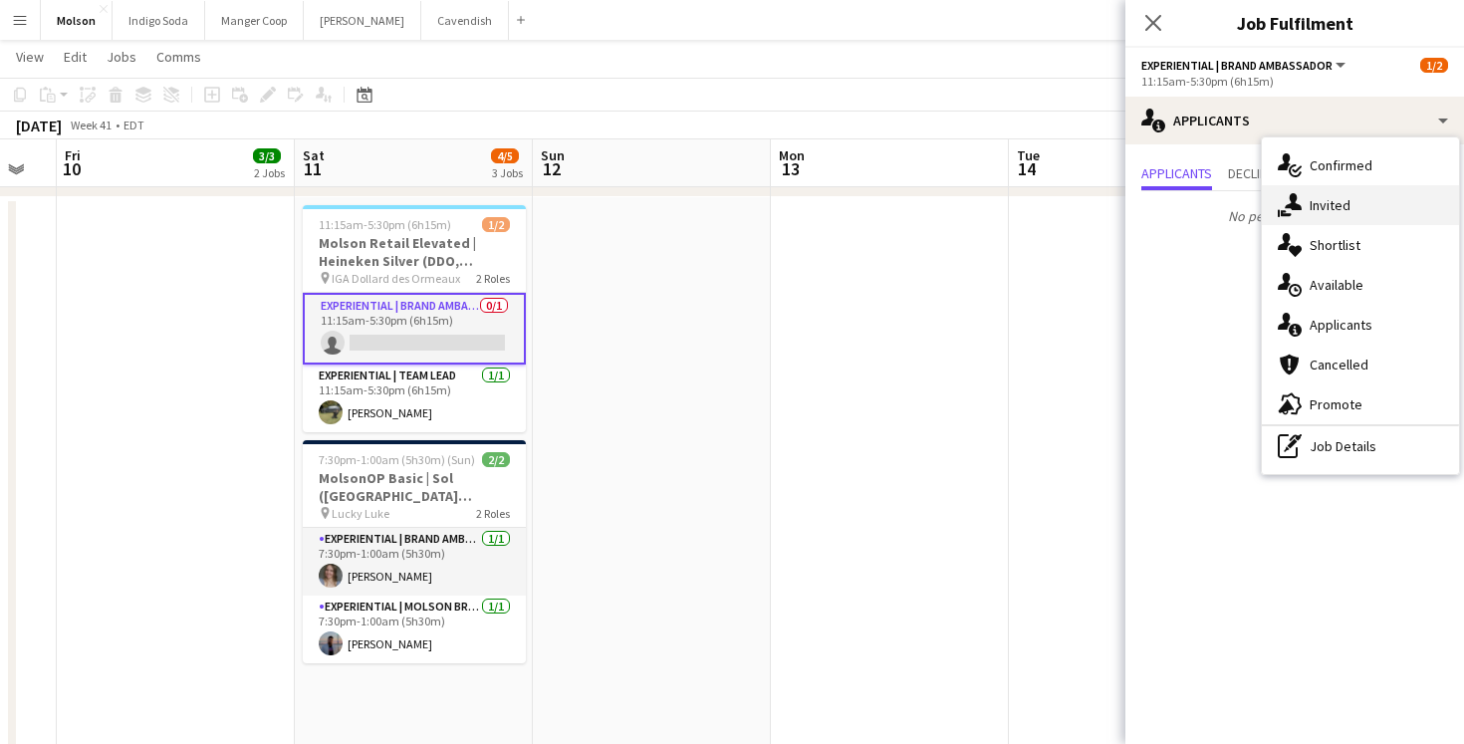
click at [1356, 199] on div "single-neutral-actions-share-1 Invited" at bounding box center [1360, 205] width 197 height 40
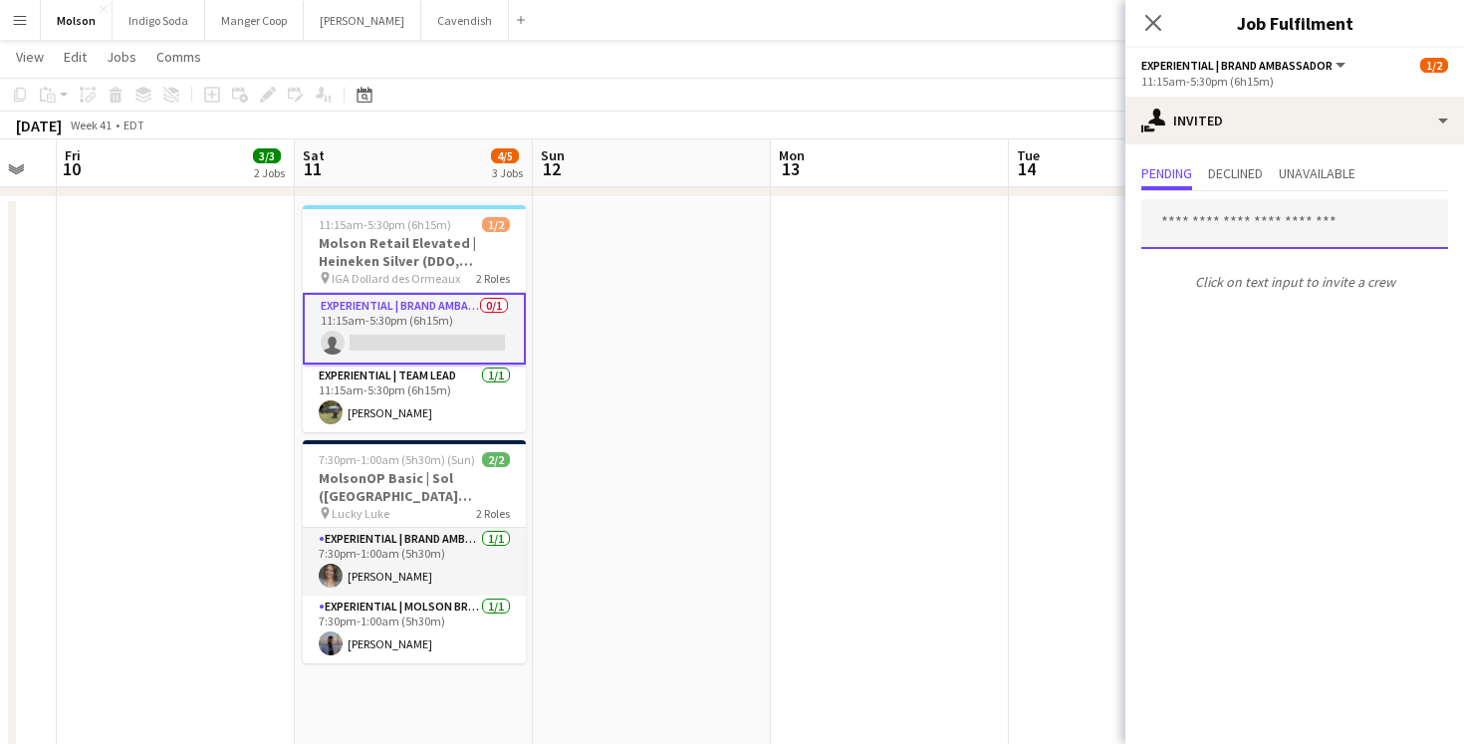
click at [1243, 219] on input "text" at bounding box center [1294, 224] width 307 height 50
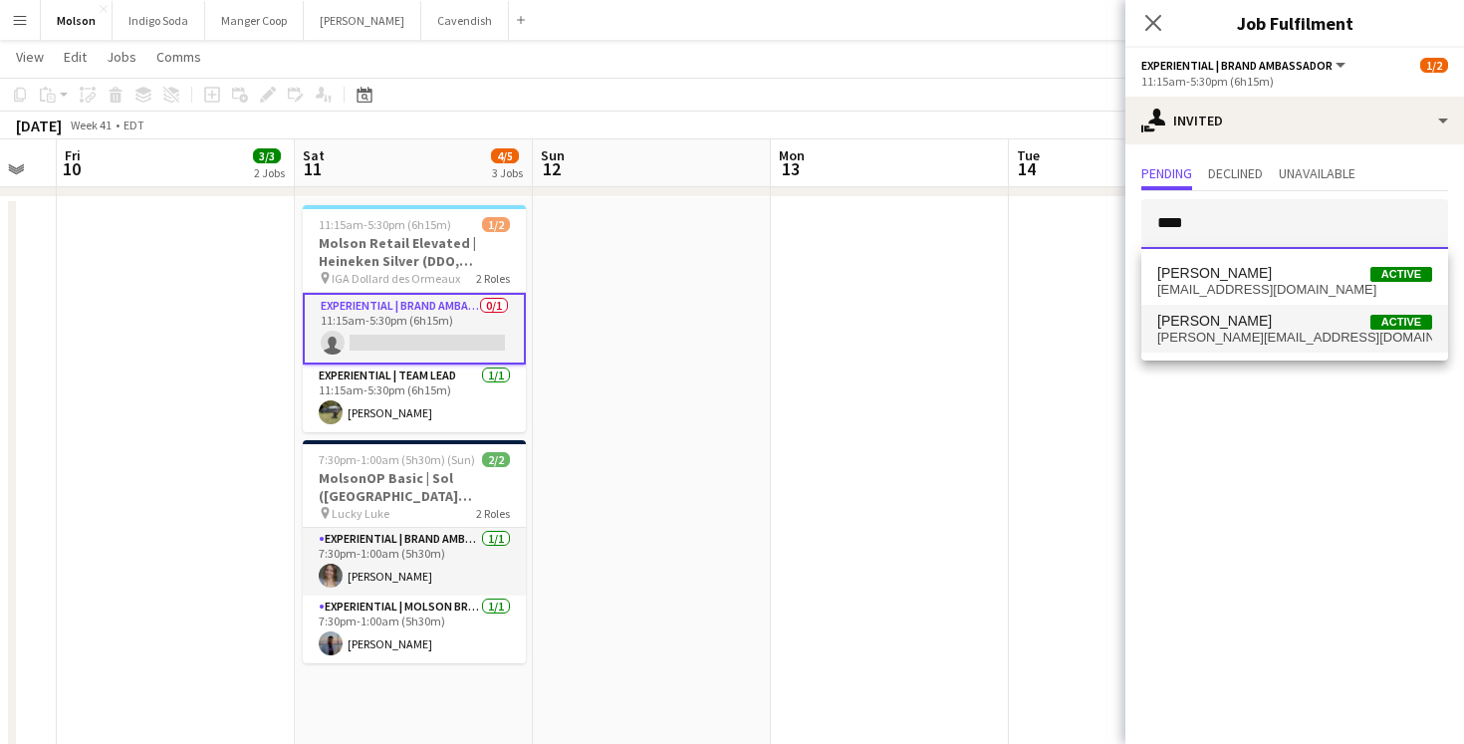
type input "****"
click at [1277, 331] on span "emily.leclerc01@gmail.com" at bounding box center [1294, 338] width 275 height 16
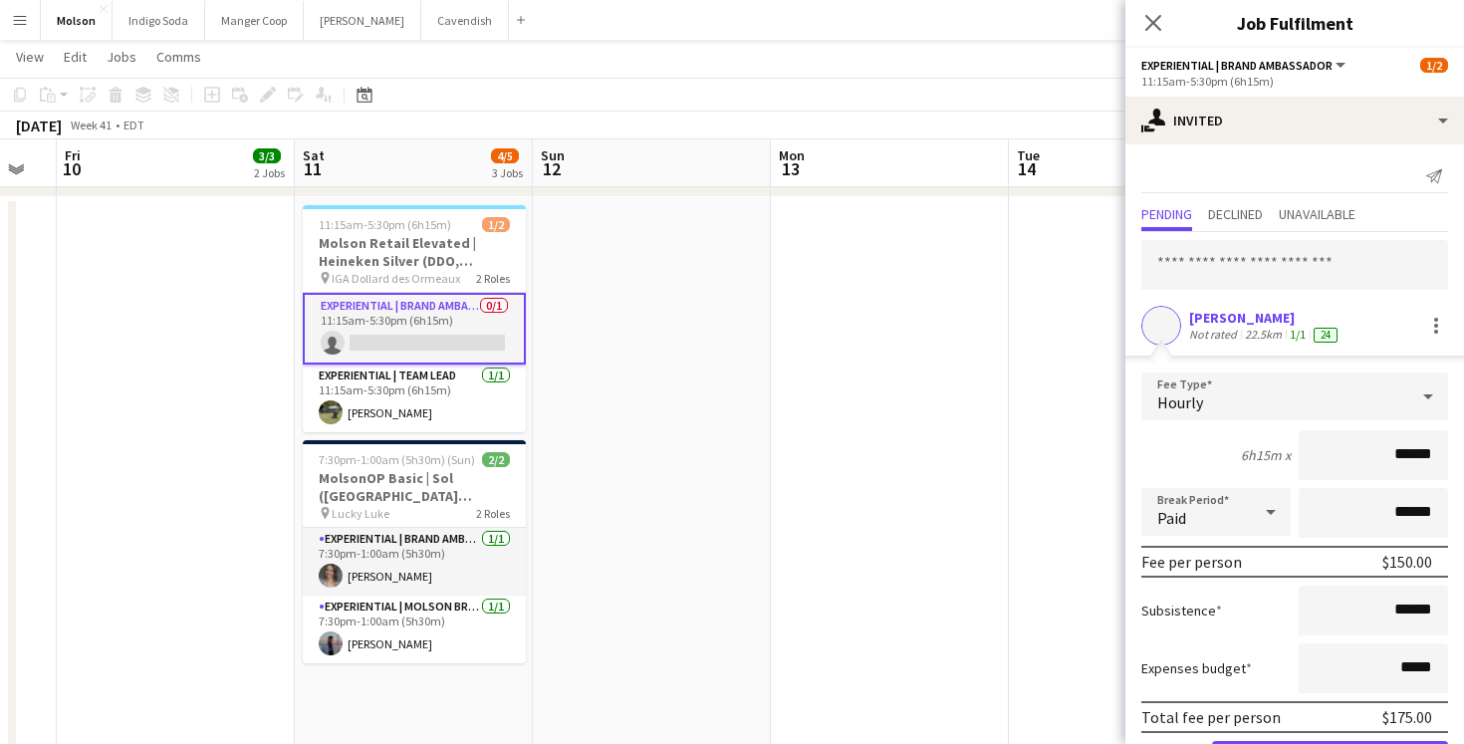
scroll to position [74, 0]
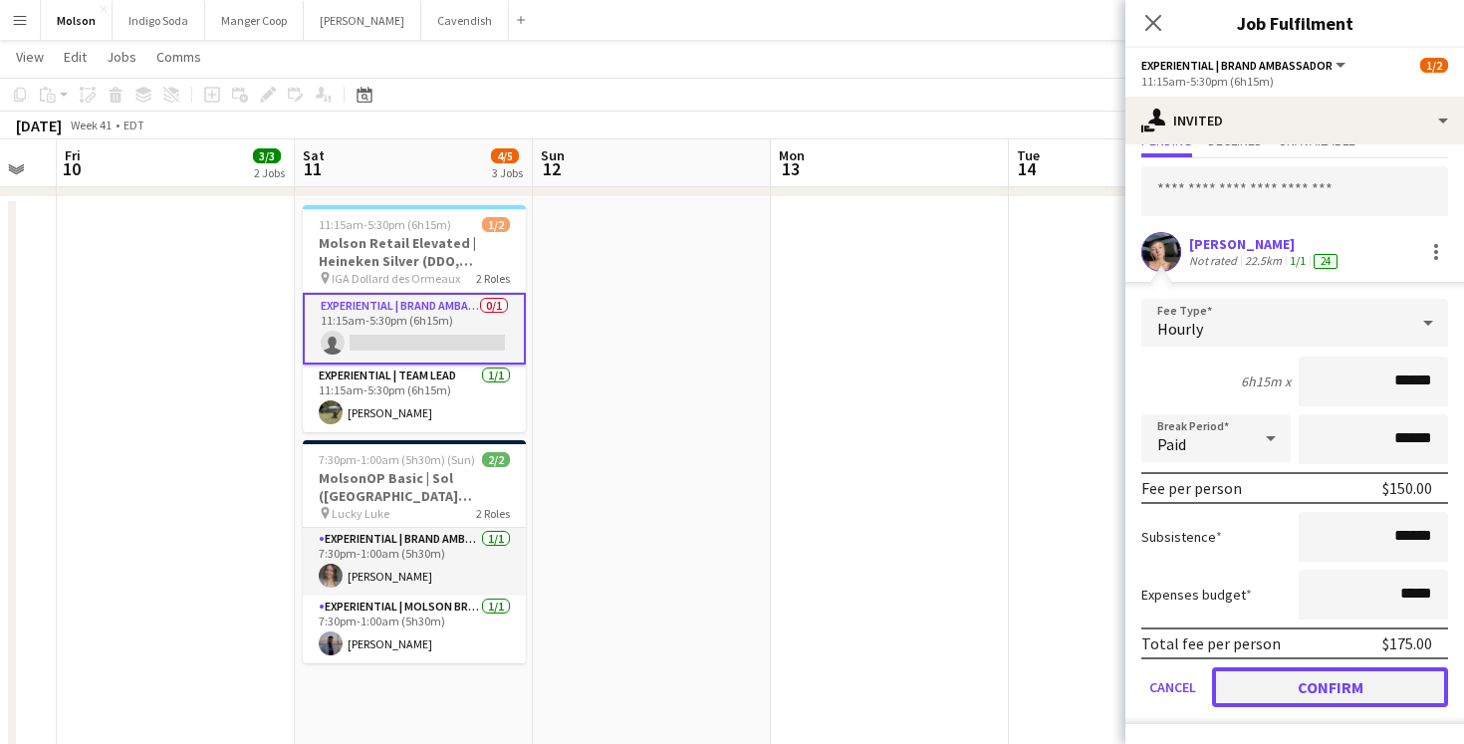
click at [1307, 697] on button "Confirm" at bounding box center [1330, 687] width 236 height 40
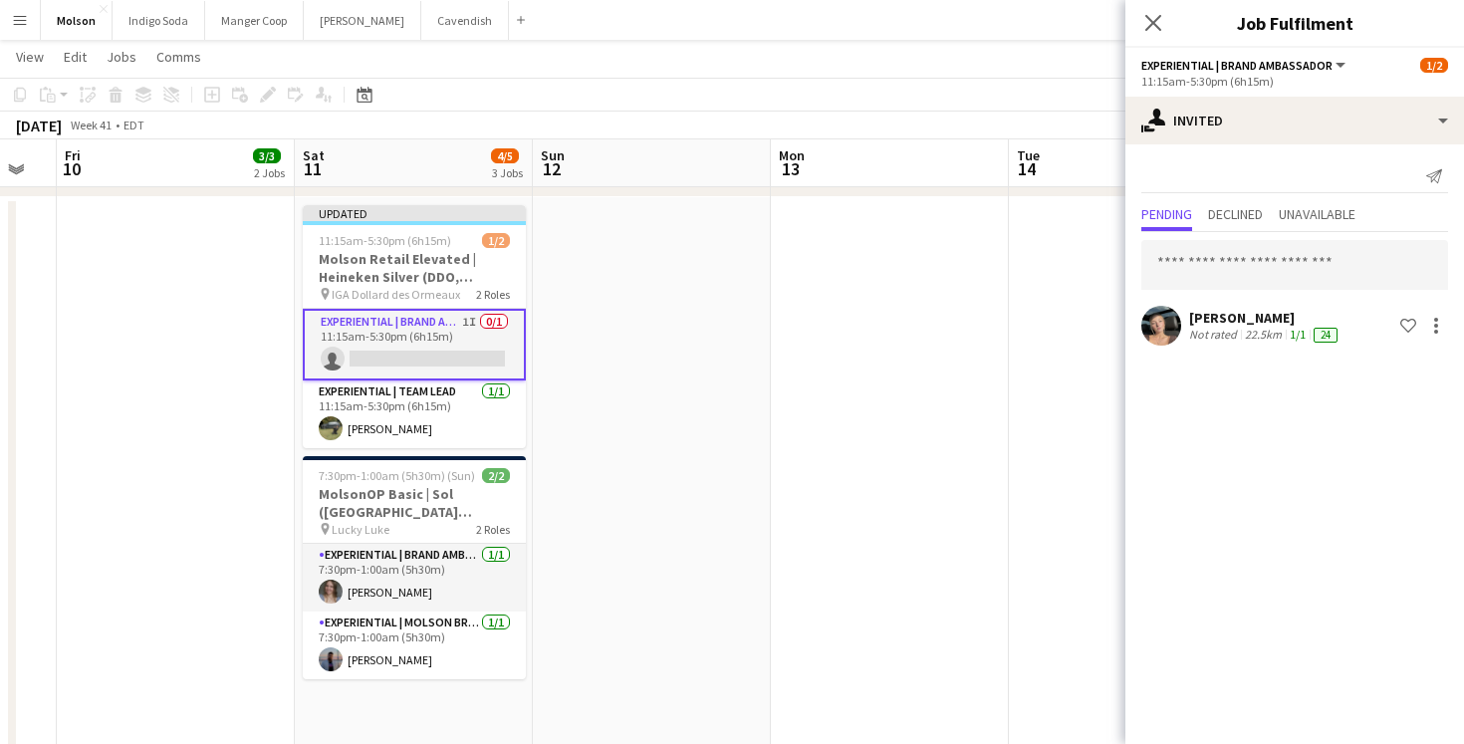
scroll to position [0, 0]
click at [1027, 231] on app-date-cell at bounding box center [1128, 566] width 238 height 738
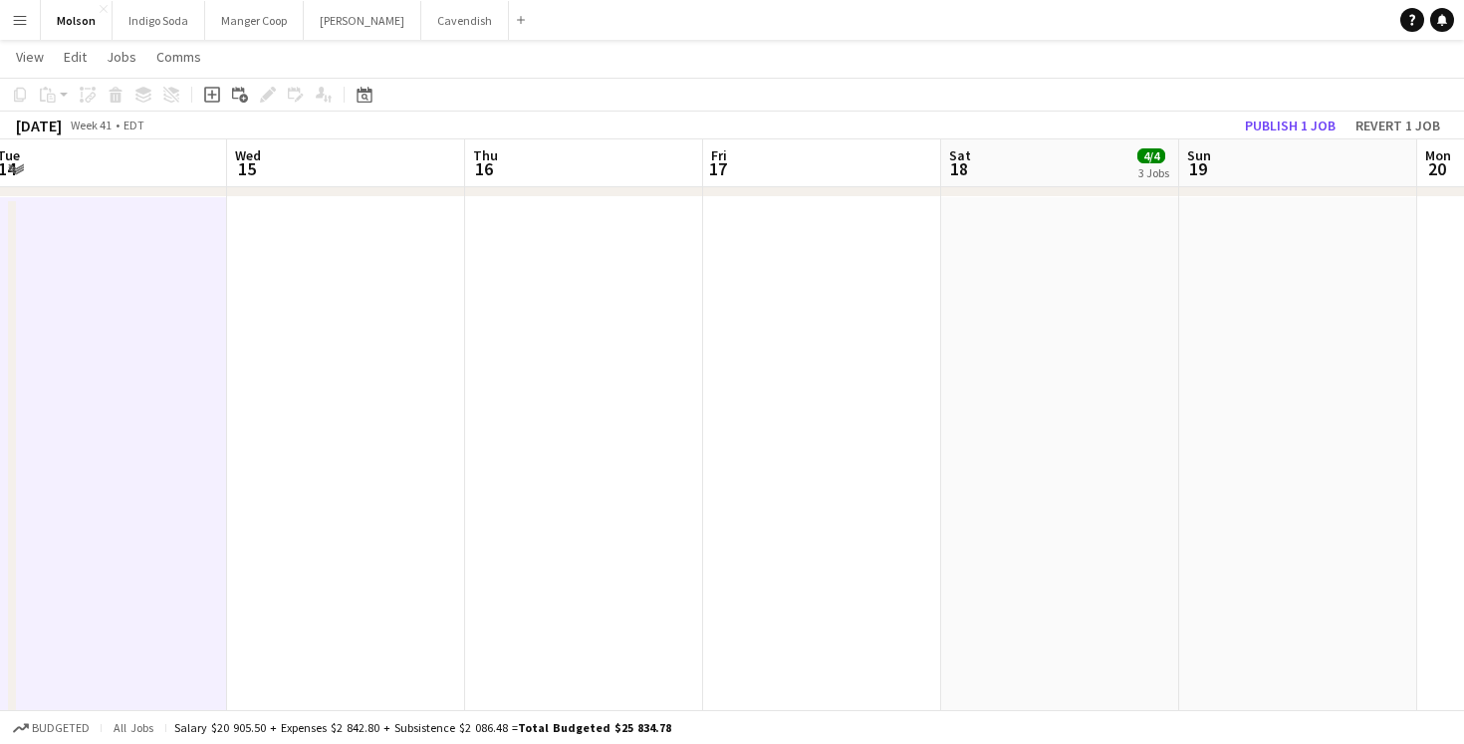
scroll to position [0, 607]
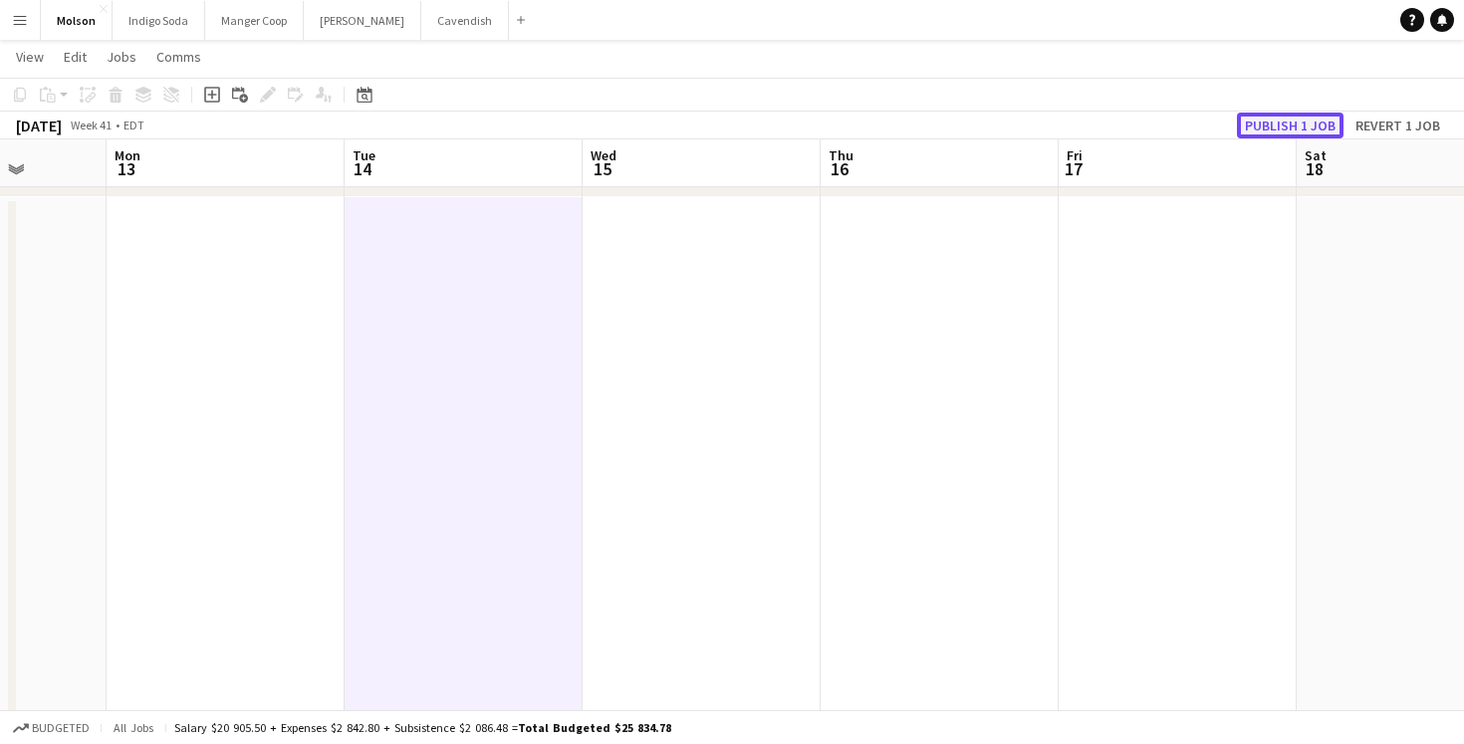
click at [1273, 131] on button "Publish 1 job" at bounding box center [1290, 126] width 107 height 26
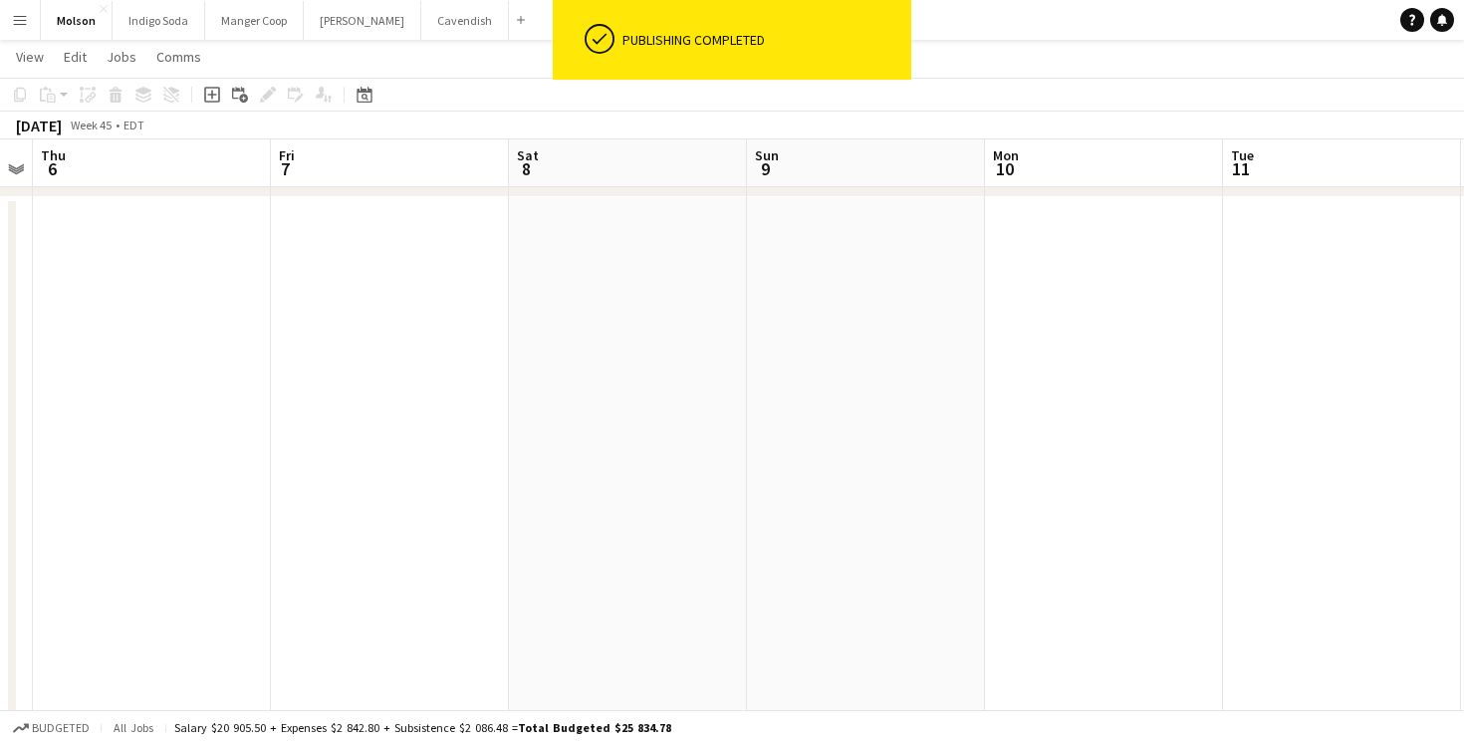
scroll to position [0, 704]
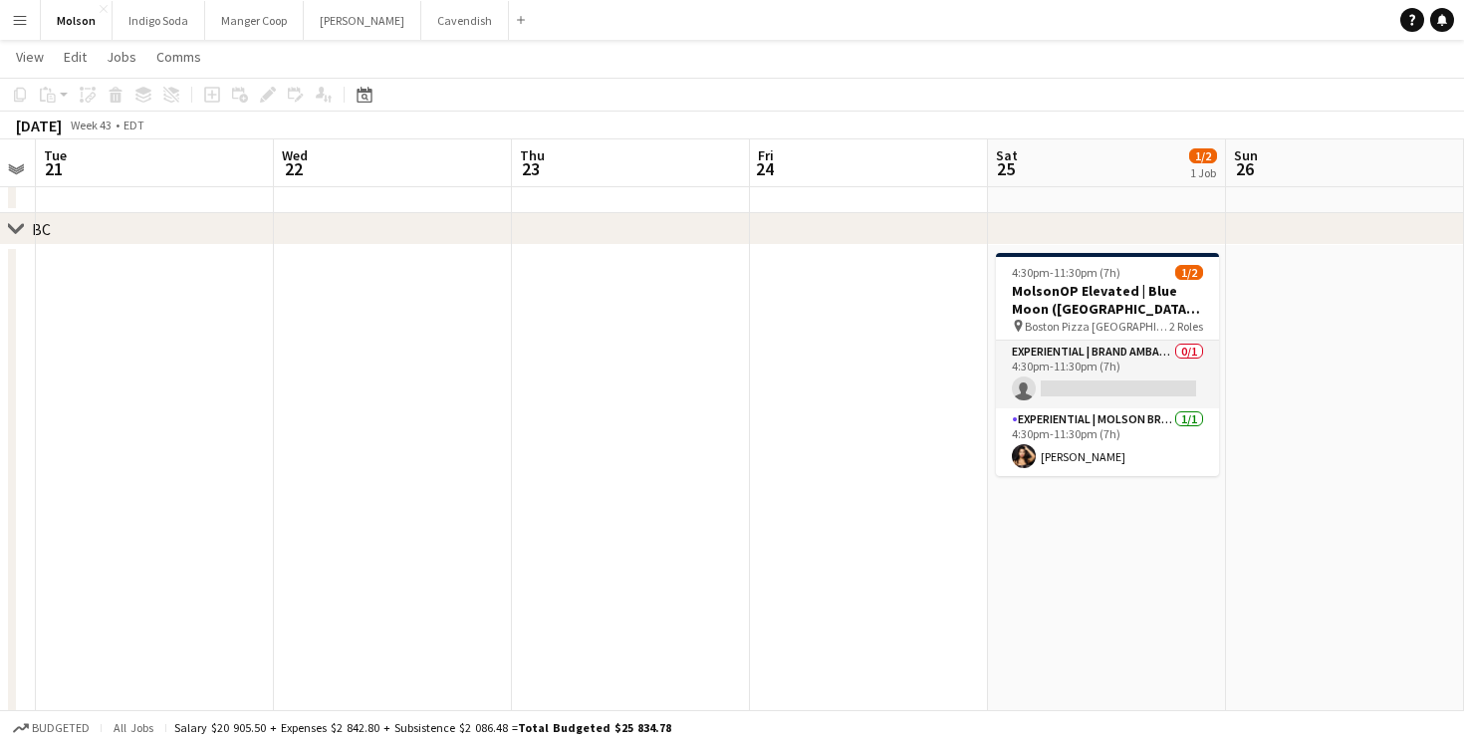
scroll to position [0, 834]
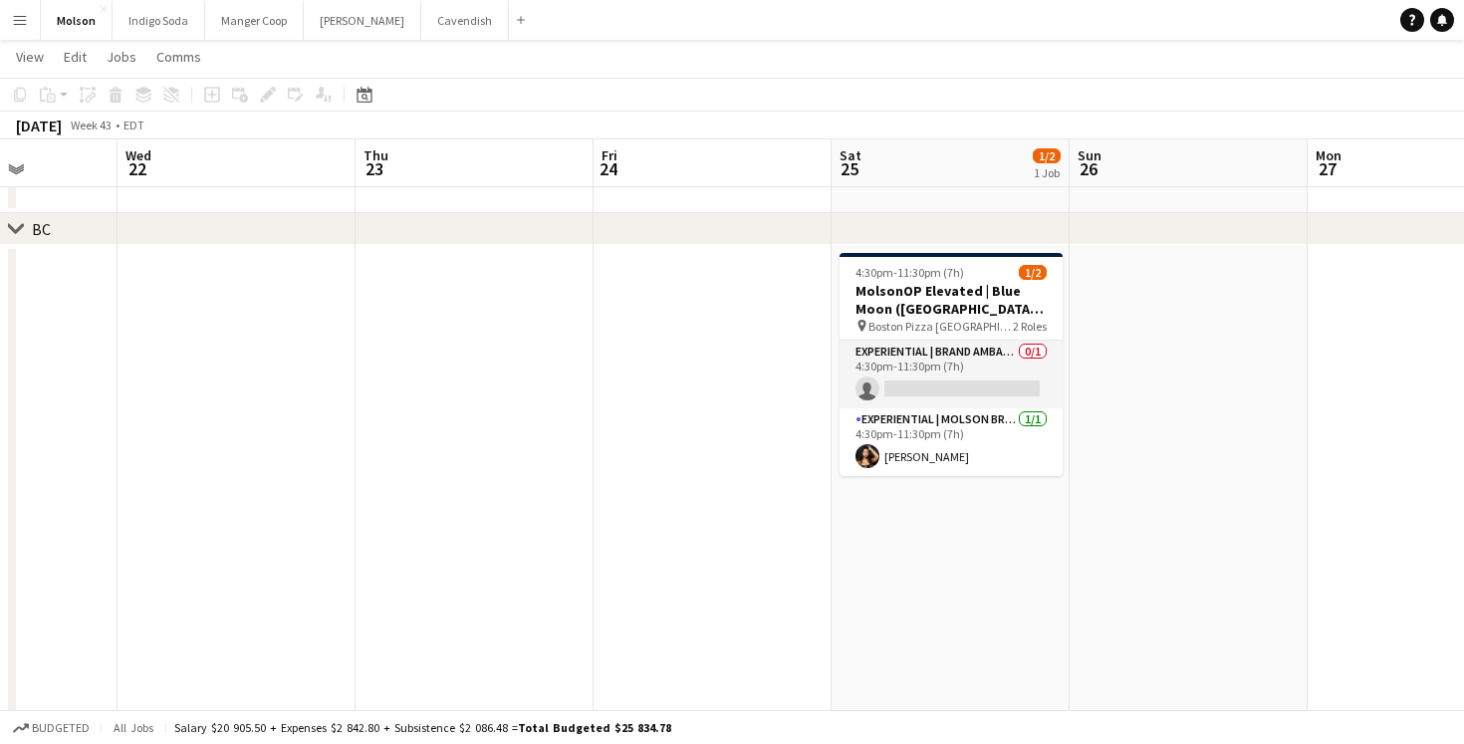
click at [23, 16] on app-icon "Menu" at bounding box center [20, 20] width 16 height 16
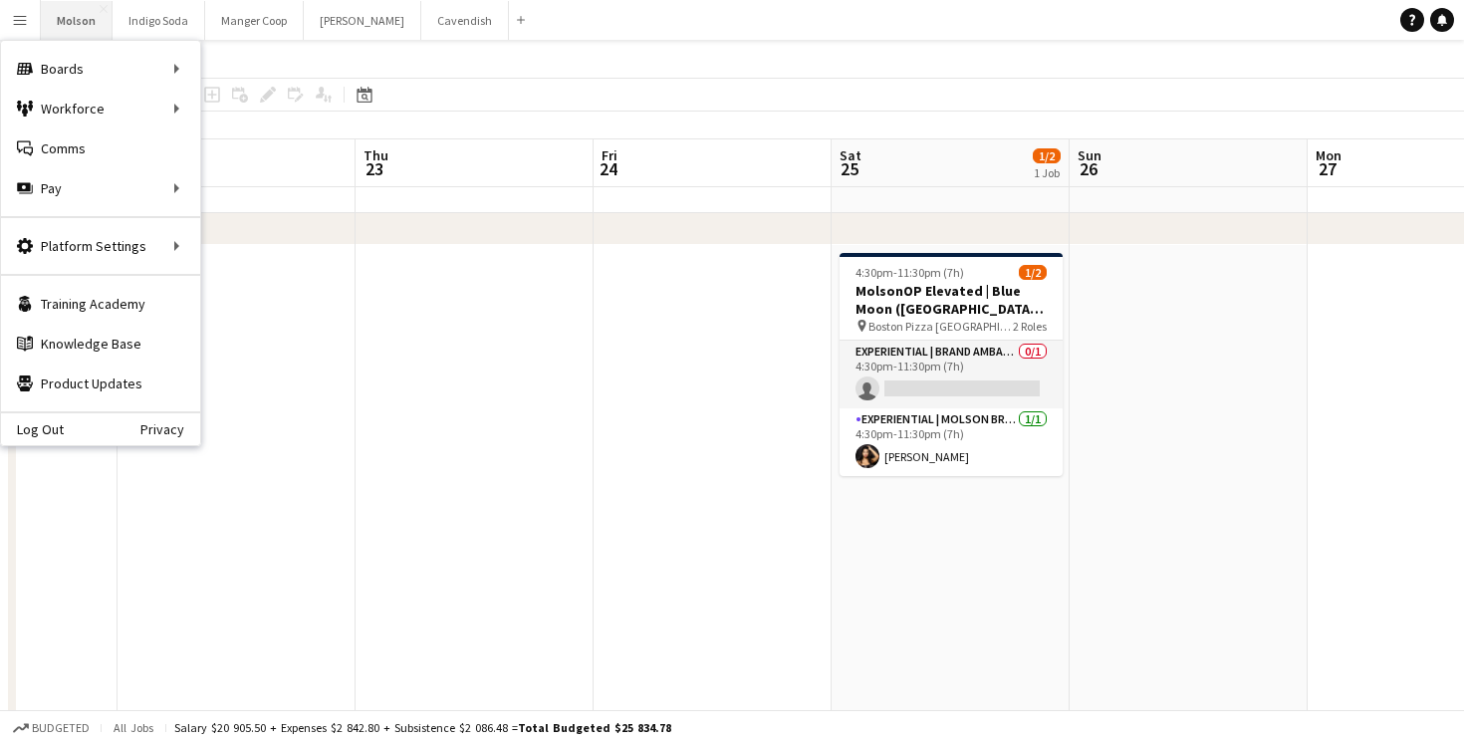
click at [71, 17] on button "Molson Close" at bounding box center [77, 20] width 72 height 39
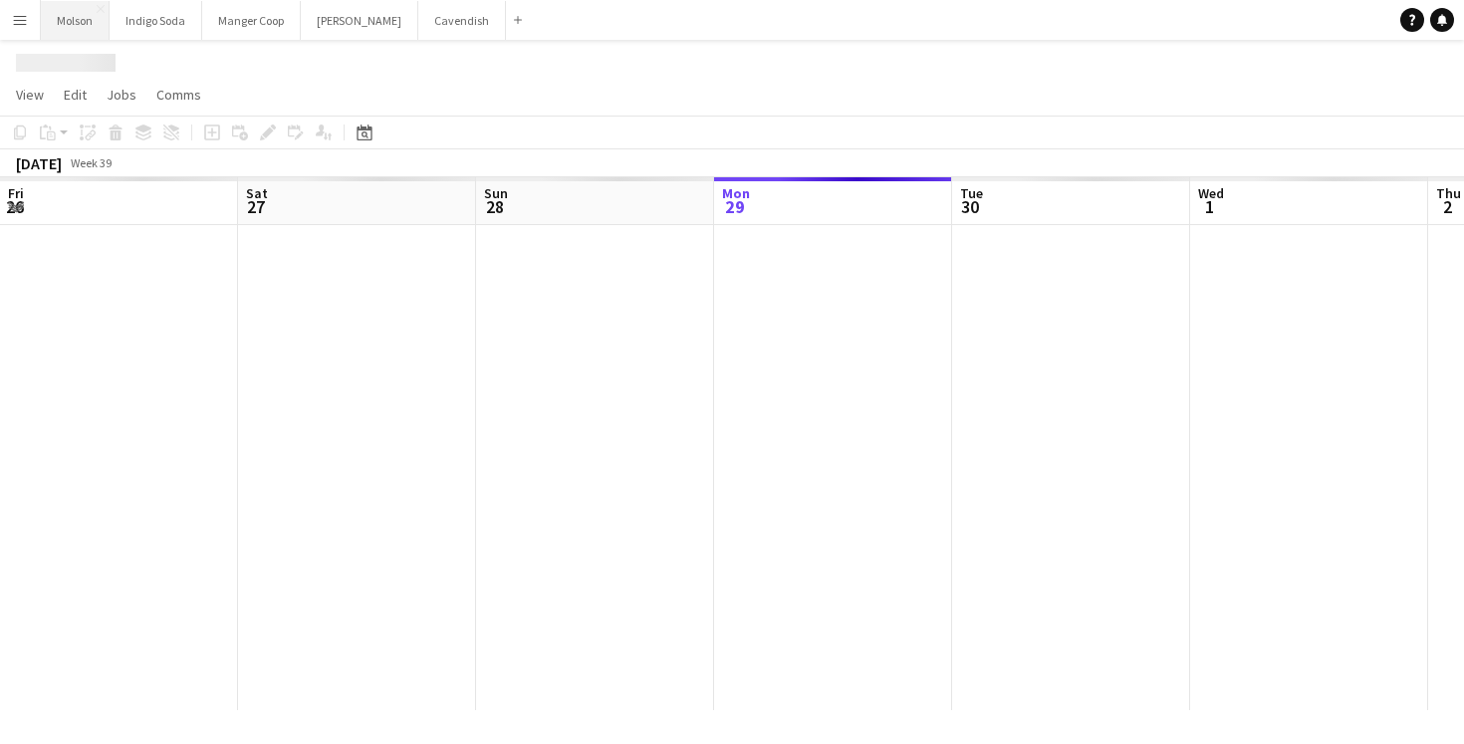
scroll to position [0, 476]
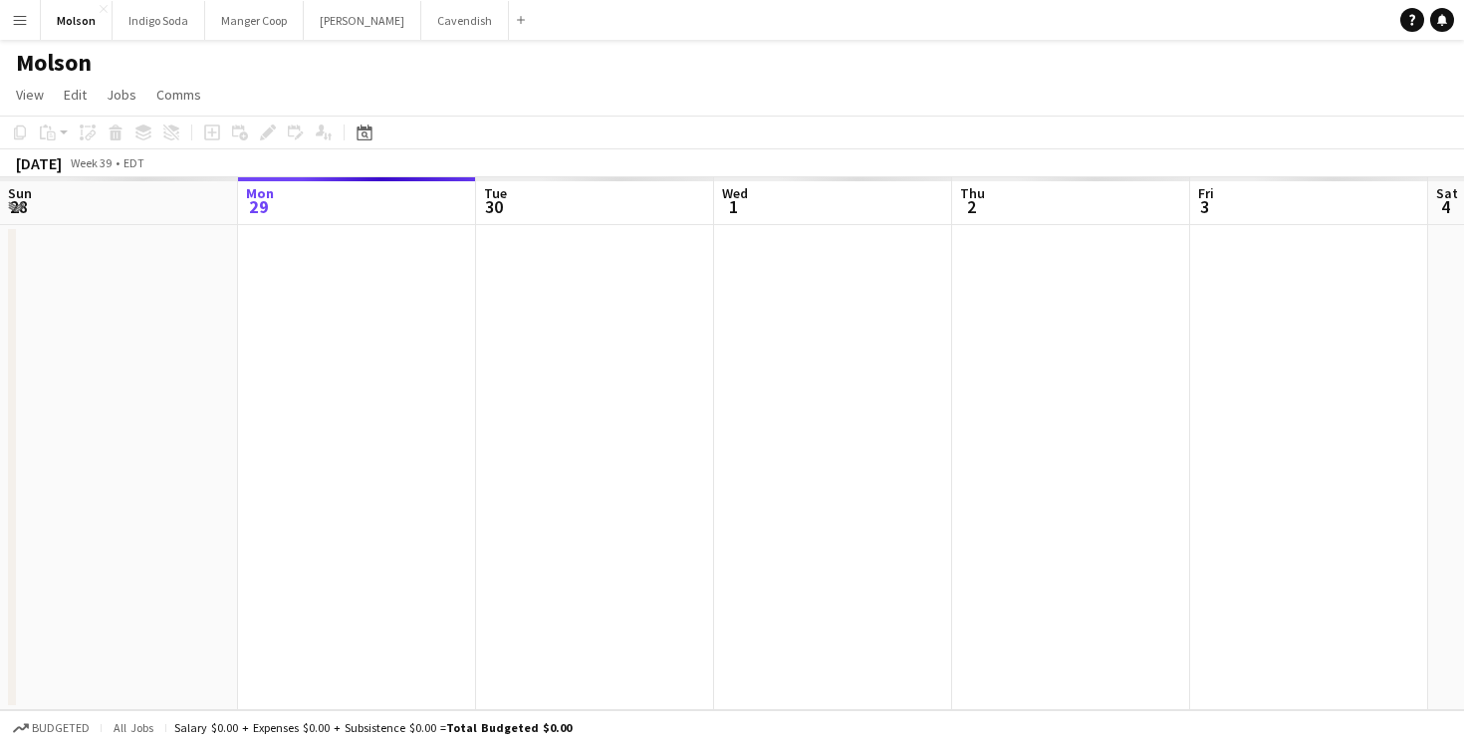
click at [6, 32] on button "Menu" at bounding box center [20, 20] width 40 height 40
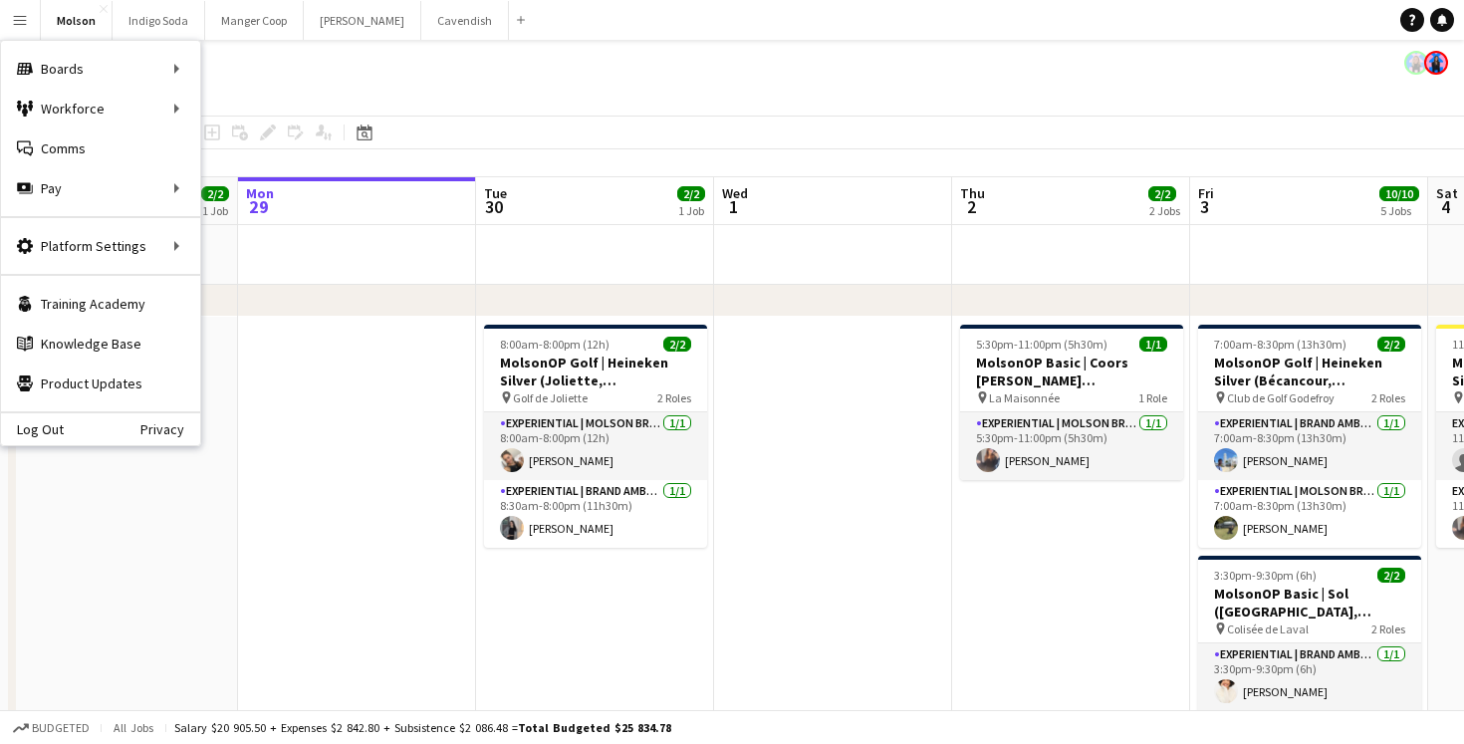
click at [808, 115] on app-page-menu "View Day view expanded Day view collapsed Month view Date picker Jump to [DATE]…" at bounding box center [732, 97] width 1464 height 38
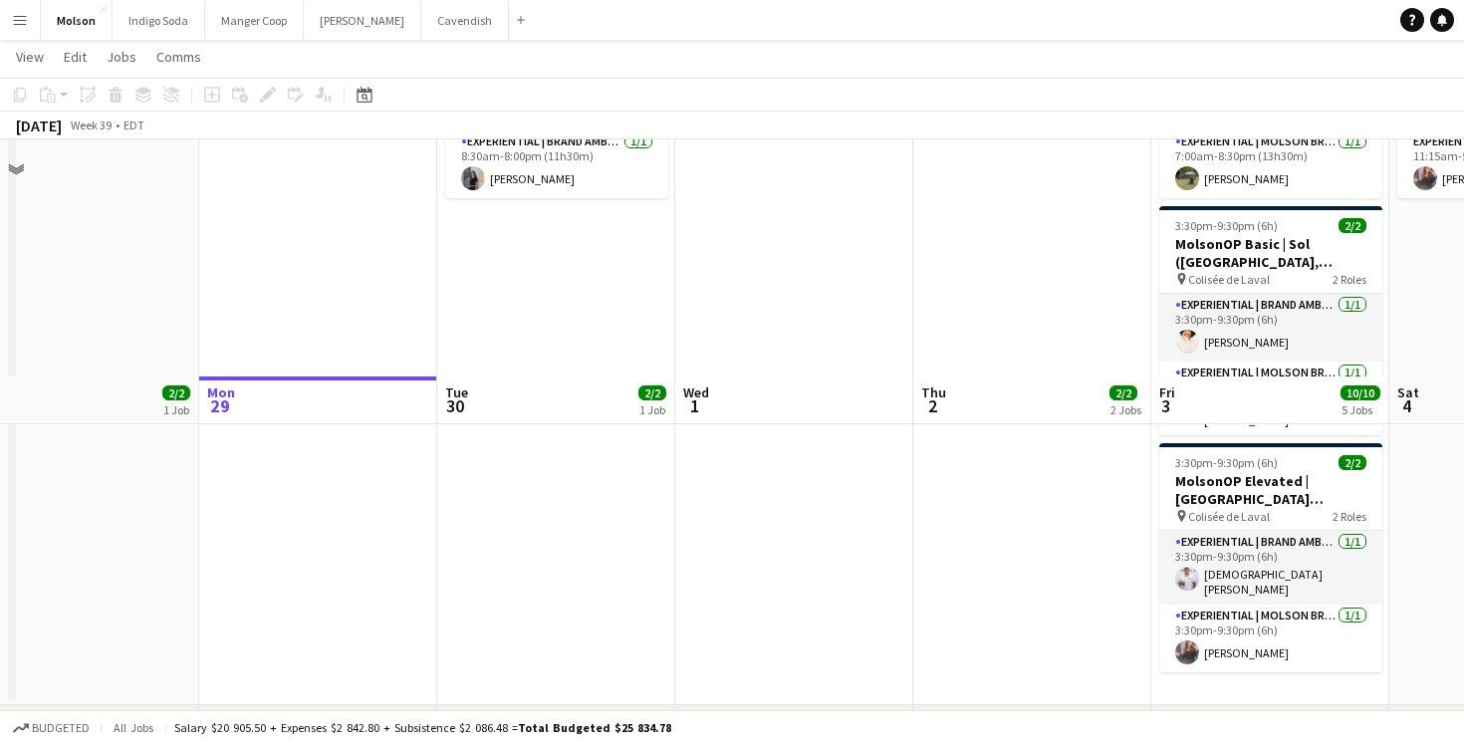
scroll to position [0, 0]
